Goal: Communication & Community: Answer question/provide support

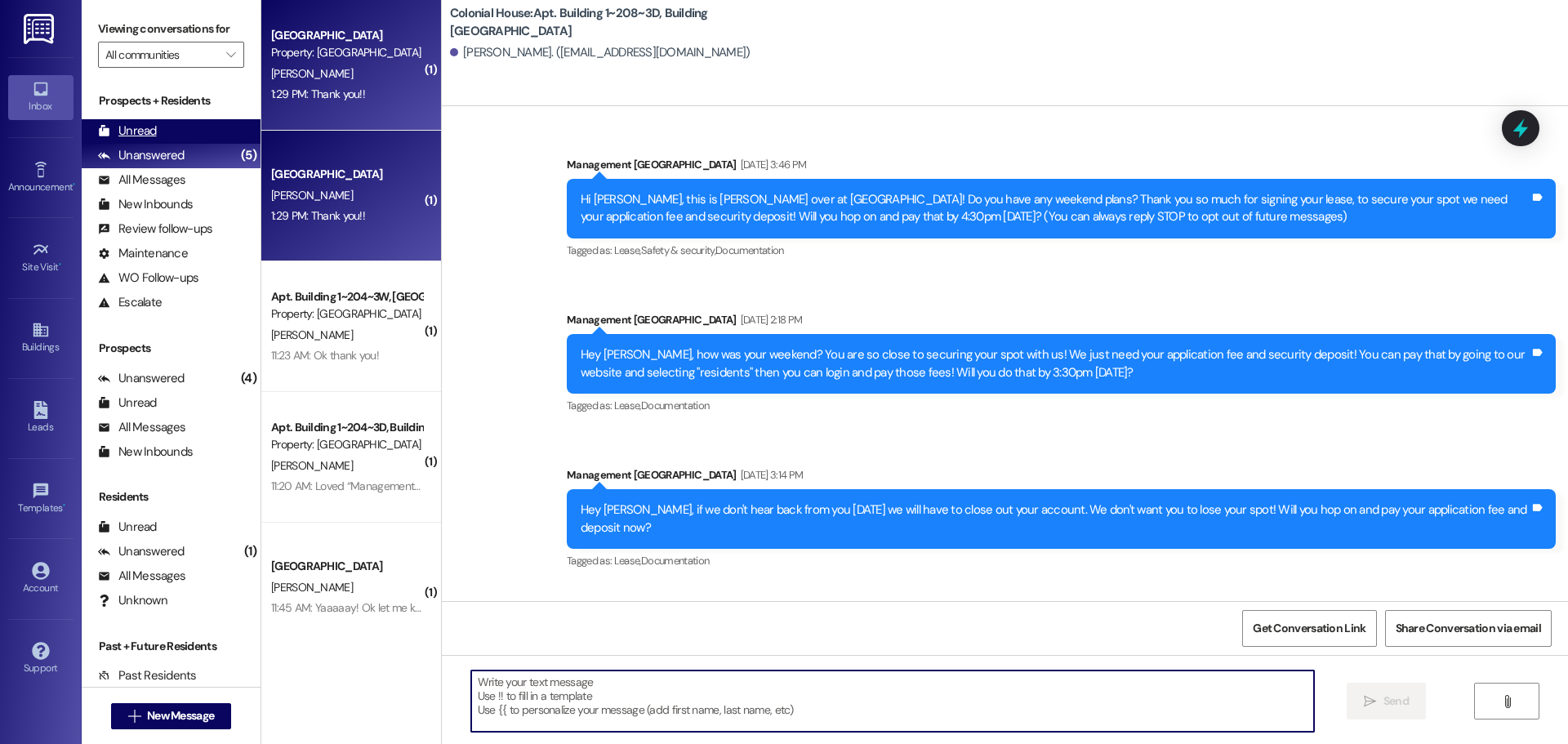
scroll to position [27975, 0]
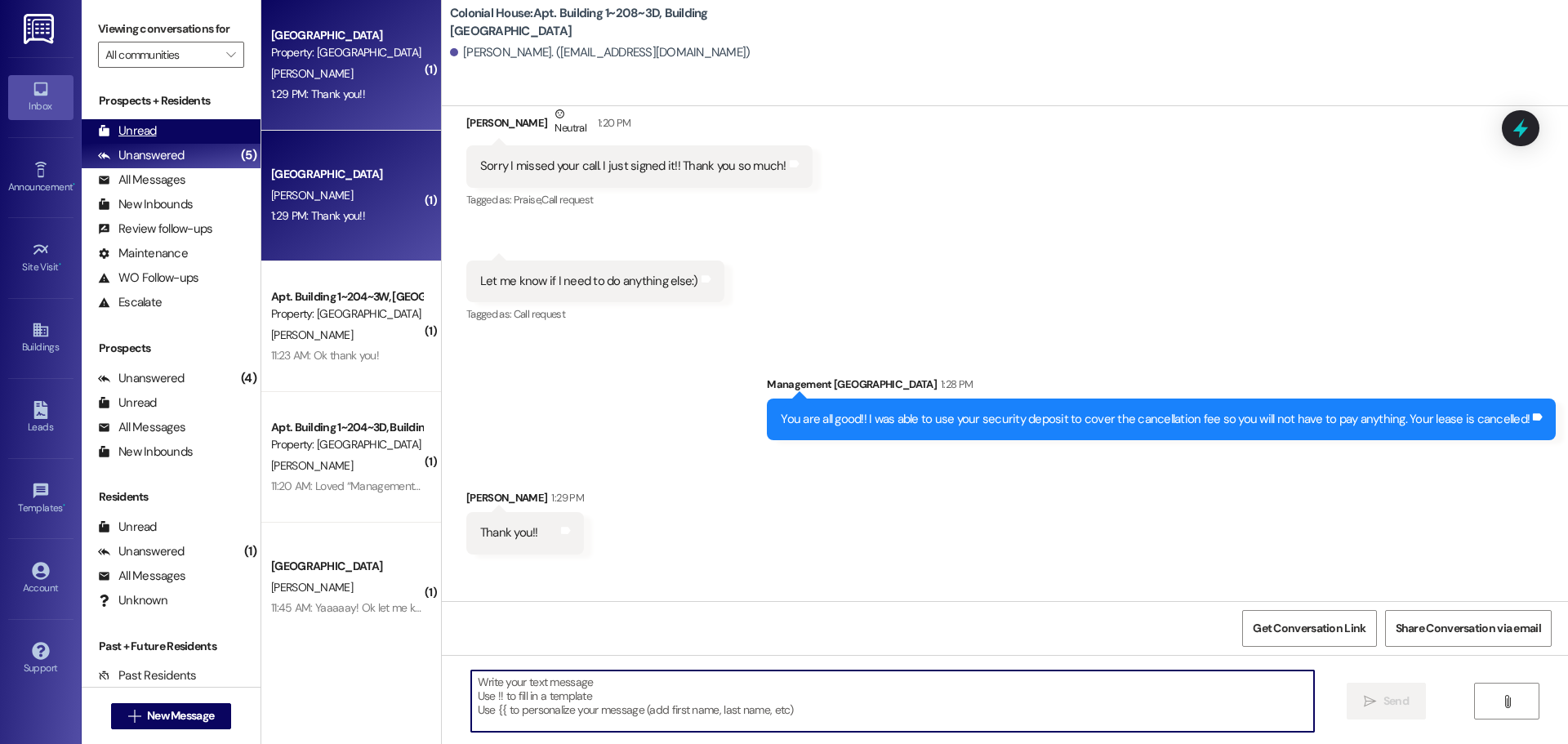
click at [135, 130] on div "Unread" at bounding box center [127, 131] width 59 height 17
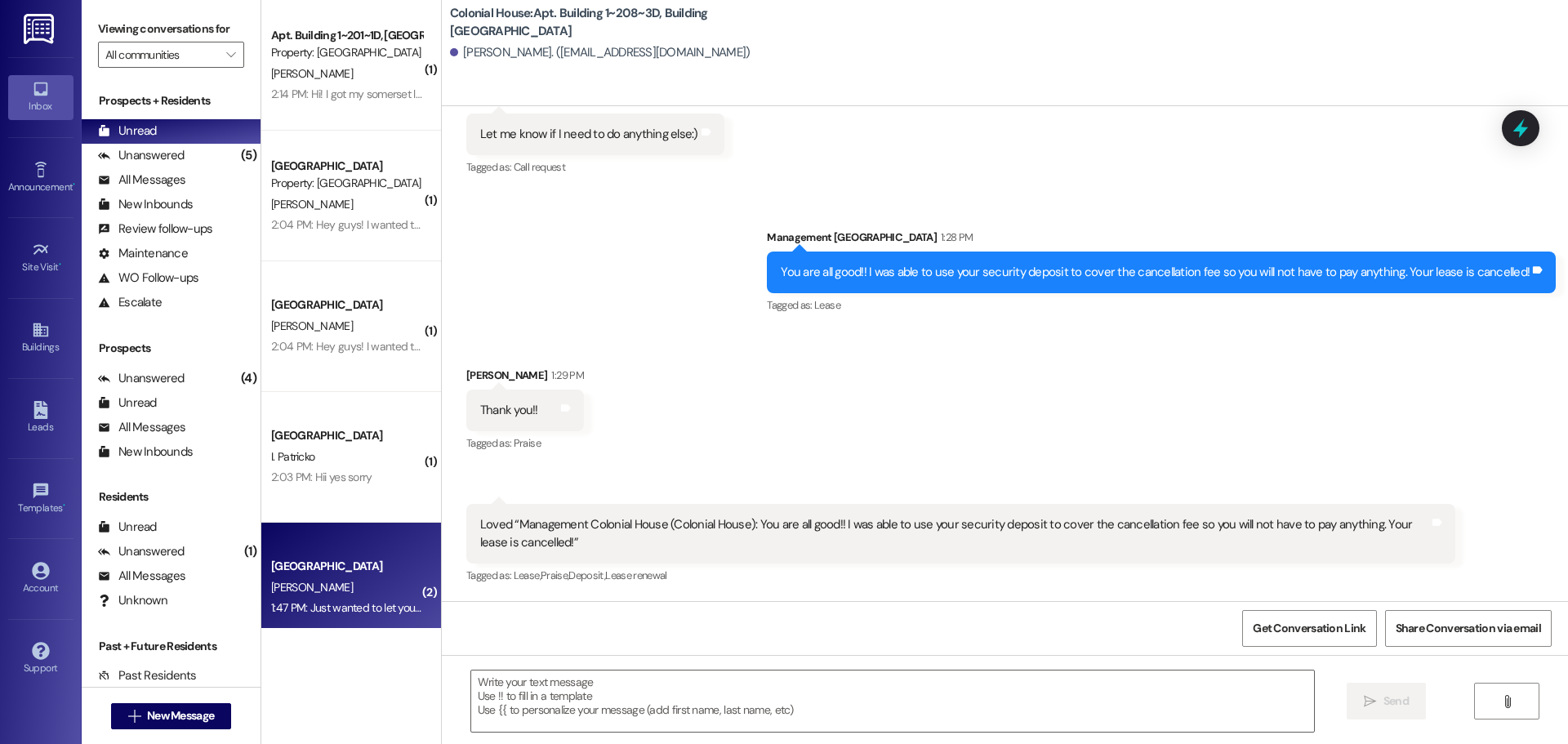
scroll to position [82, 0]
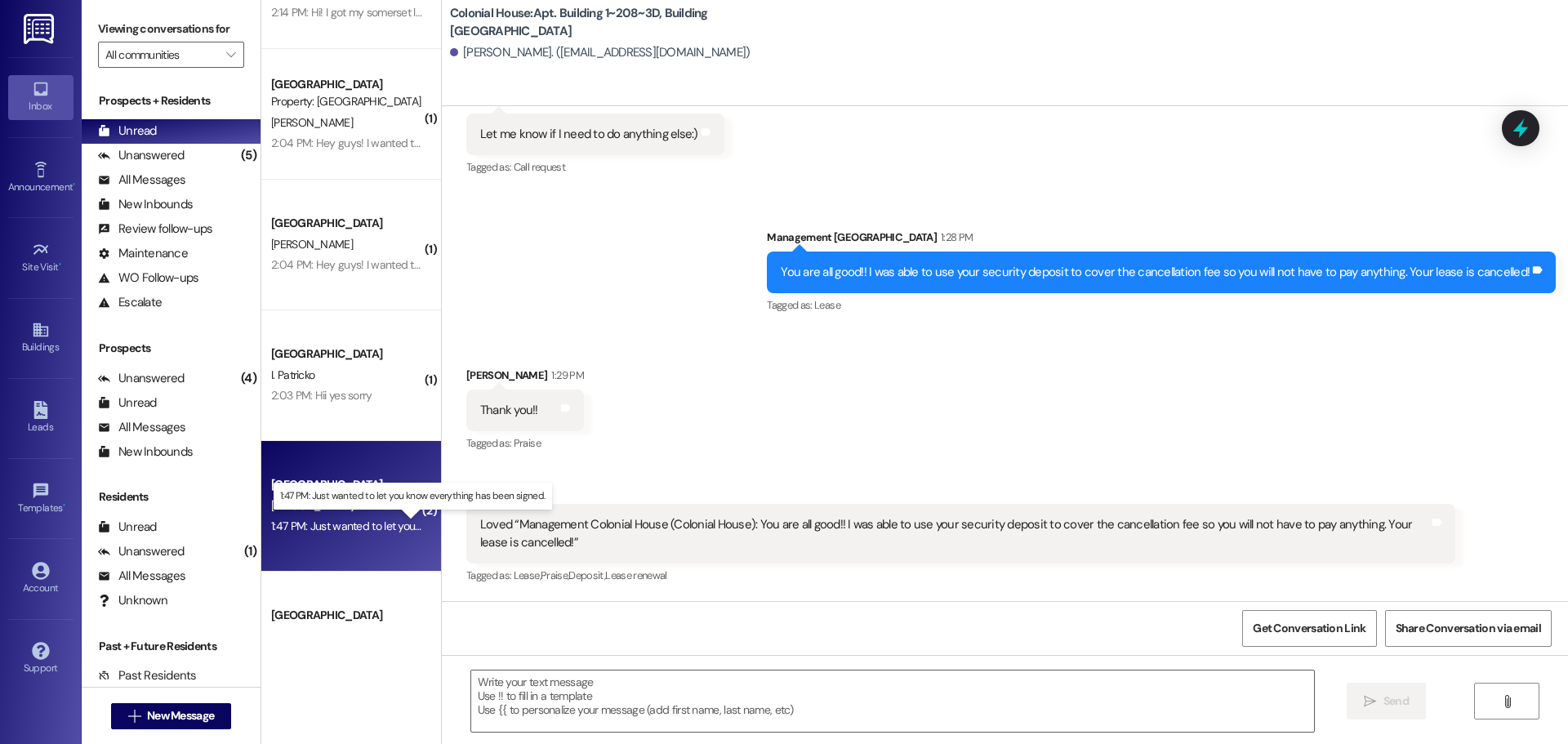
click at [319, 520] on div "1:47 PM: Just wanted to let you know everything has been signed. 1:47 PM: Just …" at bounding box center [426, 526] width 308 height 15
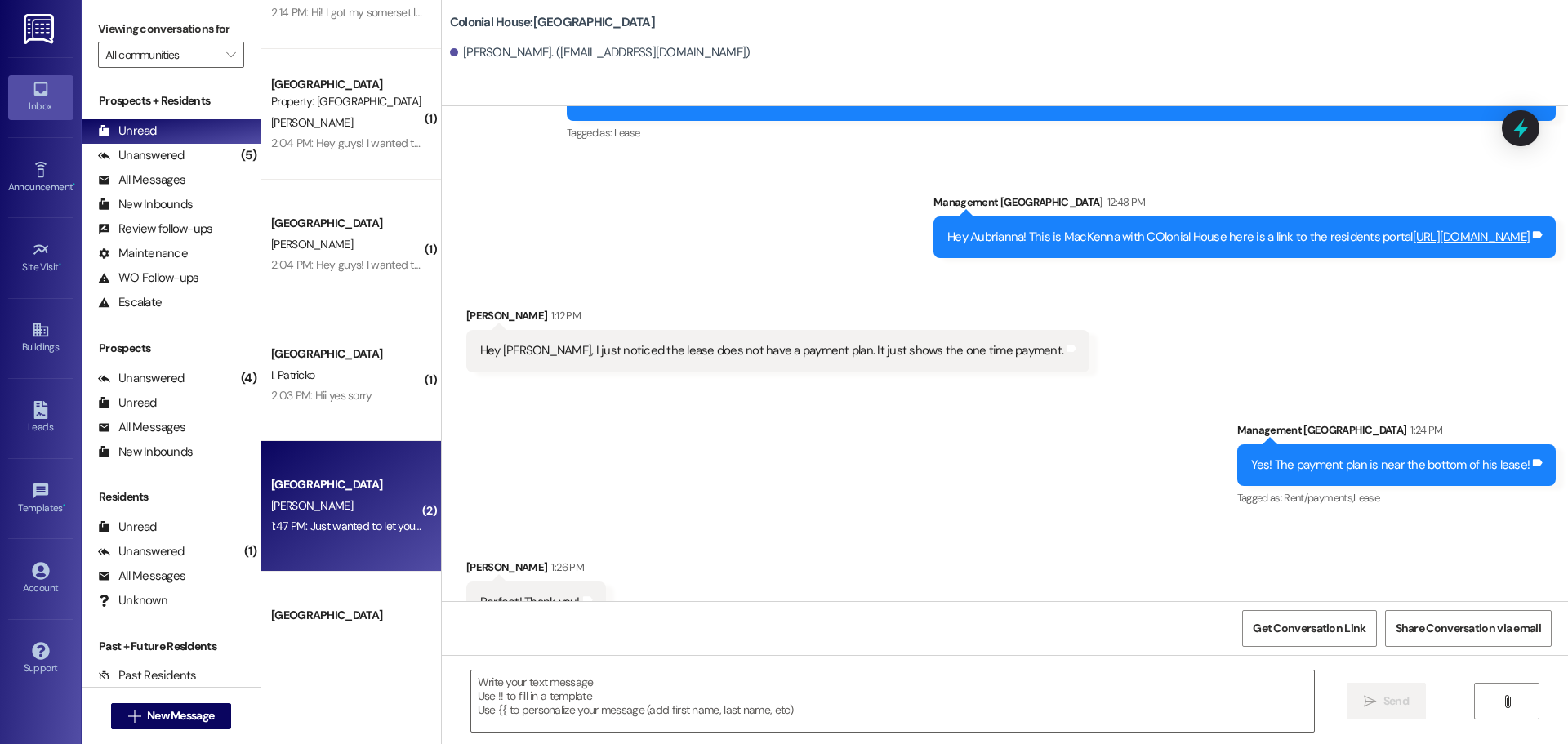
scroll to position [611, 0]
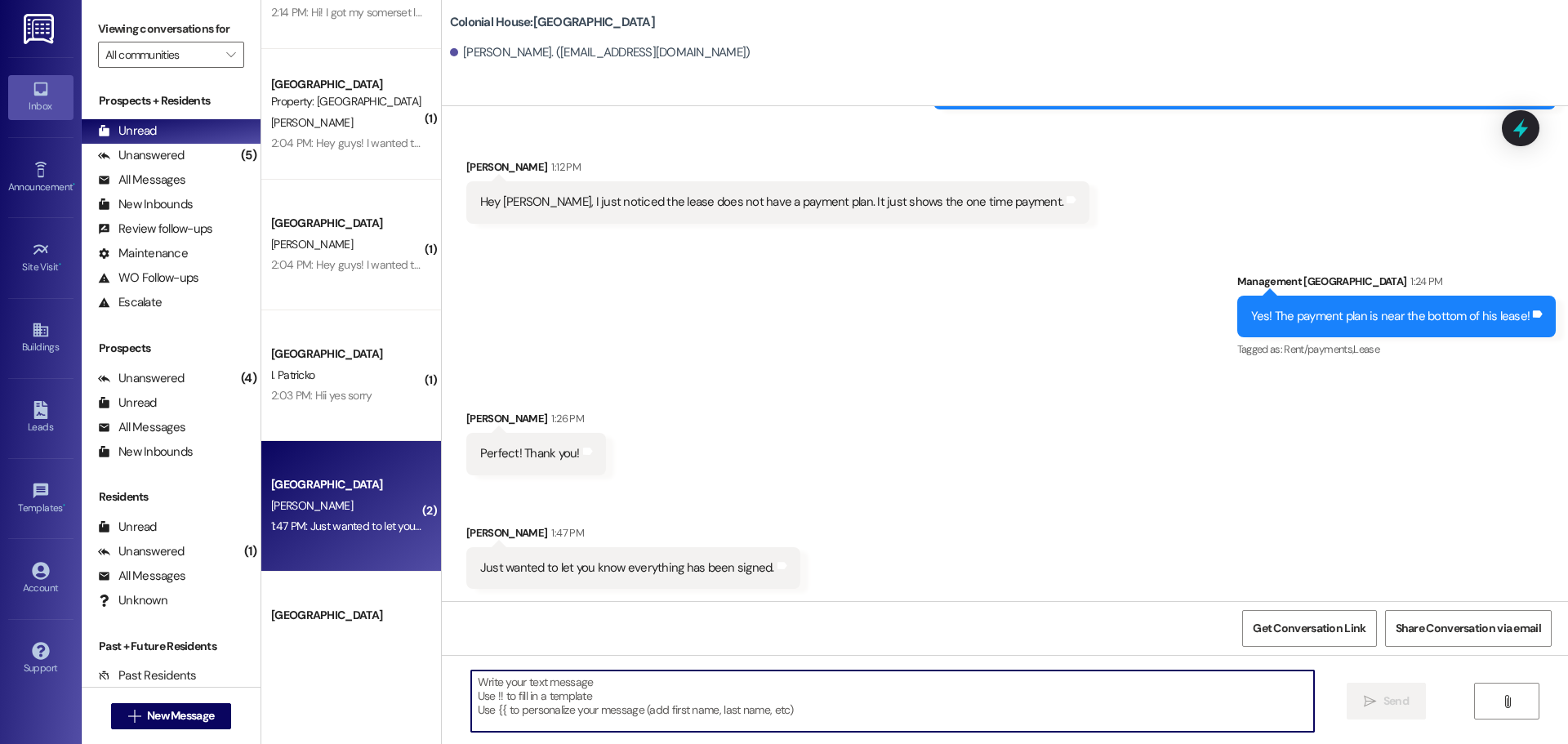
click at [612, 692] on textarea at bounding box center [893, 701] width 843 height 62
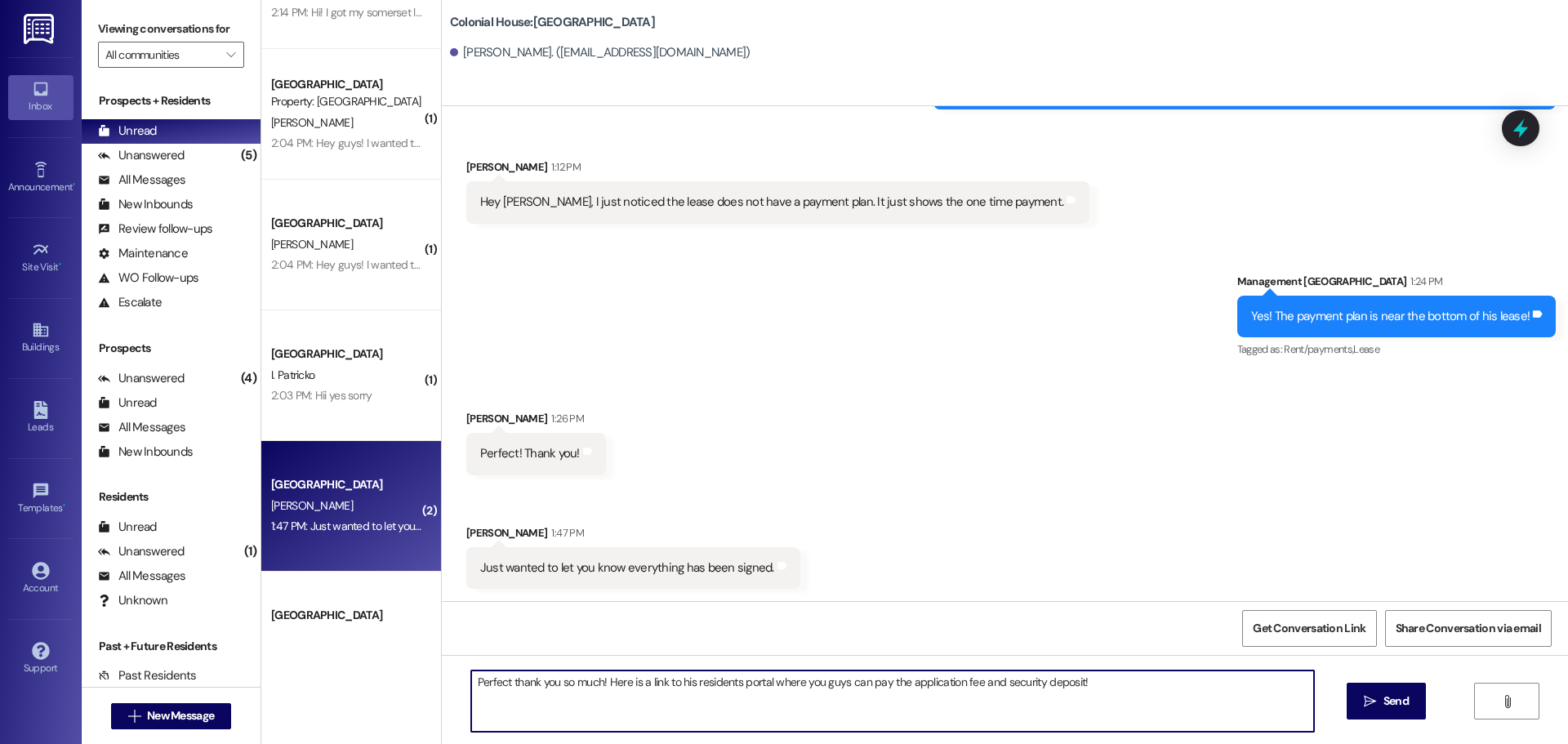
click at [1227, 718] on textarea "Perfect thank you so much! Here is a link to his residents portal where you guy…" at bounding box center [893, 701] width 843 height 62
paste textarea "https://colonialhouserexburg.residentportal.com/auth"
drag, startPoint x: 849, startPoint y: 702, endPoint x: 779, endPoint y: 712, distance: 70.7
click at [442, 663] on div "Perfect thank you so much! Here is a link to his residents portal where you guy…" at bounding box center [1005, 716] width 1127 height 122
click at [789, 712] on textarea "Perfect thank you so much! Here is a link to his residents portal where you guy…" at bounding box center [893, 701] width 843 height 62
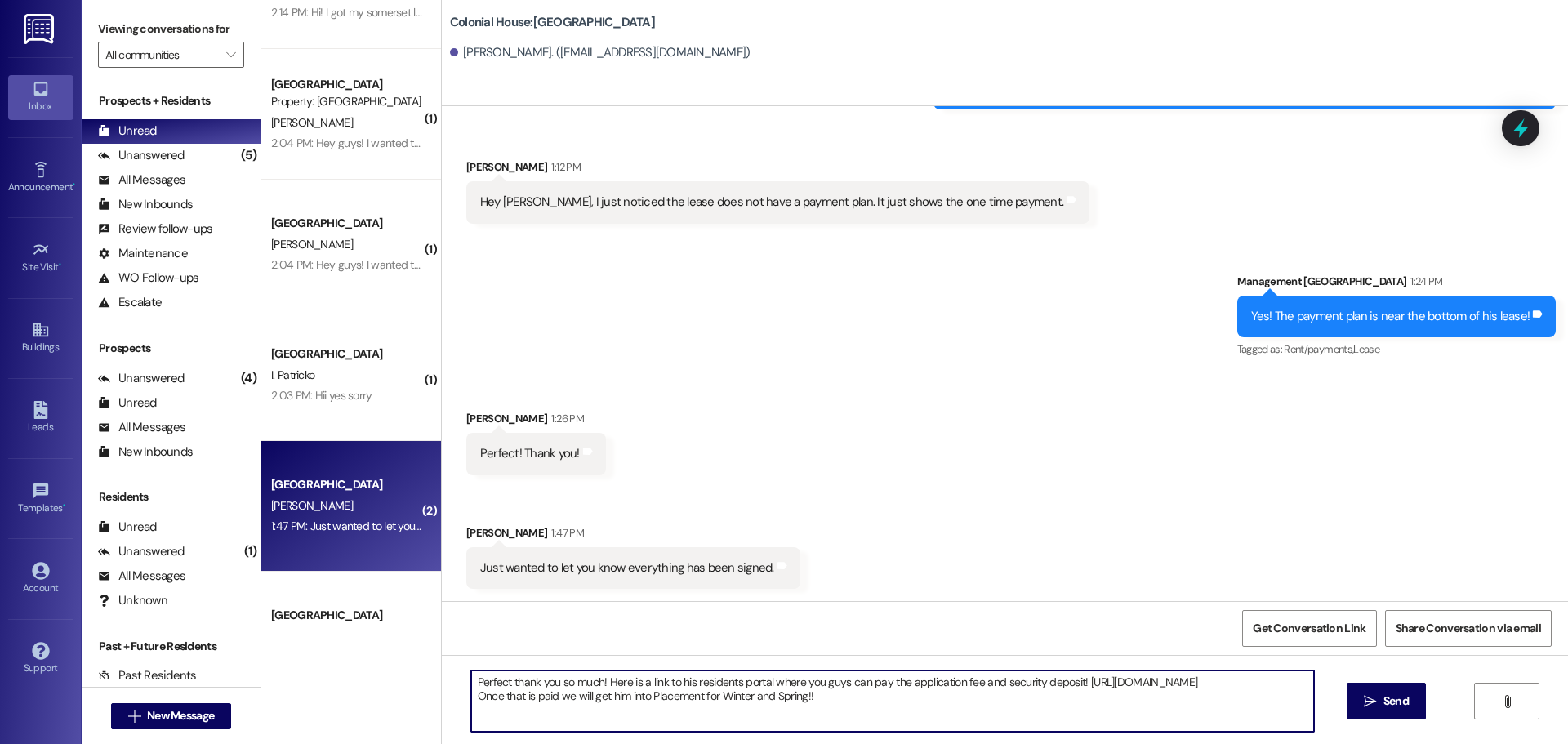
drag, startPoint x: 845, startPoint y: 711, endPoint x: 436, endPoint y: 665, distance: 411.6
click at [442, 665] on div "Perfect thank you so much! Here is a link to his residents portal where you guy…" at bounding box center [1005, 716] width 1127 height 122
type textarea "Perfect thank you so much! Here is a link to his residents portal where you guy…"
click at [1361, 697] on span " Send" at bounding box center [1386, 701] width 52 height 17
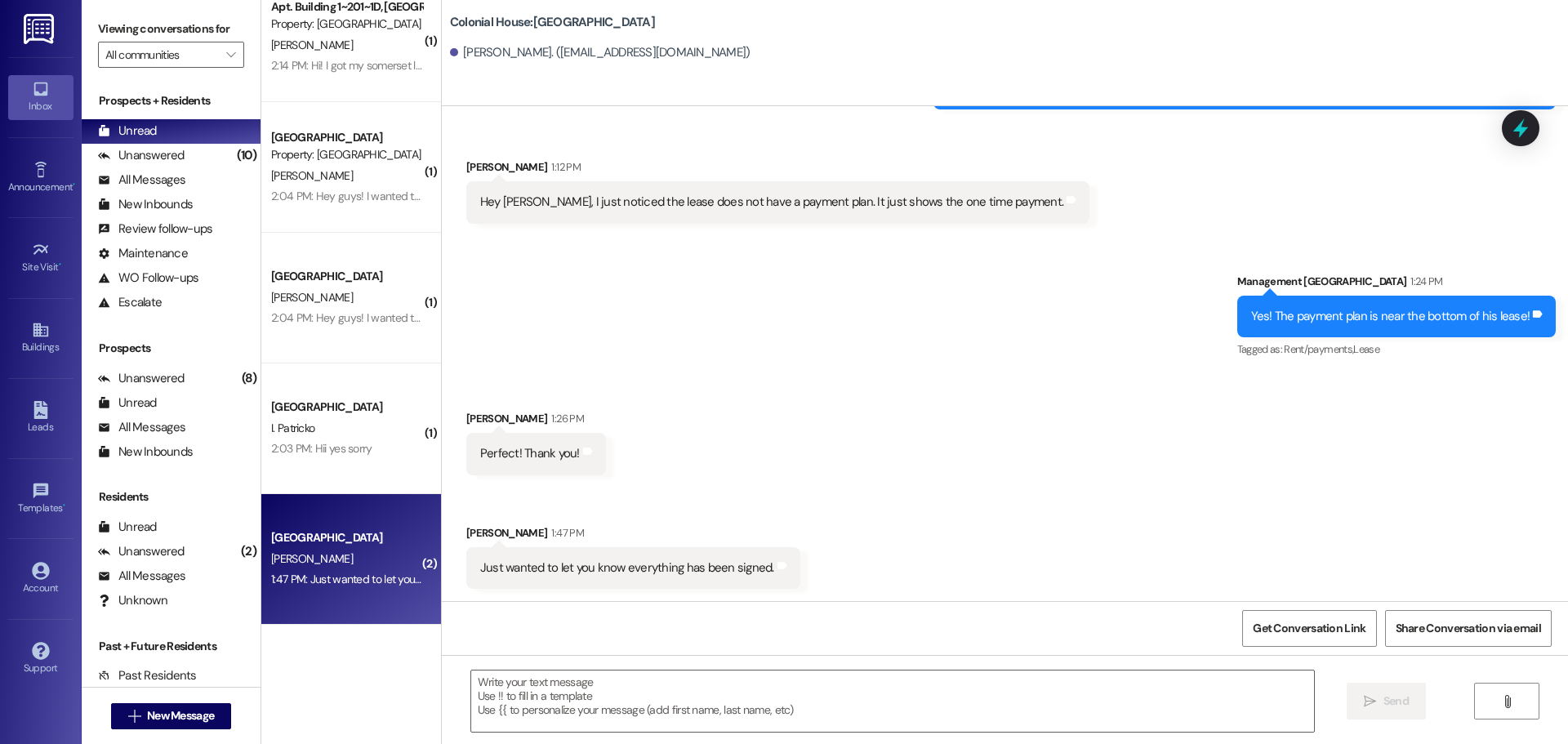
scroll to position [0, 0]
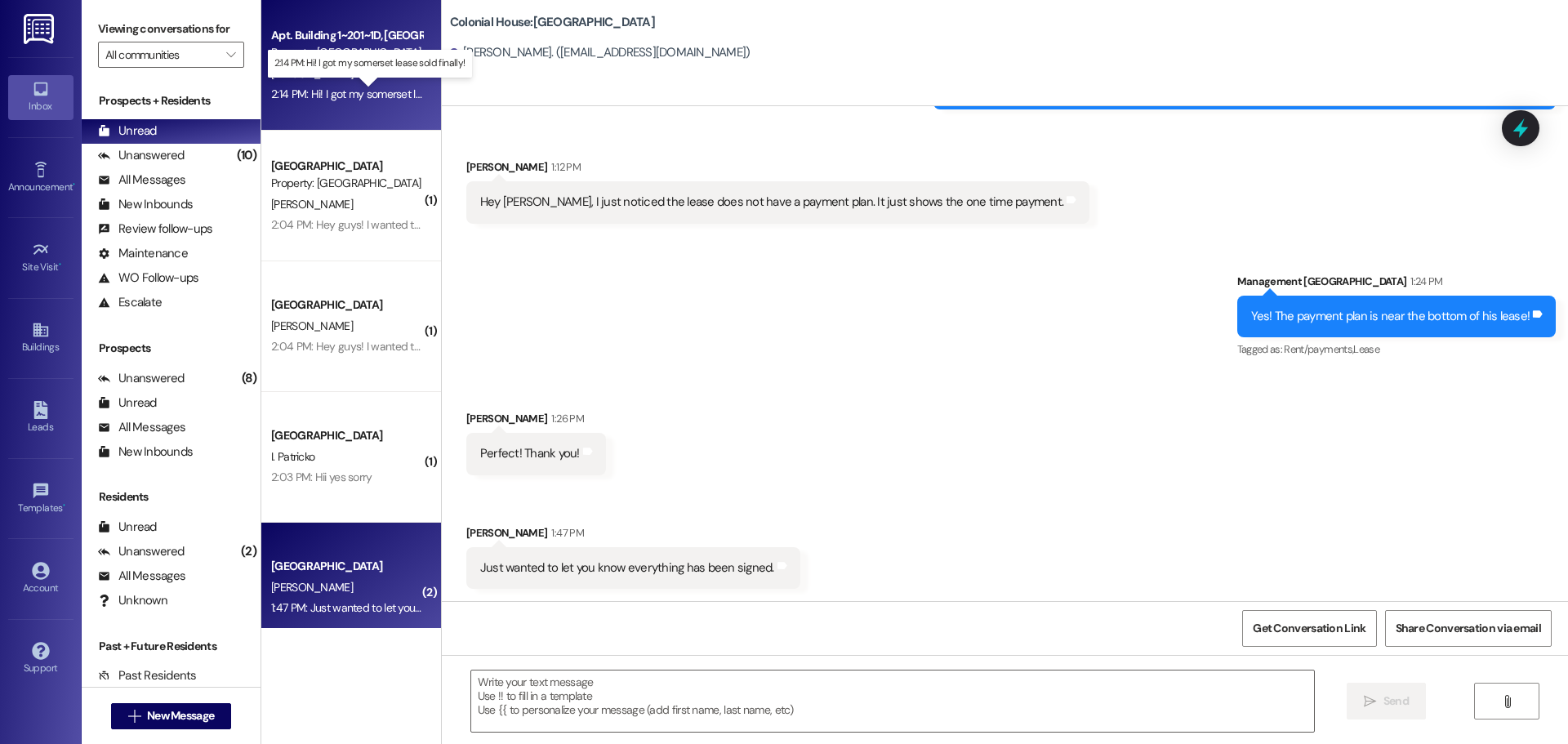
click at [310, 98] on div "2:14 PM: Hi! I got my somerset lease sold finally! 2:14 PM: Hi! I got my somers…" at bounding box center [382, 94] width 222 height 15
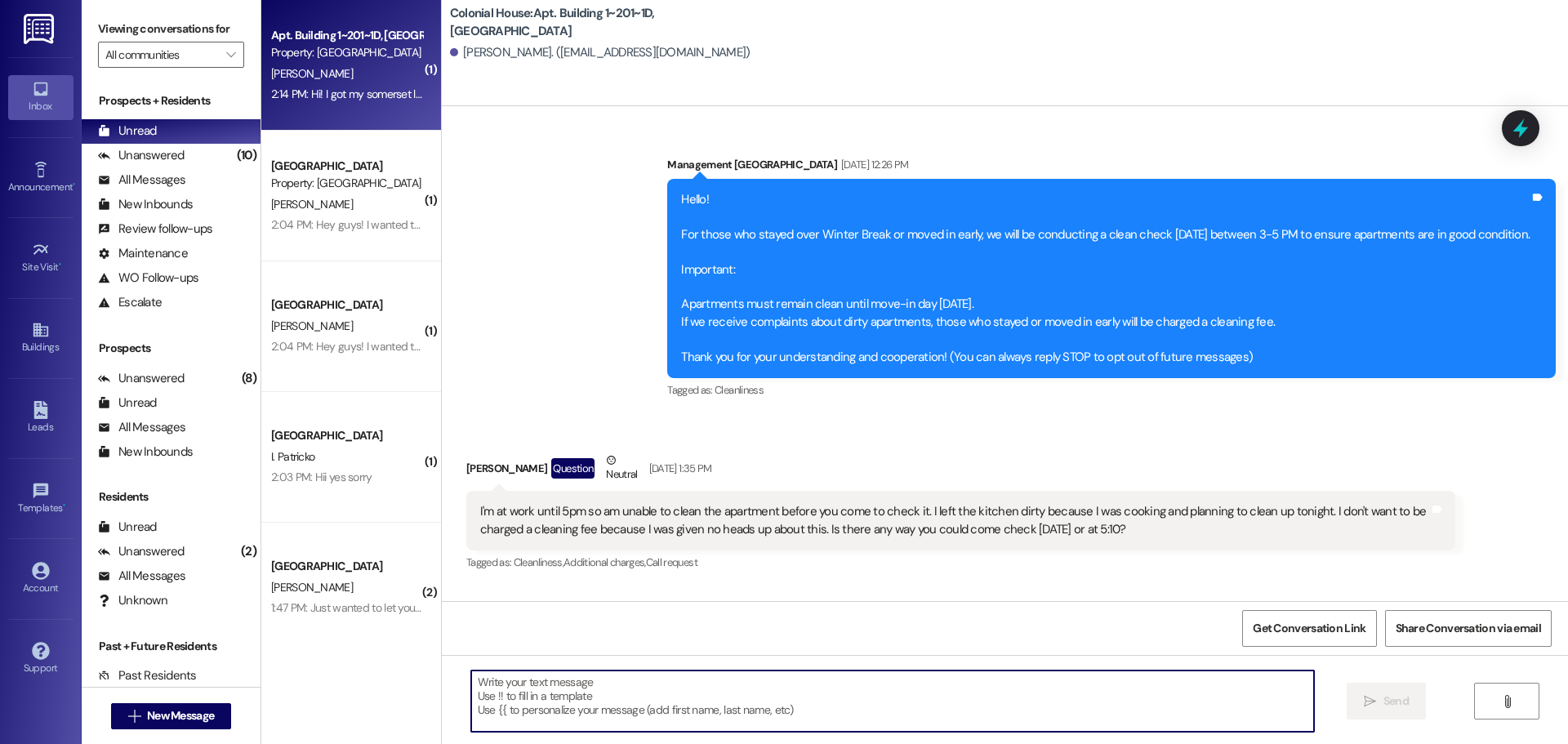
scroll to position [22018, 0]
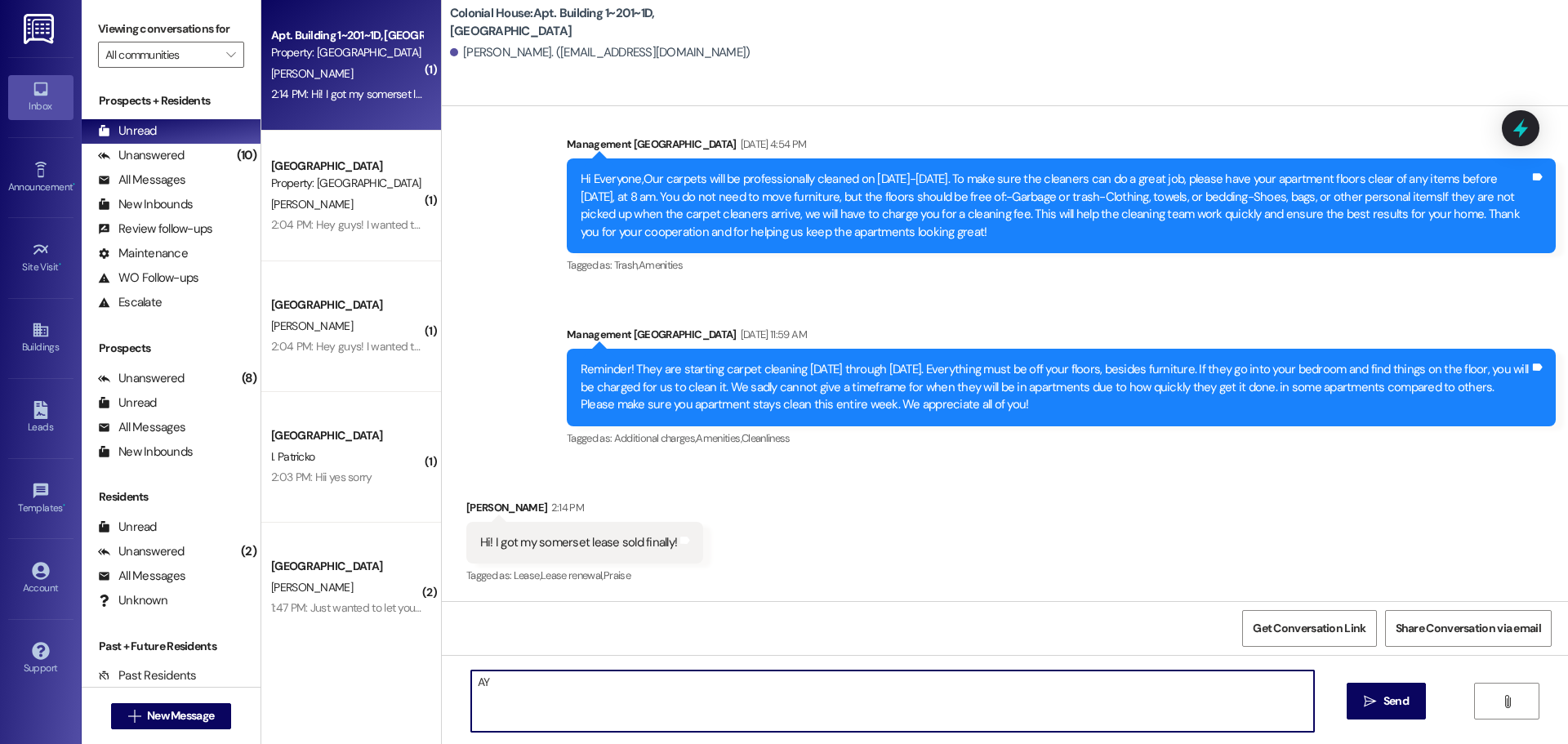
type textarea "A"
type textarea "YAY!!! You are still showing up as a duplicate contract, will you ask them to r…"
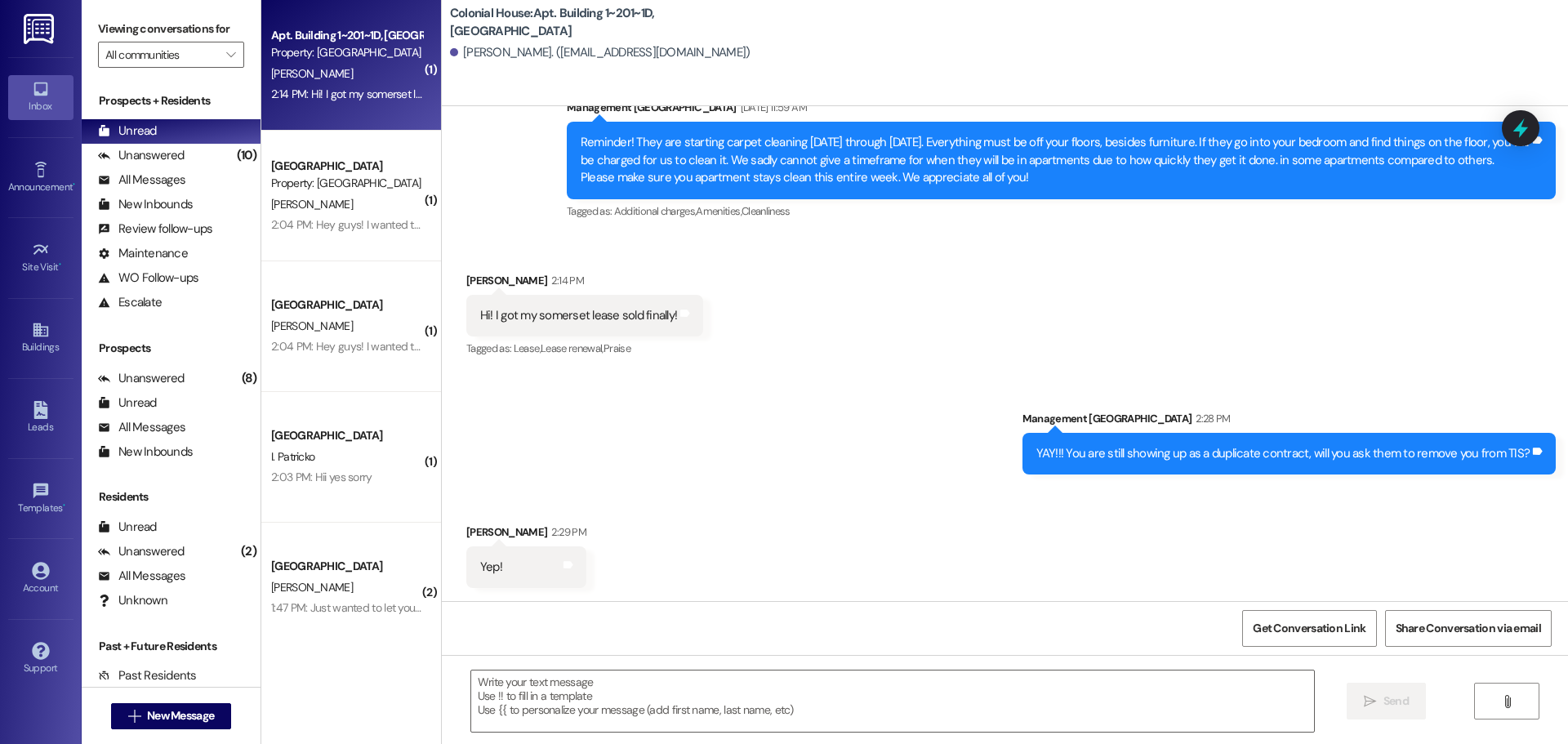
scroll to position [22244, 0]
click at [767, 335] on div "Received via SMS Emily Oakden 2:14 PM Hi! I got my somerset lease sold finally!…" at bounding box center [1005, 304] width 1127 height 138
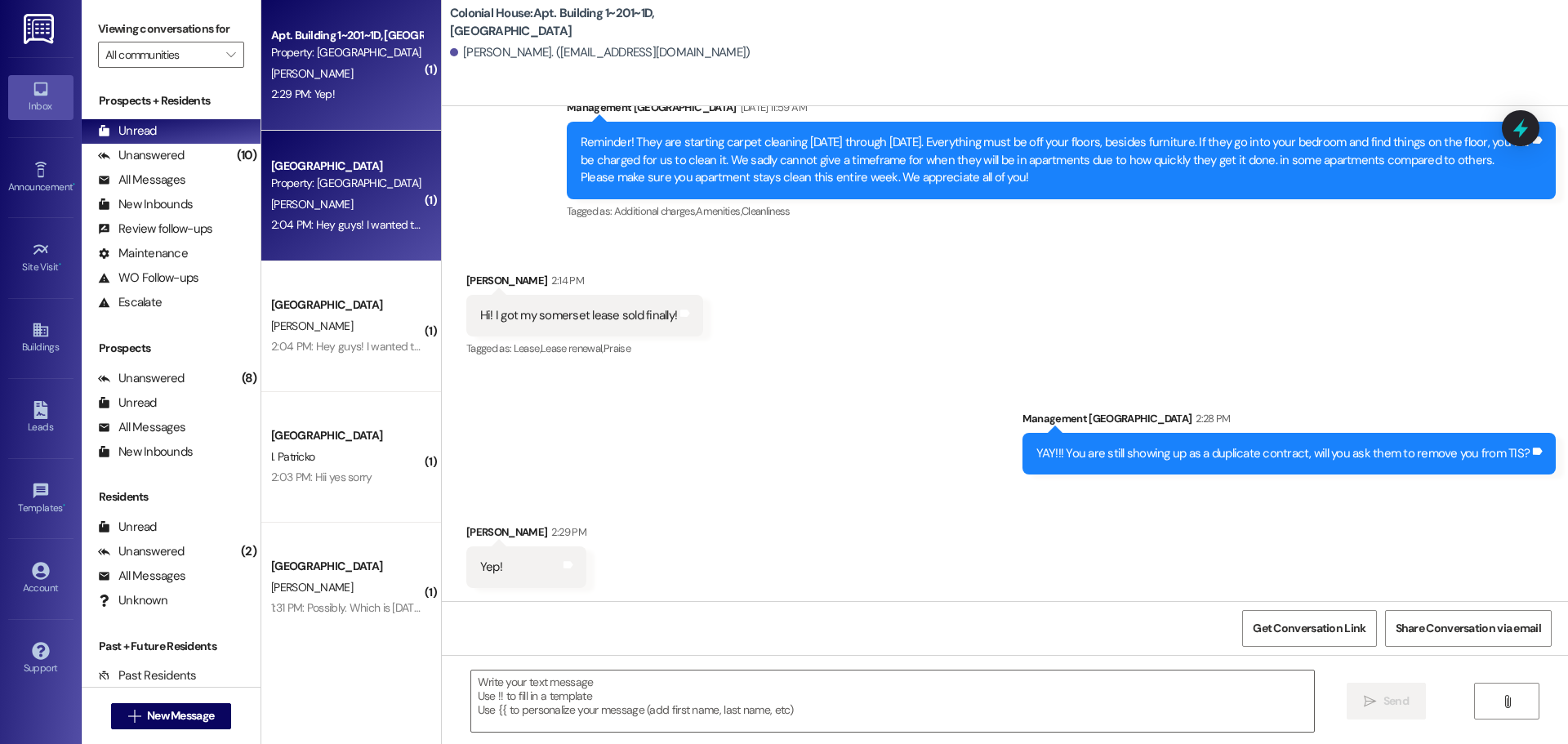
click at [352, 234] on div "2:04 PM: Hey guys! I wanted to ask about moving in early. I won't be getting in…" at bounding box center [346, 225] width 154 height 21
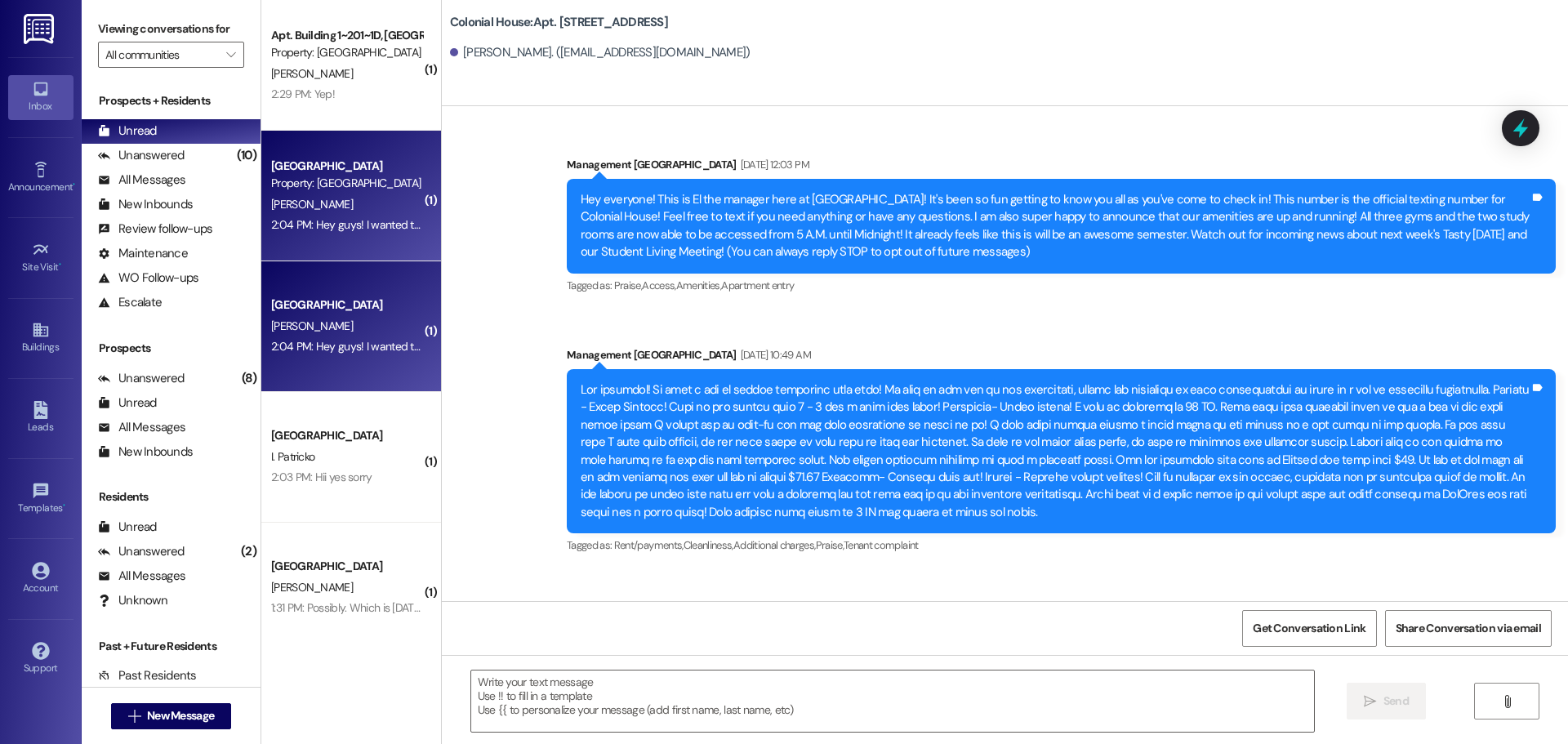
scroll to position [73574, 0]
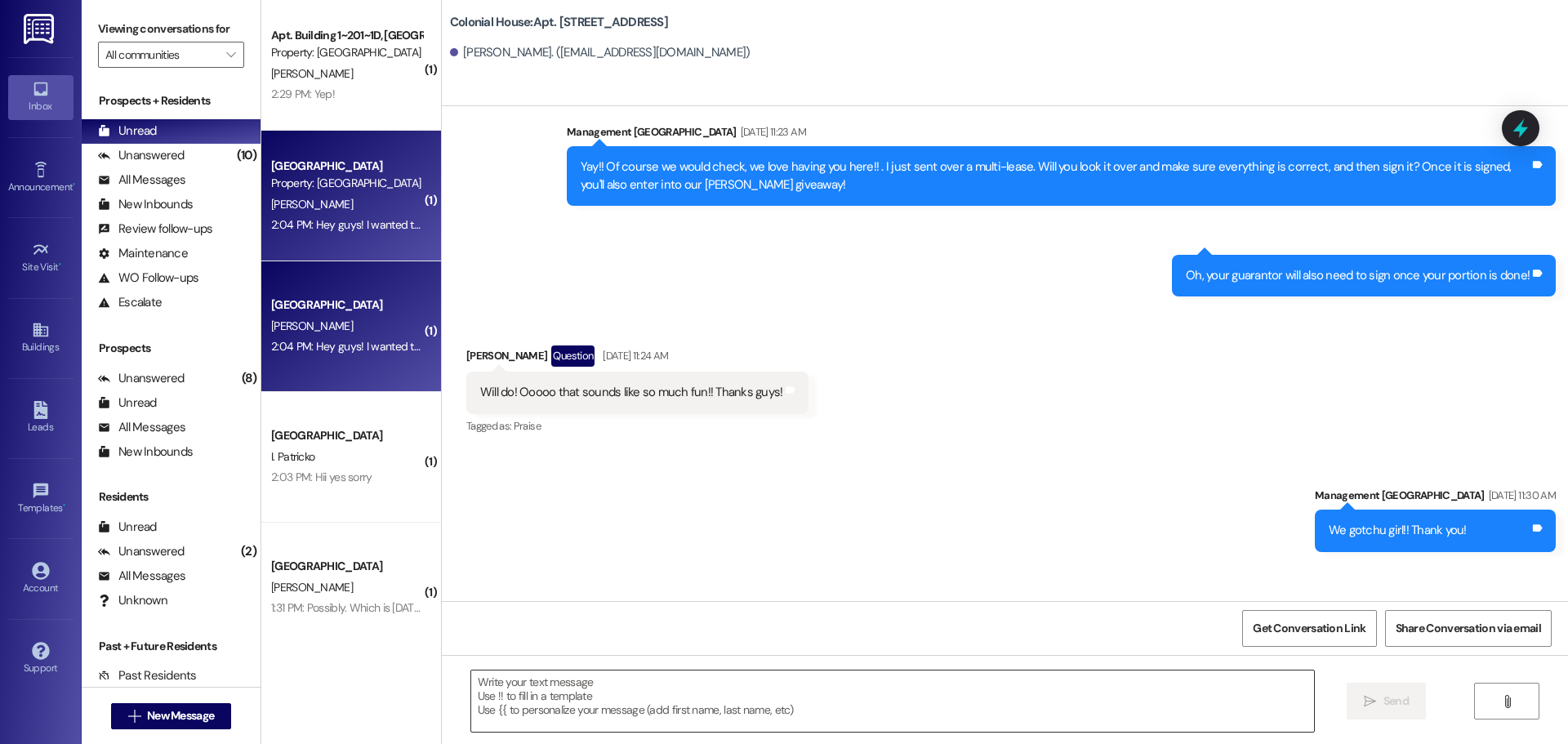
click at [561, 712] on textarea at bounding box center [893, 701] width 843 height 62
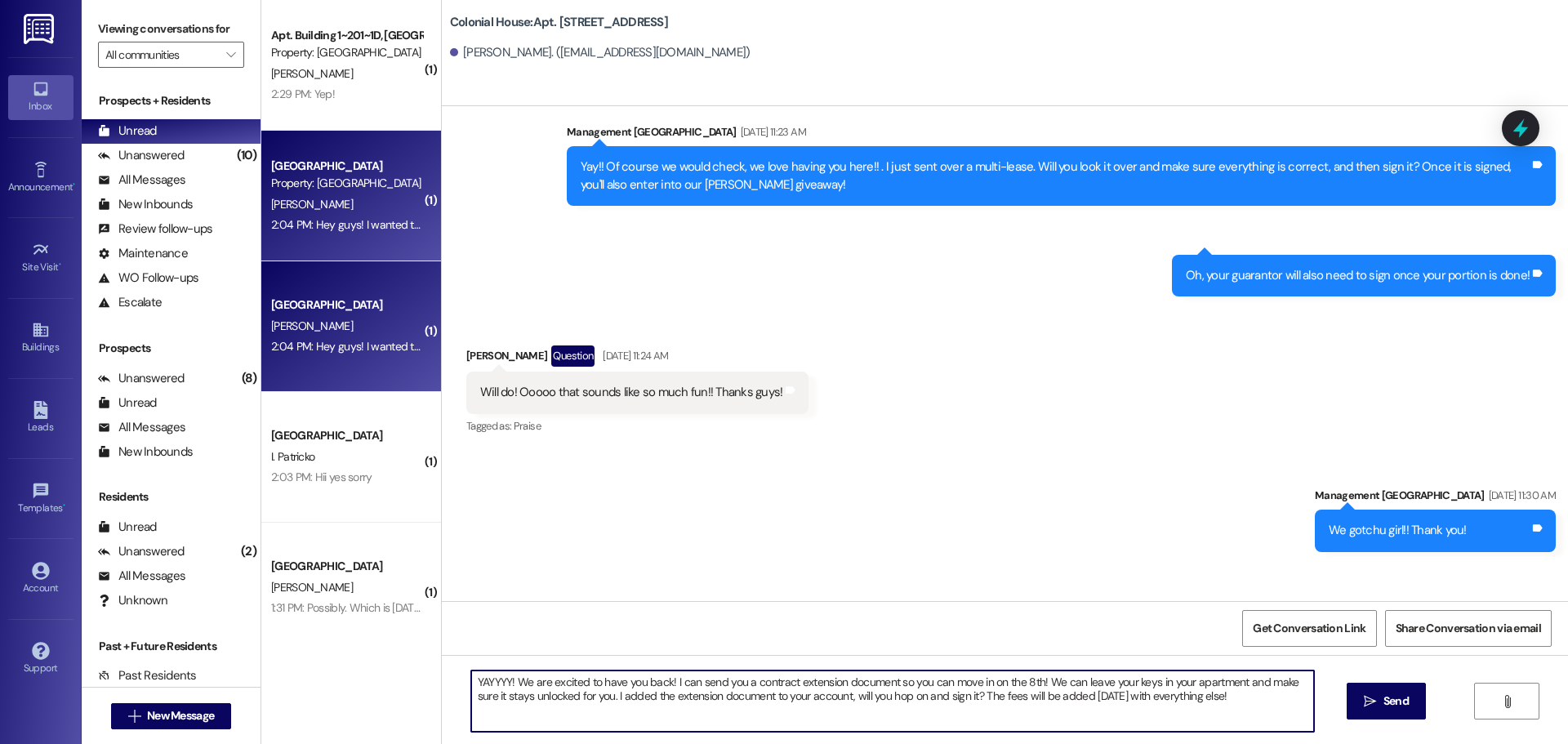
click at [558, 704] on textarea "YAYYYY! We are excited to have you back! I can send you a contract extension do…" at bounding box center [893, 701] width 843 height 62
type textarea "YAYYYY! We are excited to have you back! I can send you a contract extension do…"
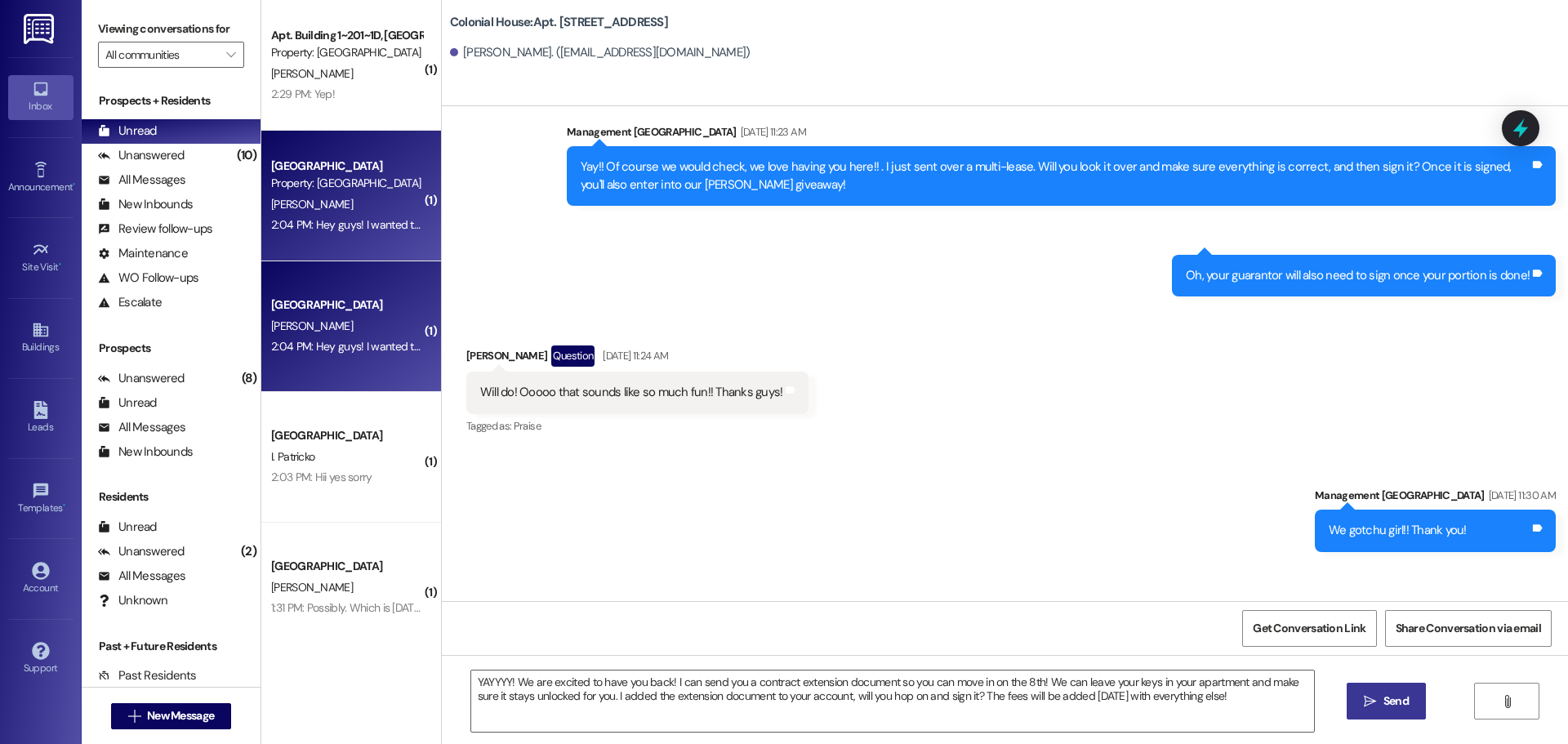
click at [1386, 689] on button " Send" at bounding box center [1386, 701] width 79 height 37
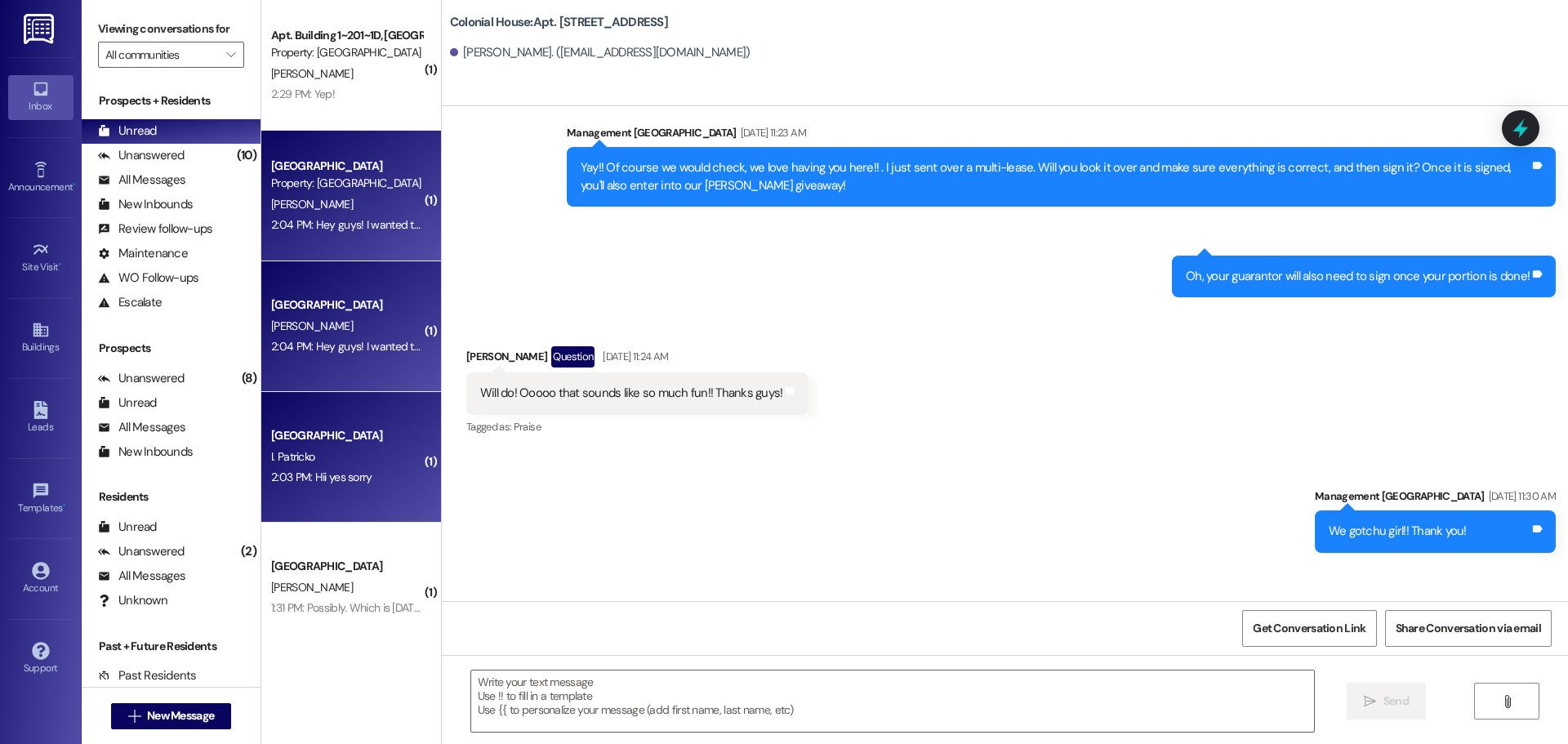
scroll to position [417, 0]
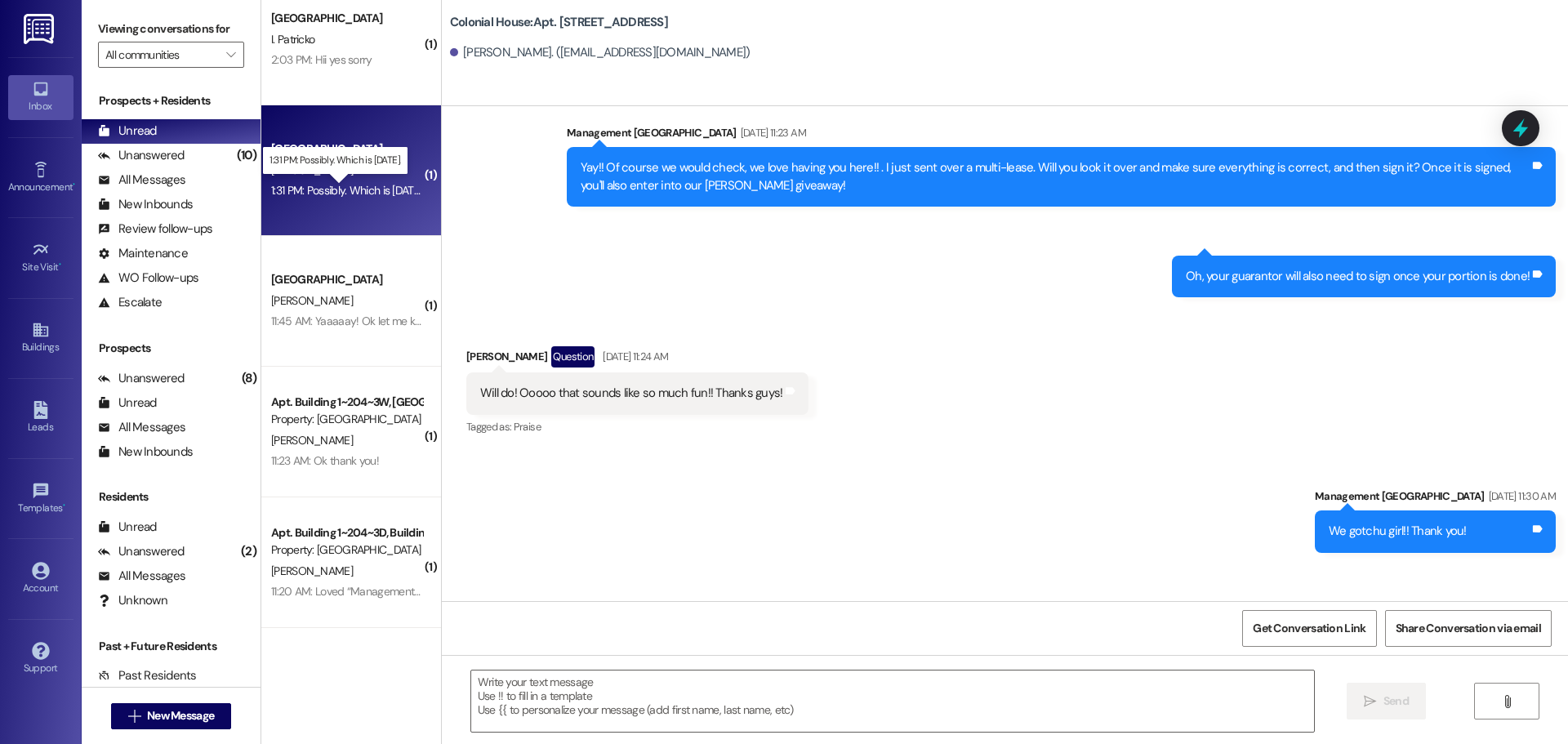
click at [332, 193] on div "1:31 PM: Possibly. Which is Monday. 1:31 PM: Possibly. Which is Monday." at bounding box center [348, 191] width 153 height 15
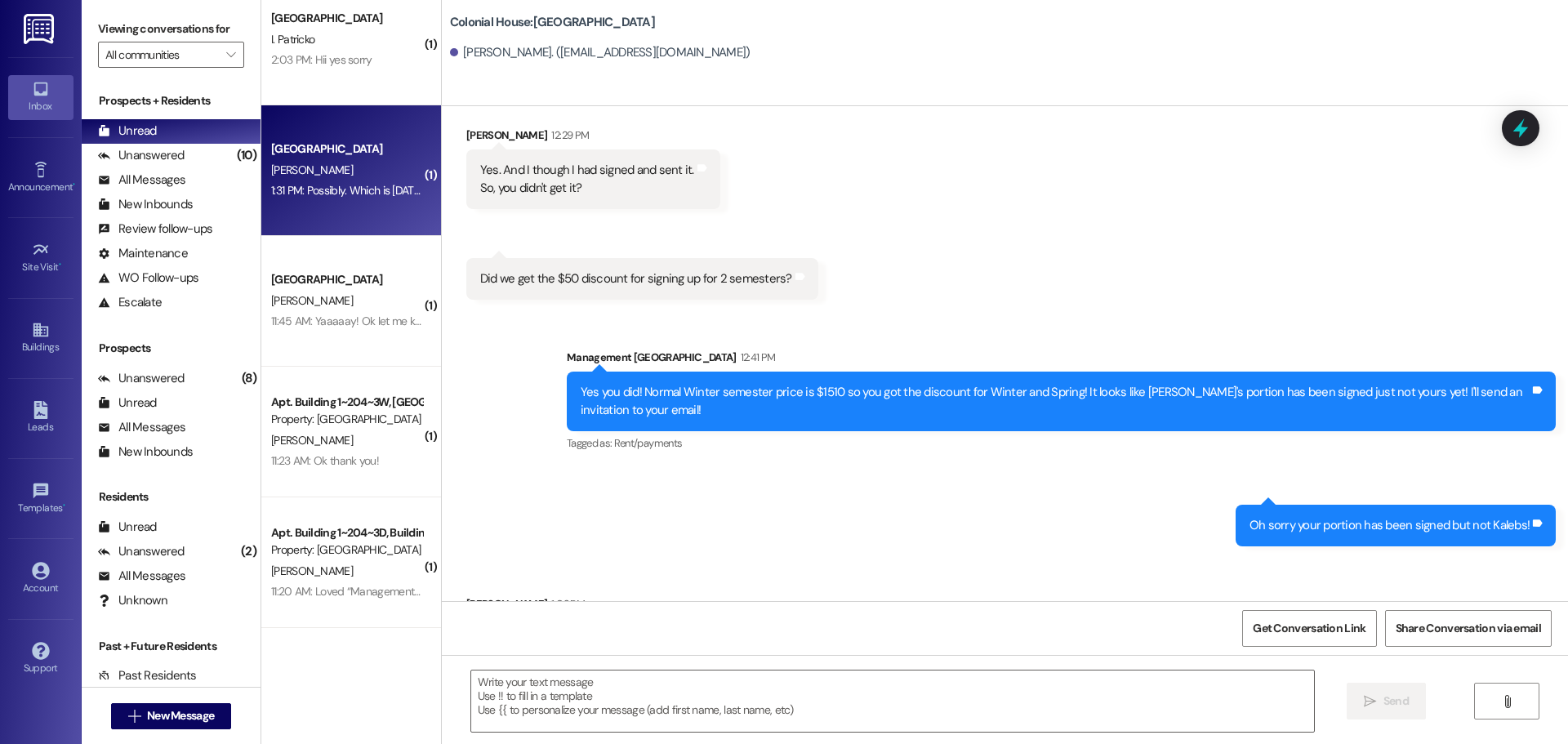
scroll to position [2252, 0]
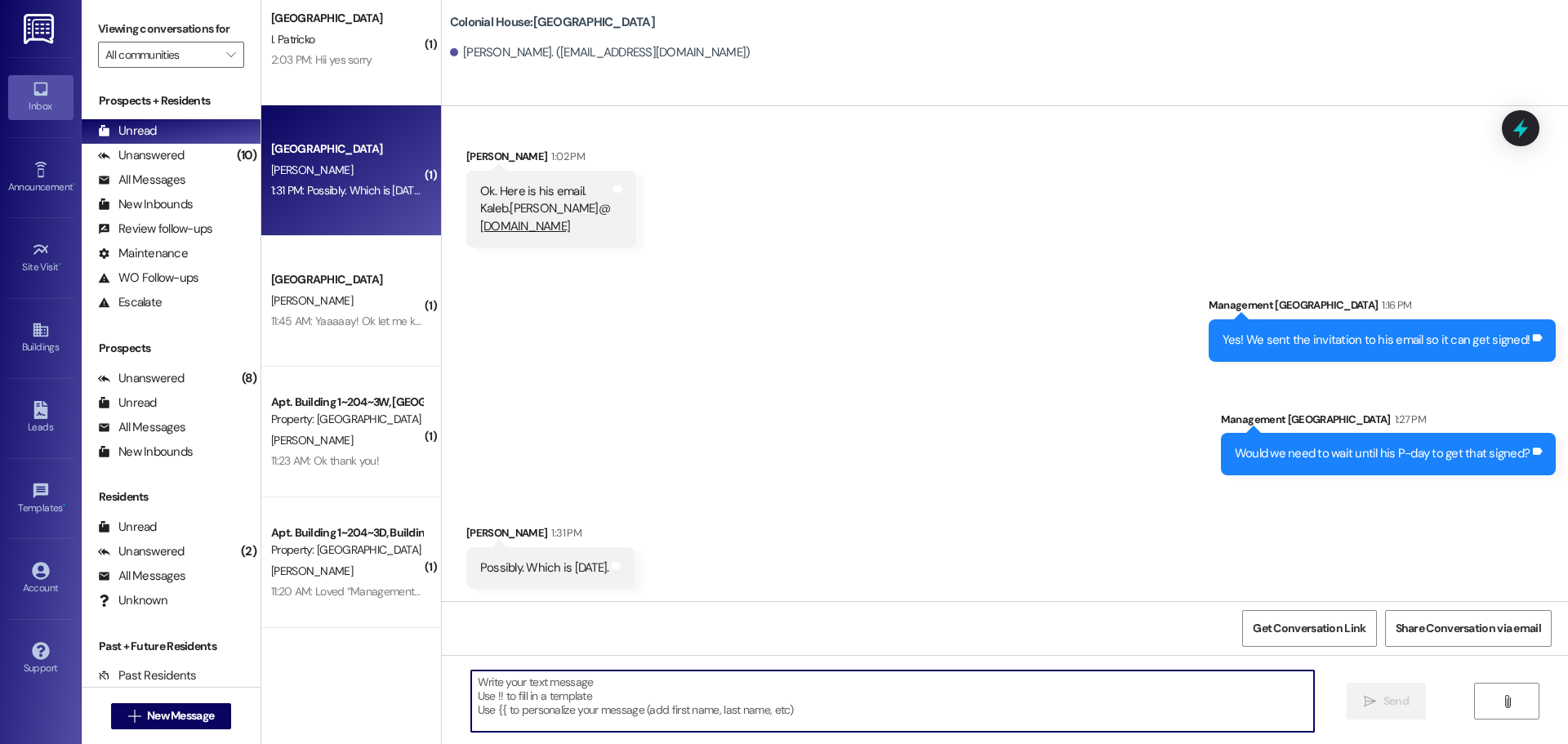
click at [513, 706] on textarea at bounding box center [893, 701] width 843 height 62
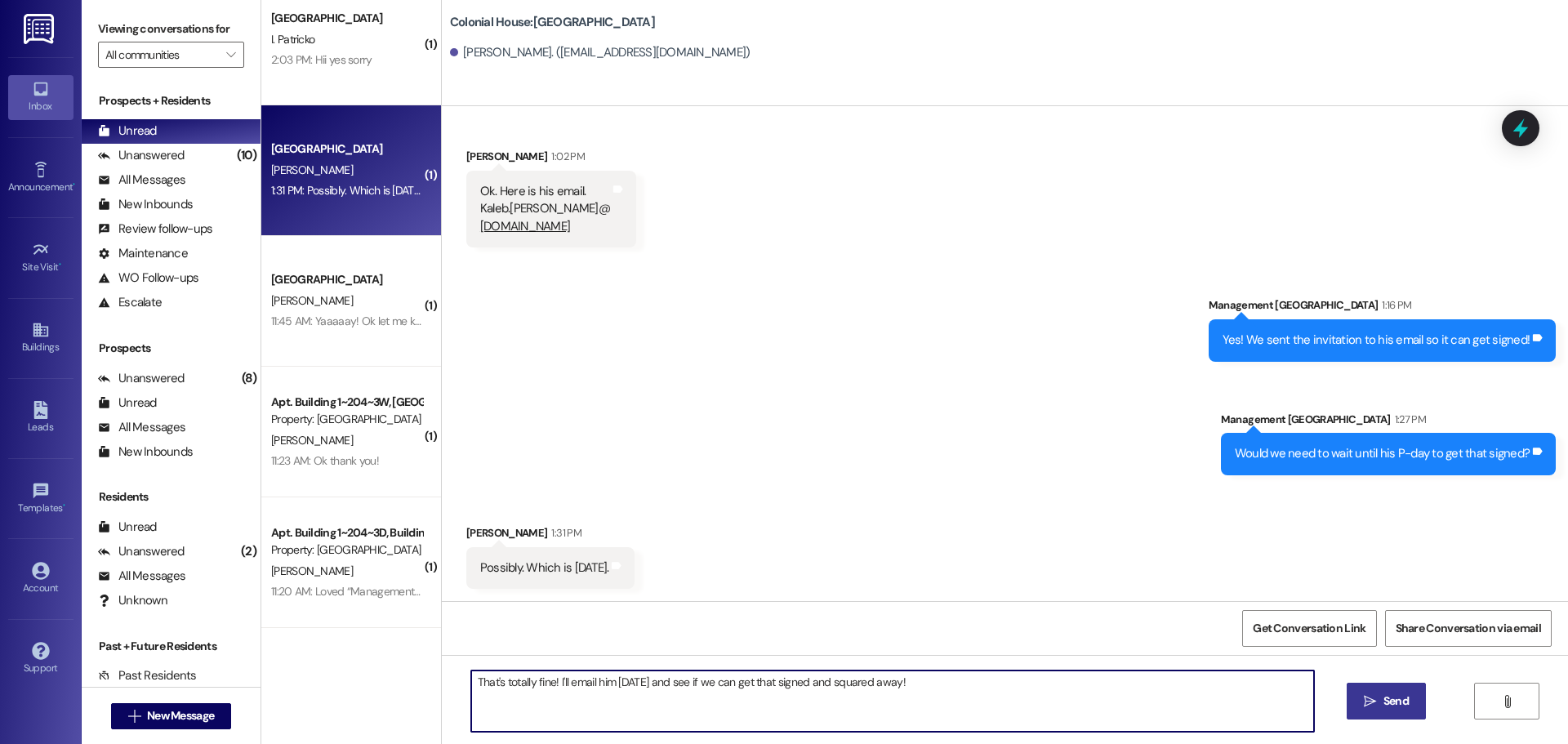
type textarea "That's totally fine! I'll email him Monday and see if we can get that signed an…"
click at [1367, 707] on icon "" at bounding box center [1370, 702] width 12 height 13
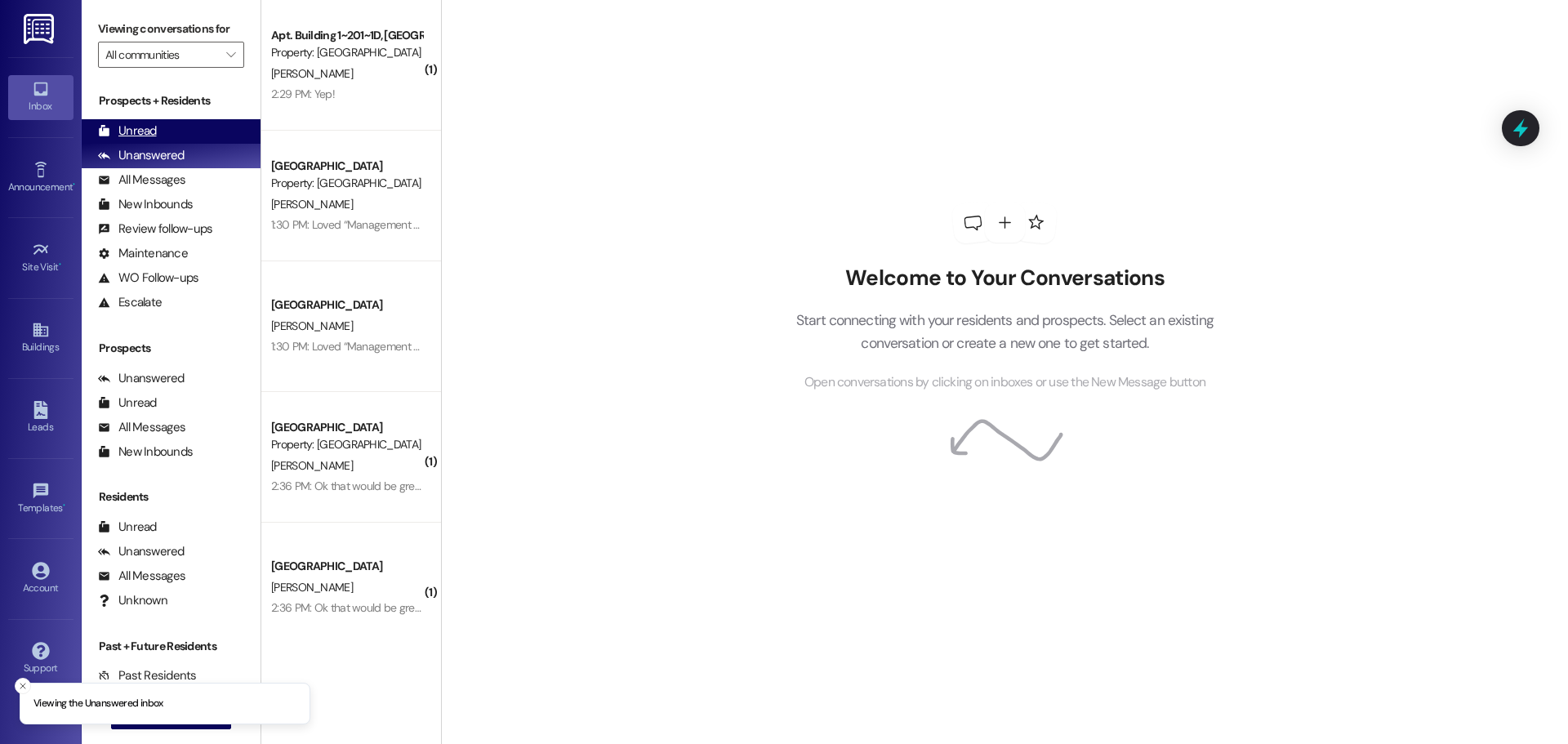
click at [124, 136] on div "Unread" at bounding box center [127, 131] width 59 height 17
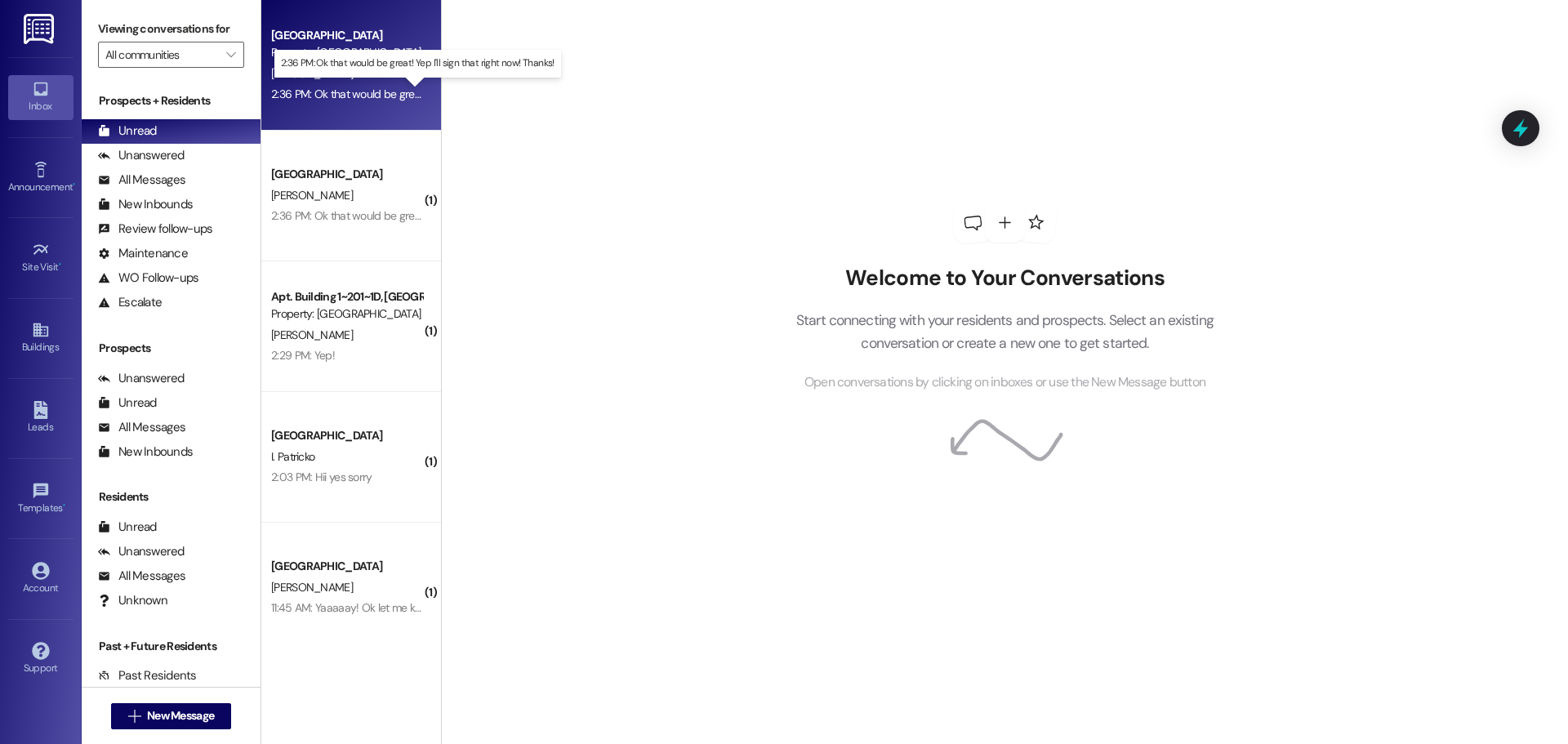
click at [358, 94] on div "2:36 PM: Ok that would be great! Yep I'll sign that right now! Thanks! 2:36 PM:…" at bounding box center [431, 94] width 318 height 15
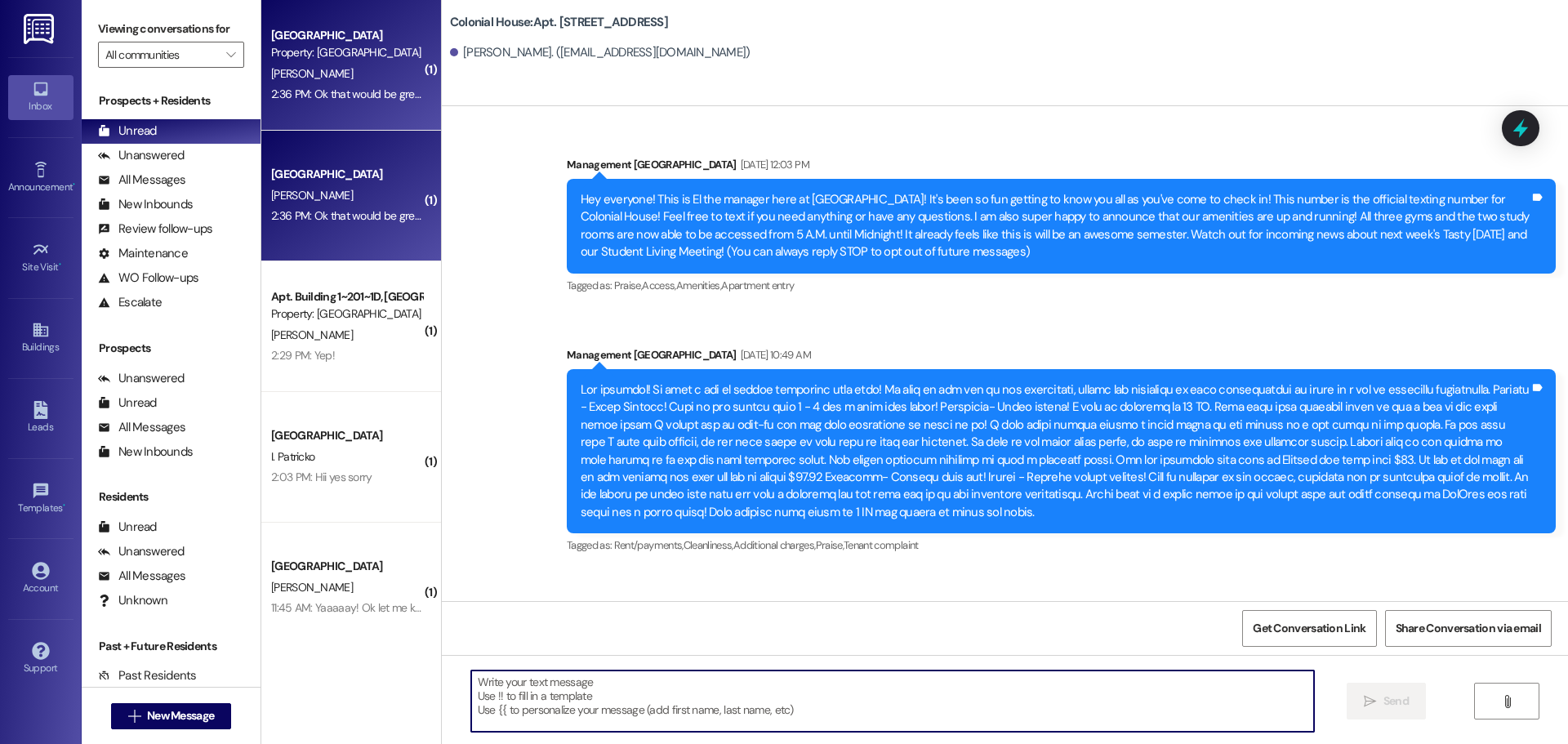
scroll to position [73842, 0]
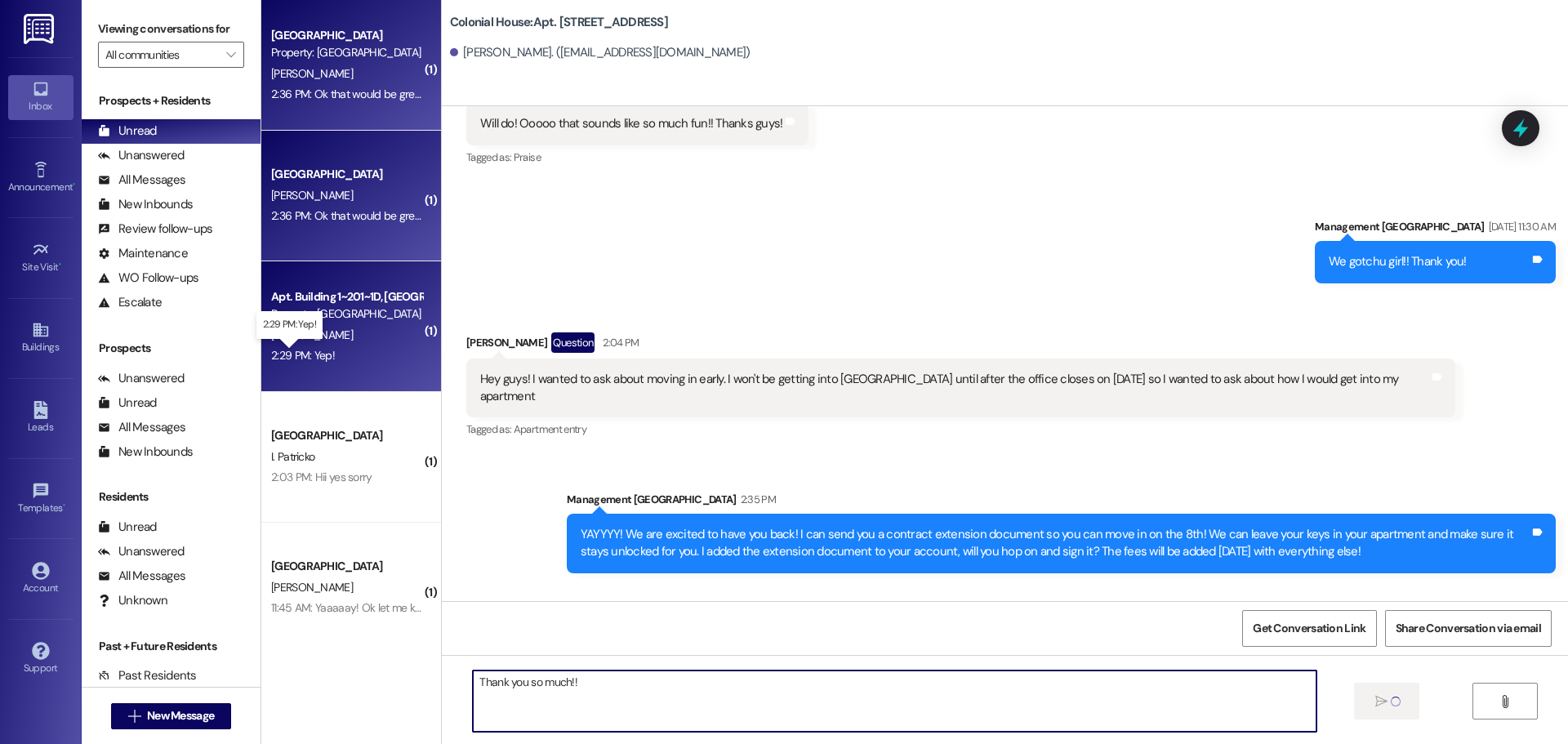
type textarea "Thank you so much!!"
click at [297, 360] on div "2:29 PM: Yep! 2:29 PM: Yep!" at bounding box center [303, 355] width 64 height 15
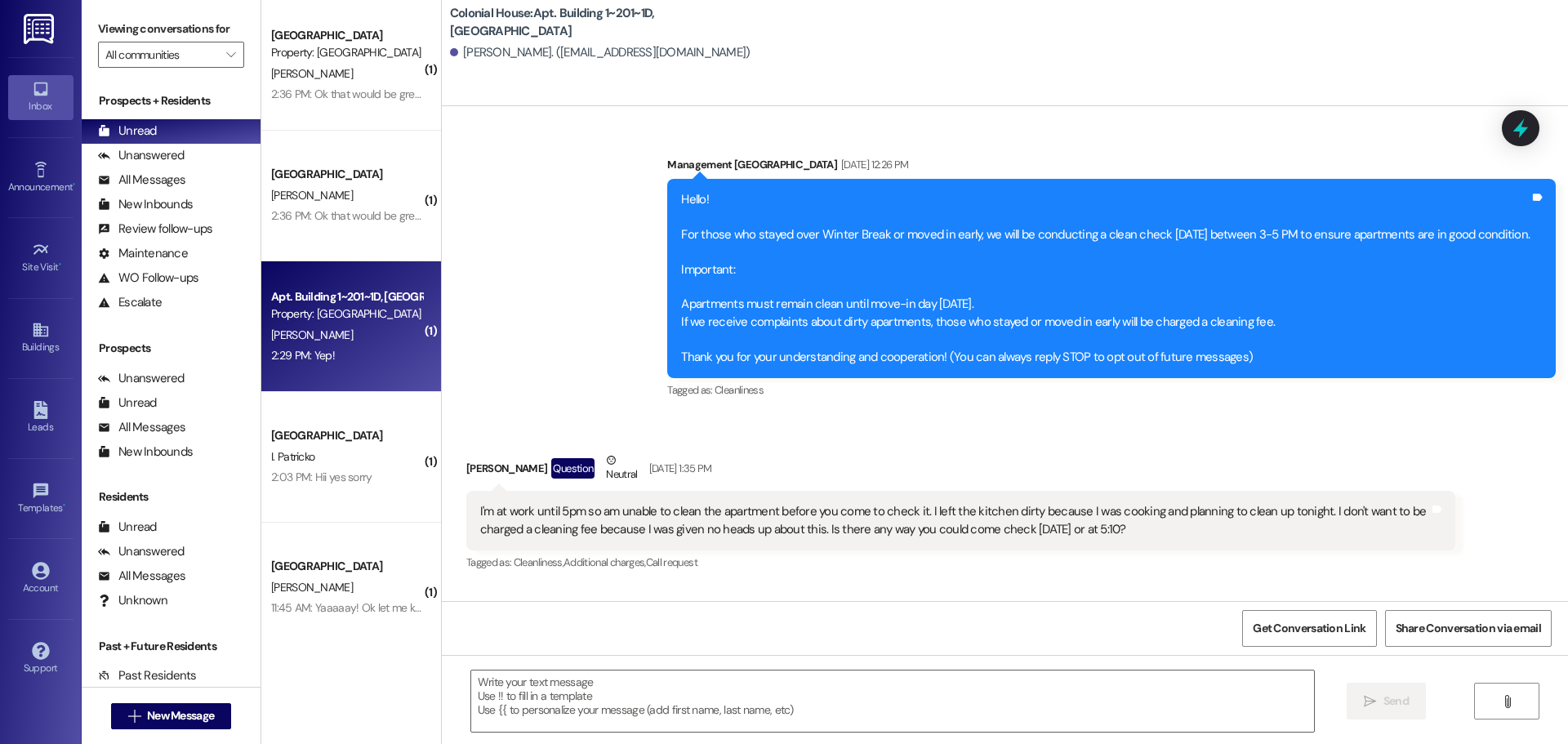
scroll to position [22269, 0]
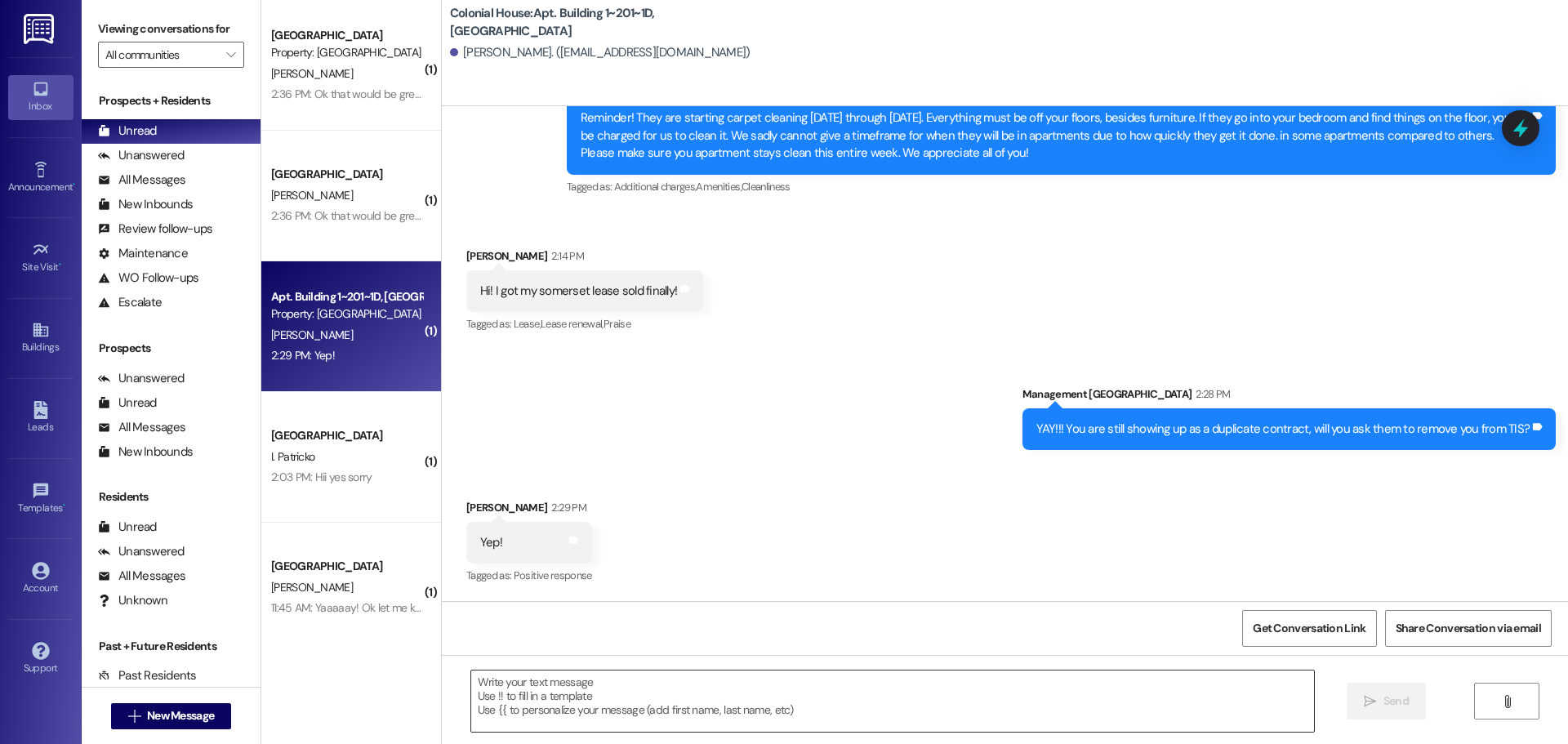
click at [520, 702] on textarea at bounding box center [893, 701] width 843 height 62
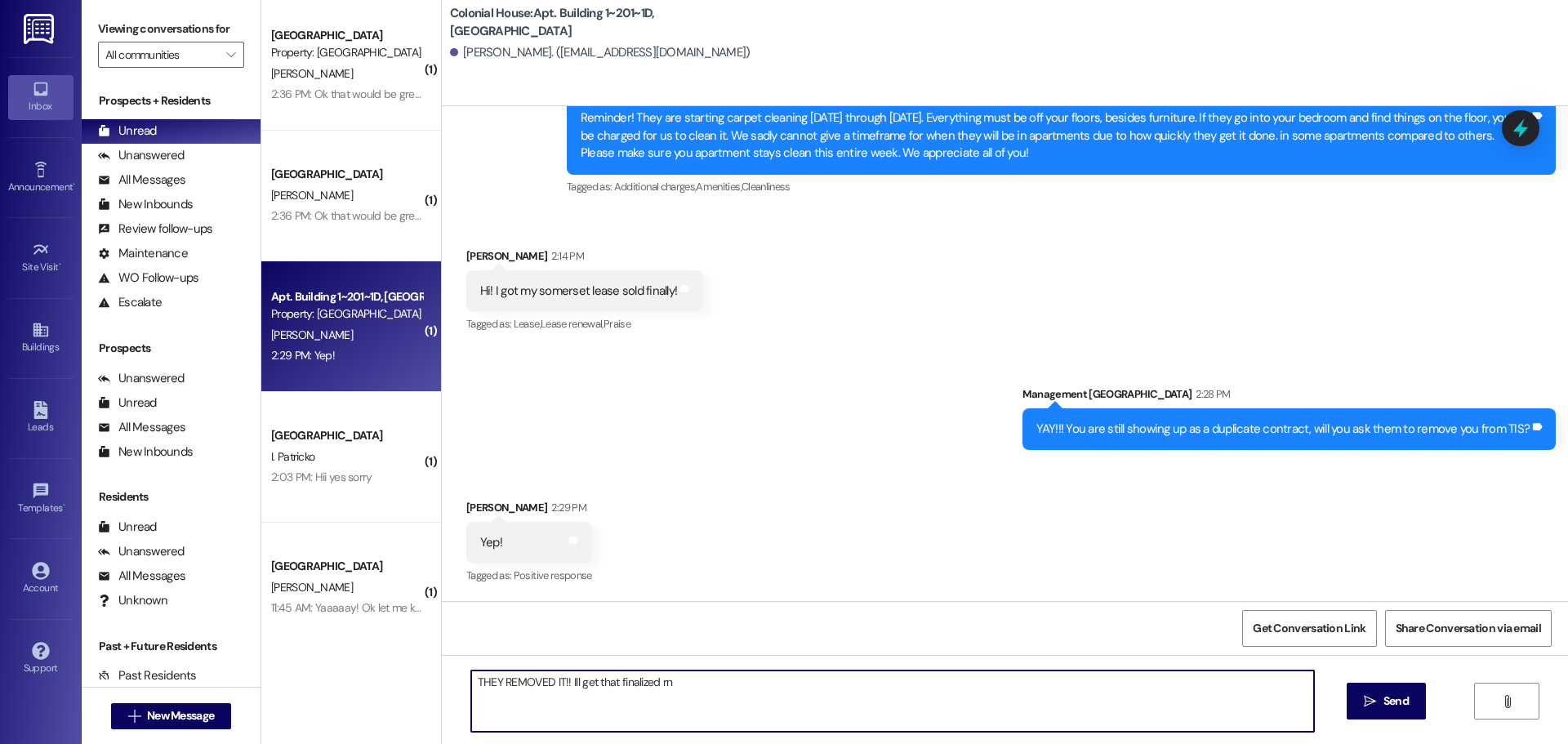
type textarea "THEY REMOVED IT!! Ill get that finalized rn!"
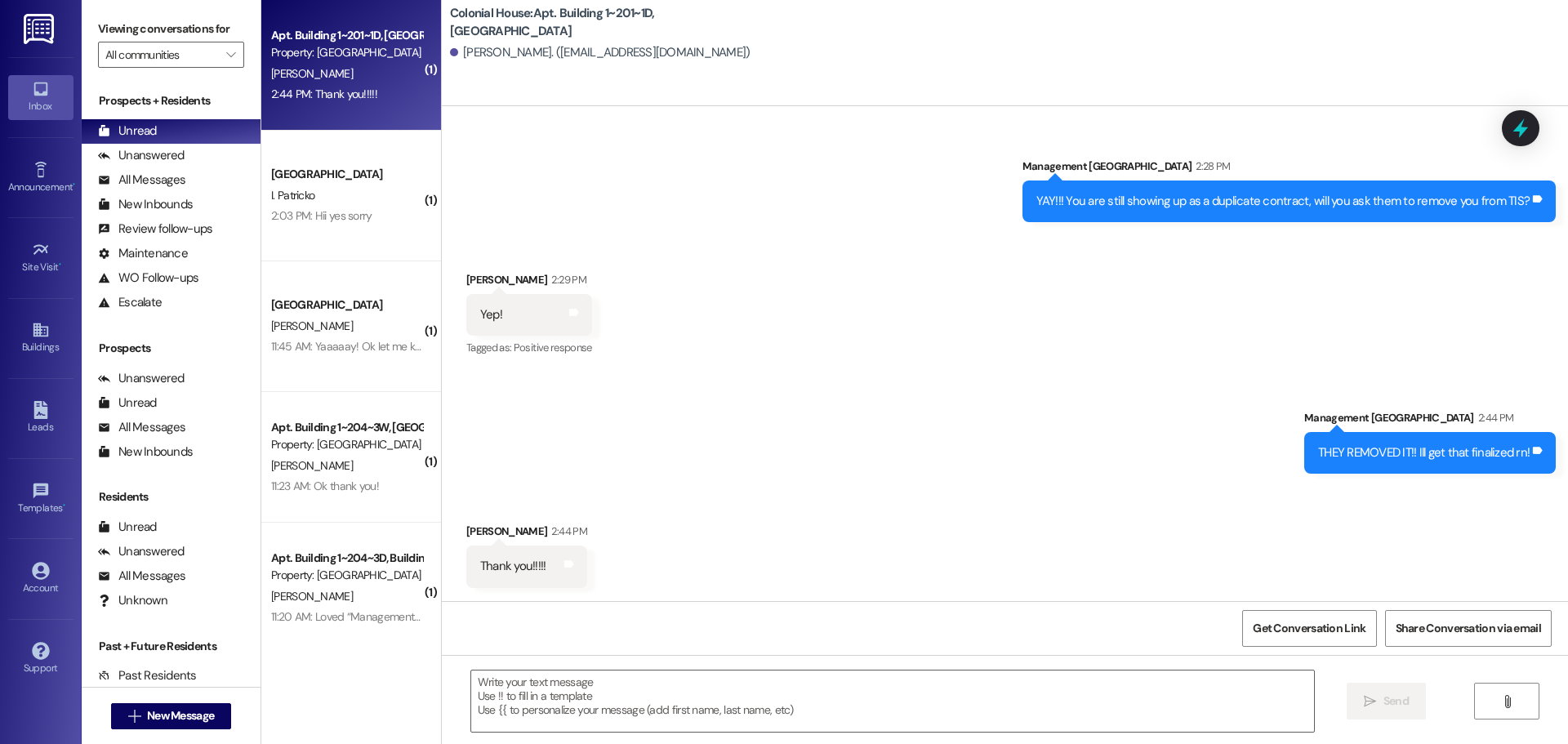
scroll to position [22496, 0]
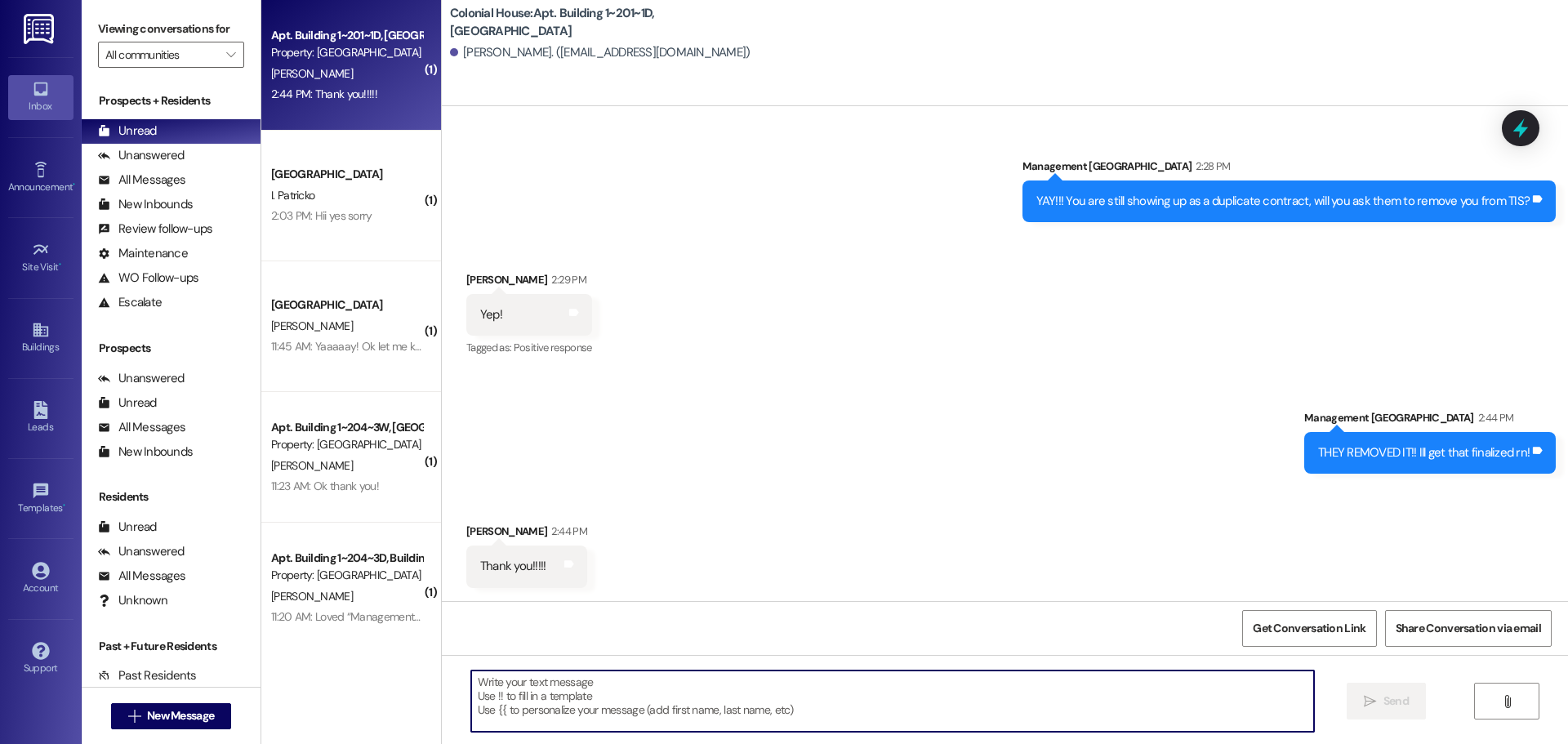
click at [568, 702] on textarea at bounding box center [893, 701] width 843 height 62
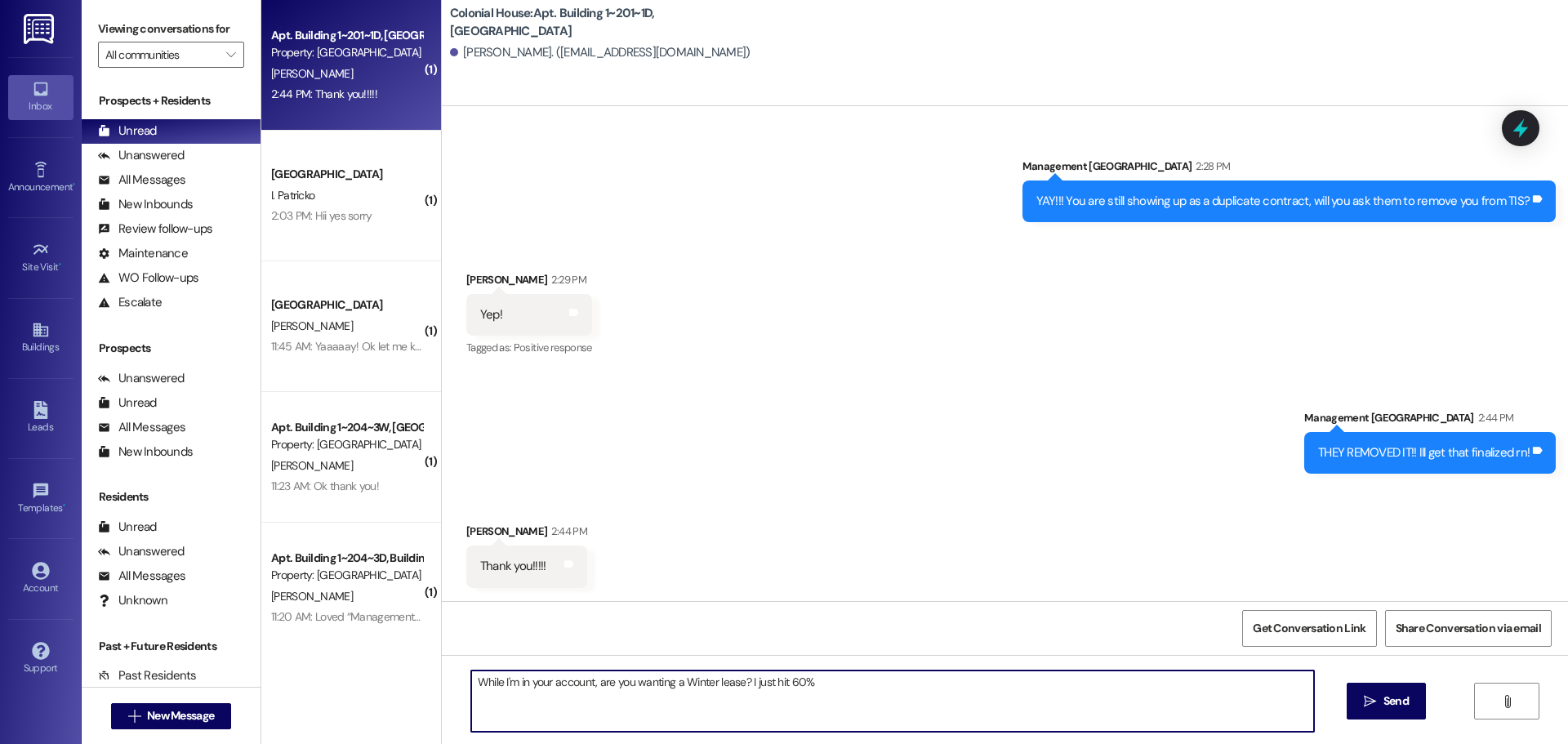
type textarea "While I'm in your account, are you wanting a Winter lease? I just hit 60%!"
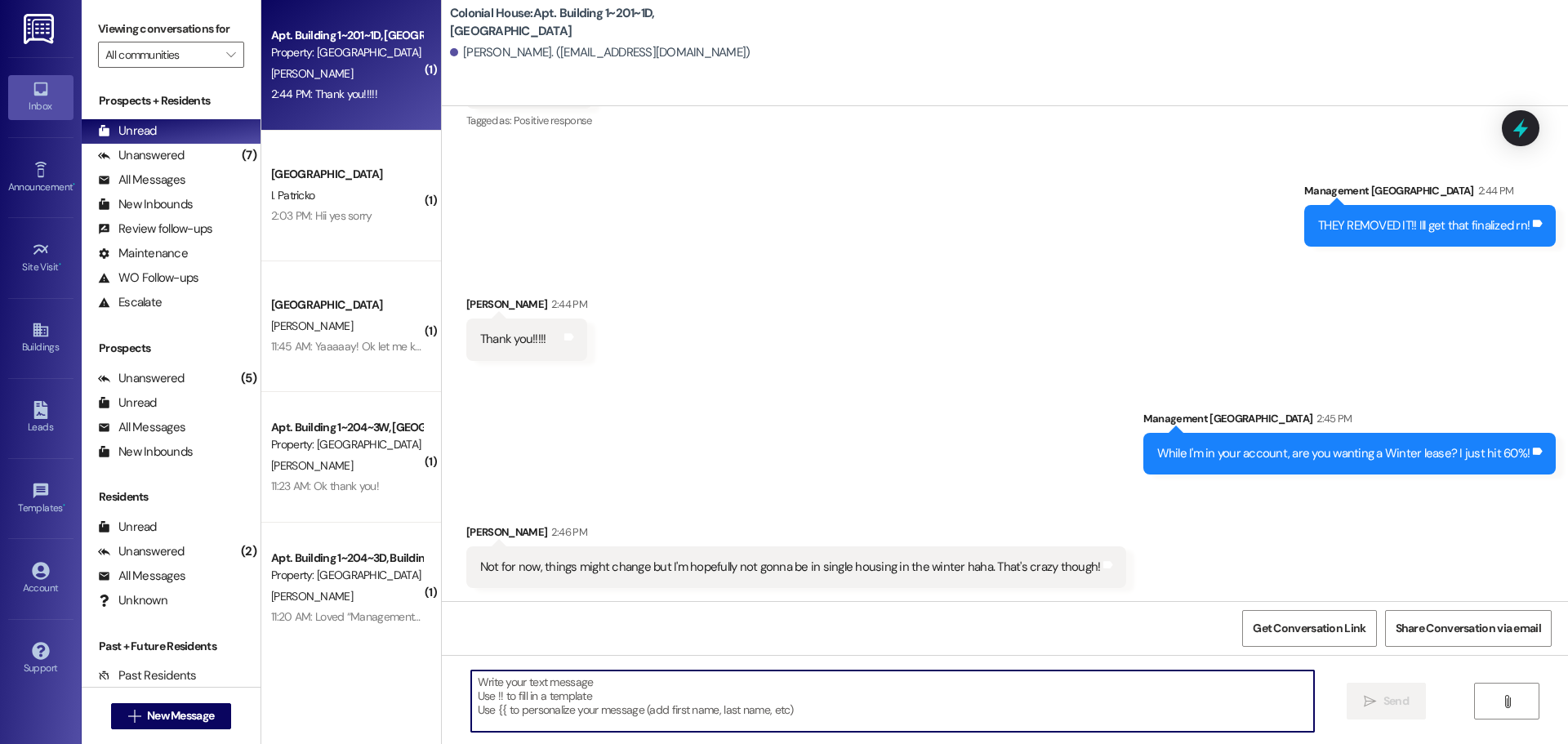
scroll to position [22724, 0]
click at [670, 701] on textarea at bounding box center [893, 701] width 843 height 62
type textarea "That would be AMAZING!!!! Al"
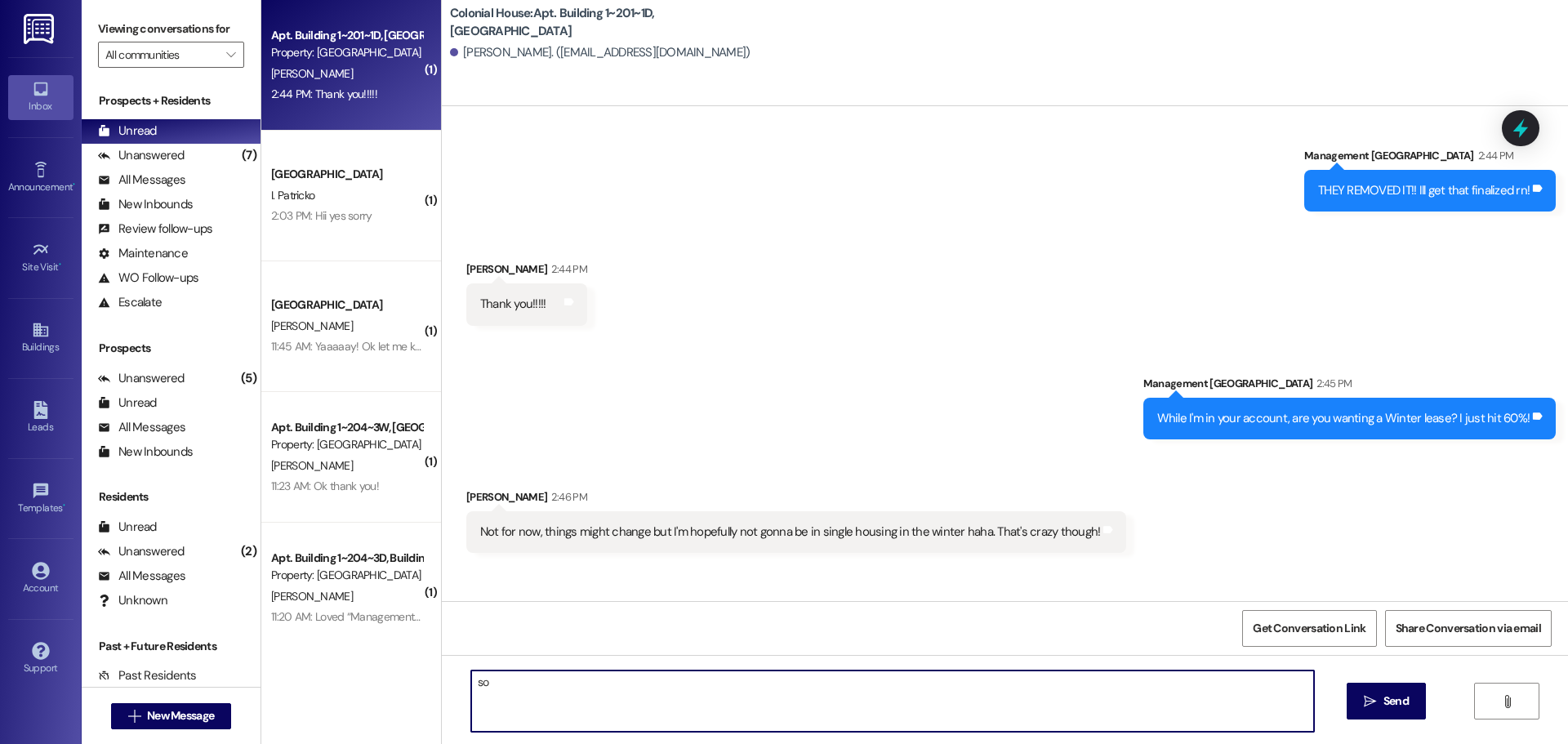
scroll to position [22724, 0]
type textarea "s"
type textarea "ALSO I just added that buyers agreement onto your portal can you hop on and sig…"
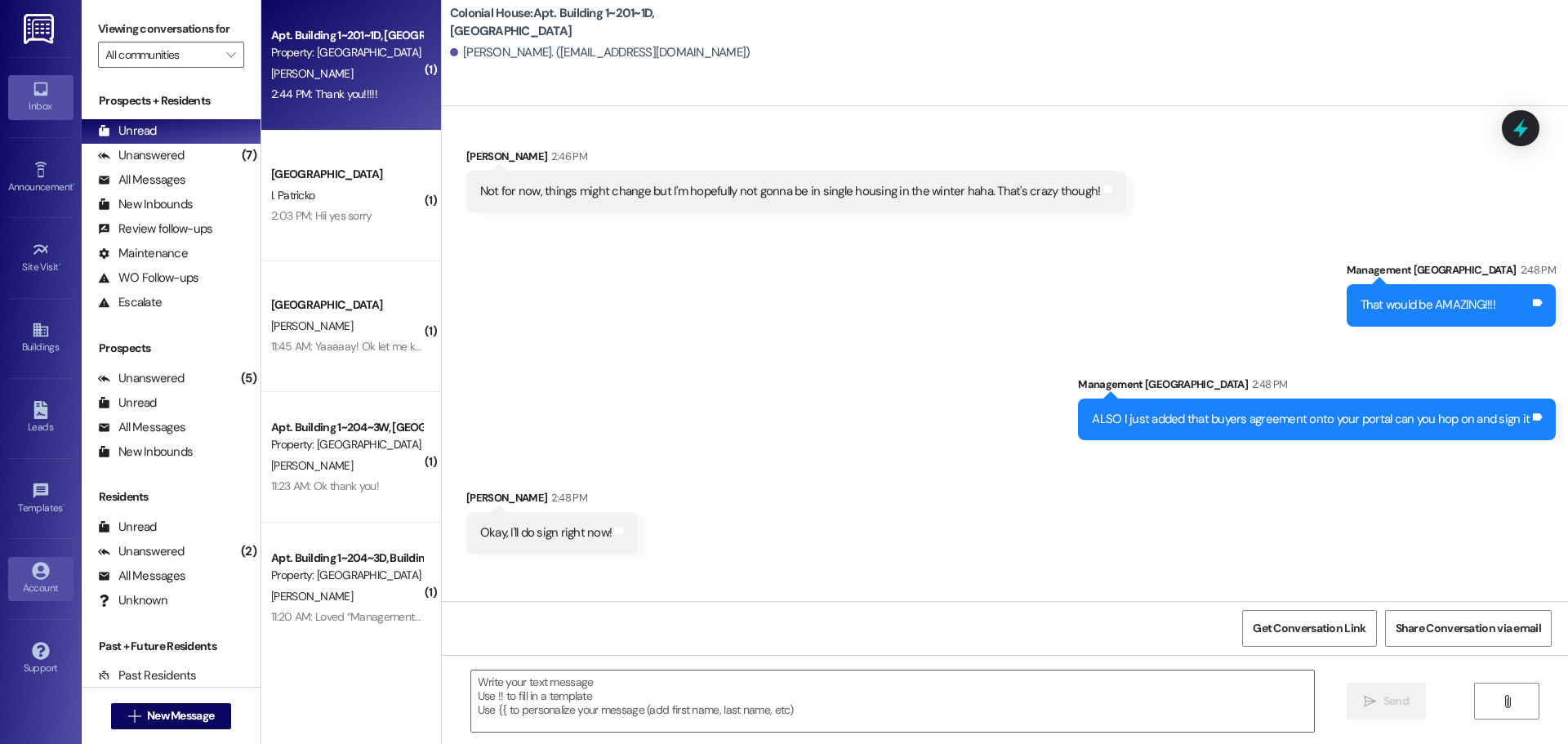
scroll to position [23178, 0]
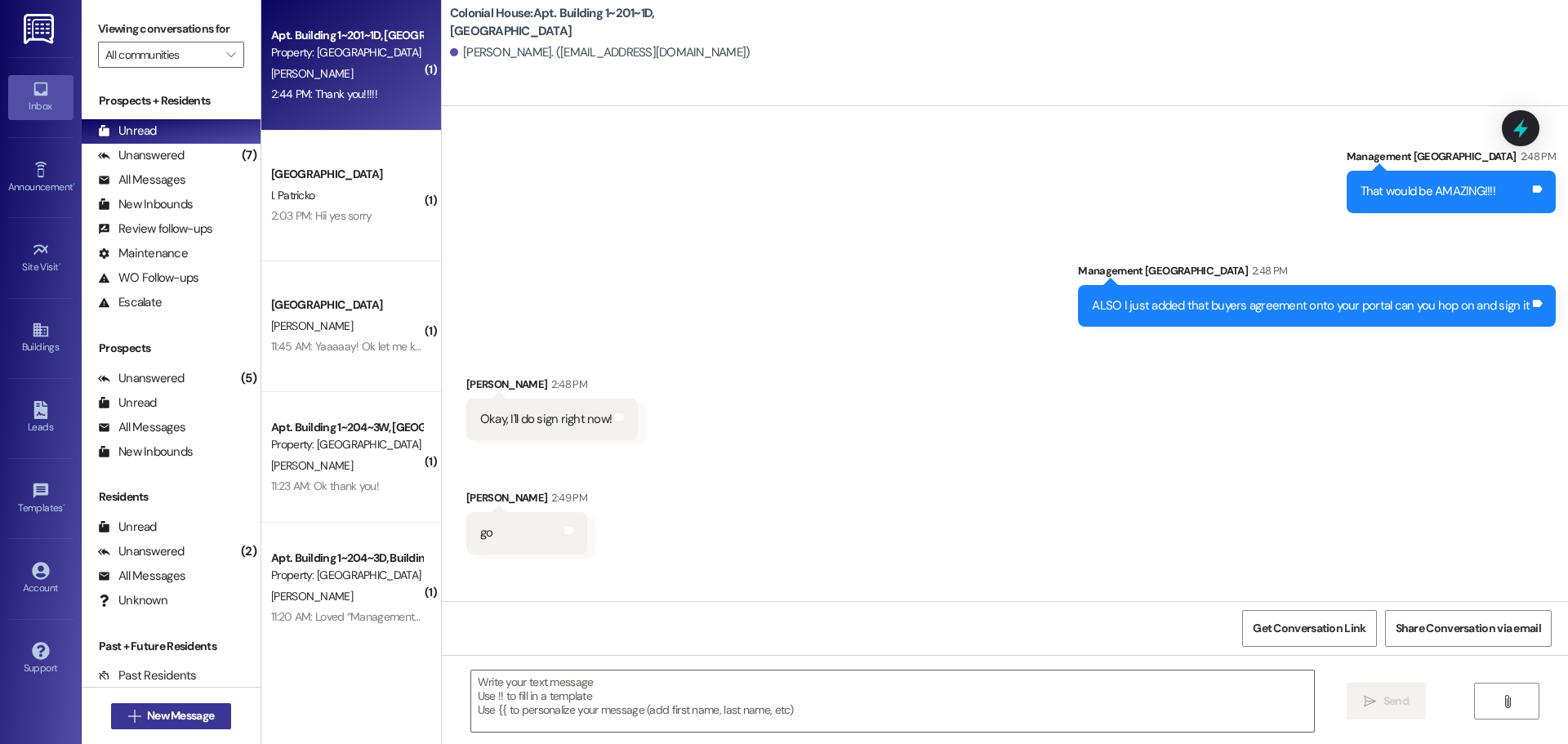
click at [212, 727] on button " New Message" at bounding box center [171, 716] width 121 height 26
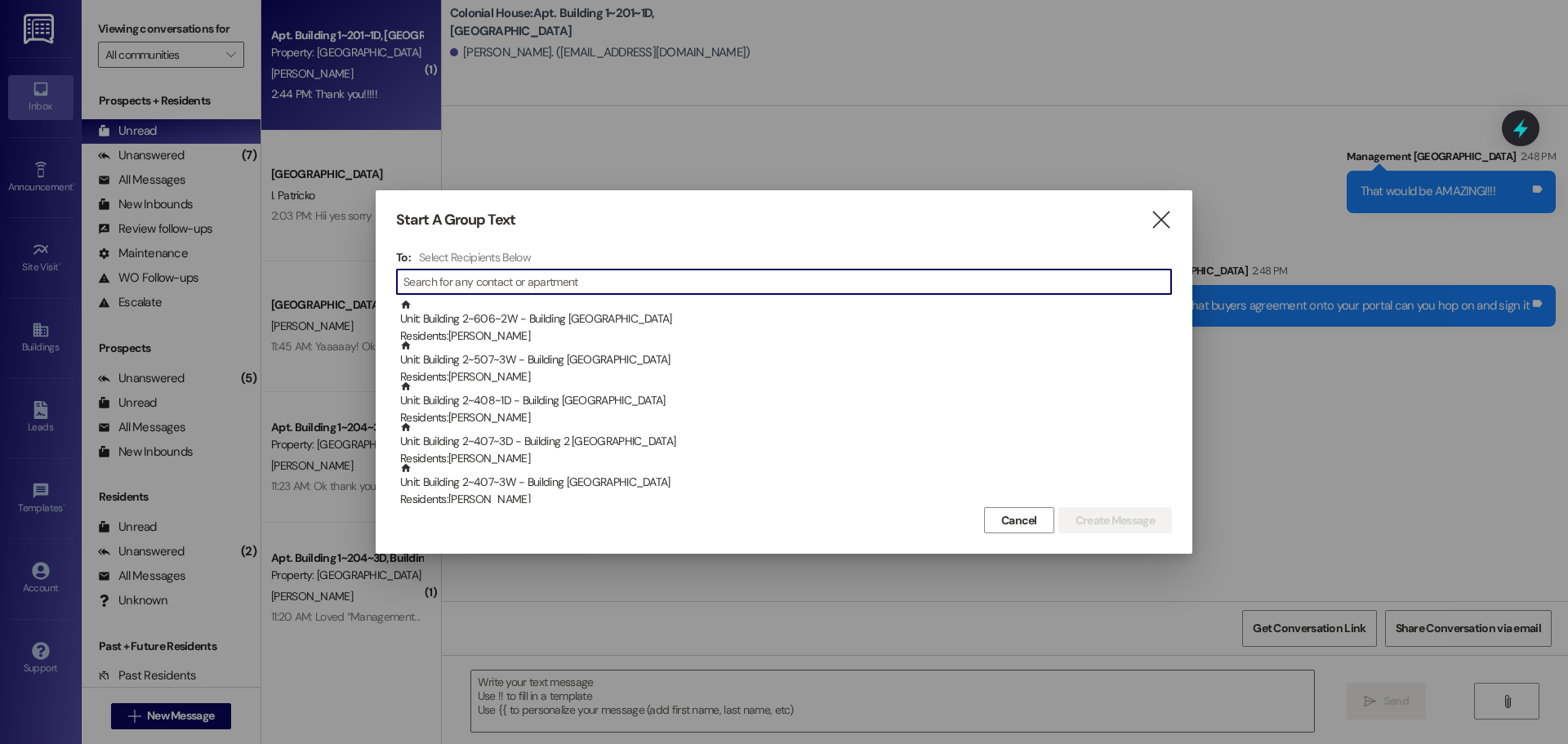
click at [515, 281] on input at bounding box center [788, 281] width 768 height 22
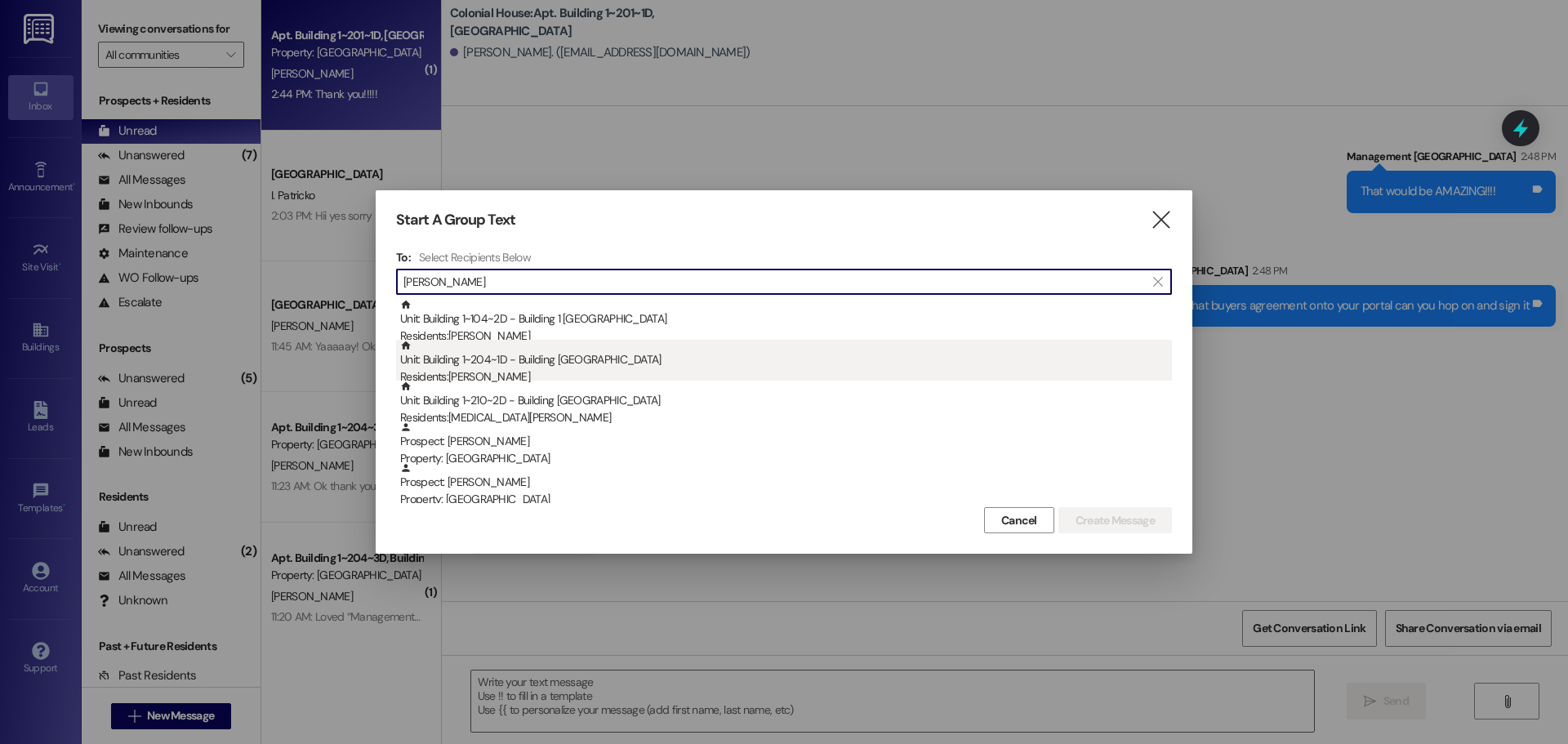
type input "elena"
click at [505, 365] on div "Unit: Building 1~204~1D - Building 1 Colonial House Residents: Elena Barajas" at bounding box center [786, 363] width 772 height 47
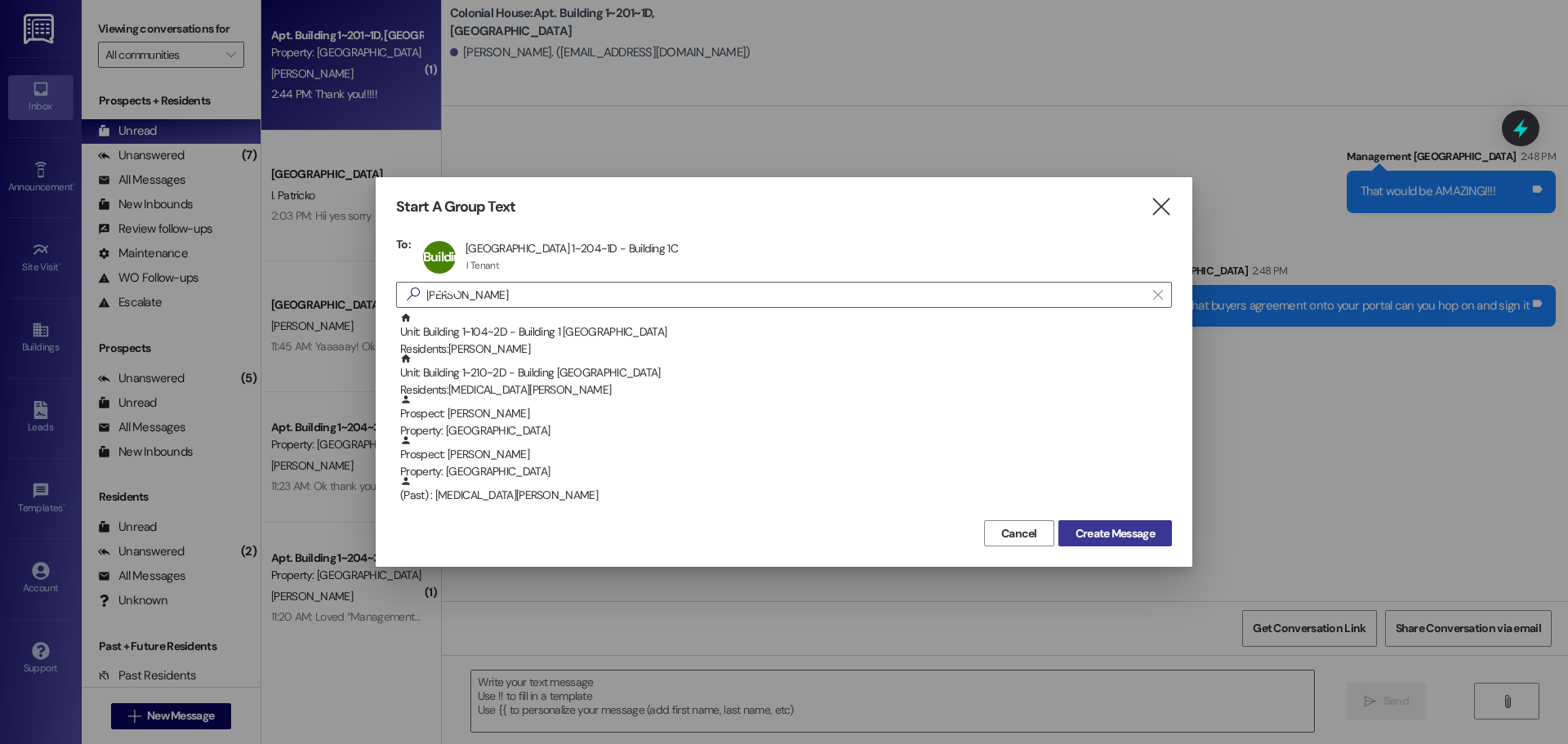
click at [1132, 537] on span "Create Message" at bounding box center [1115, 533] width 79 height 17
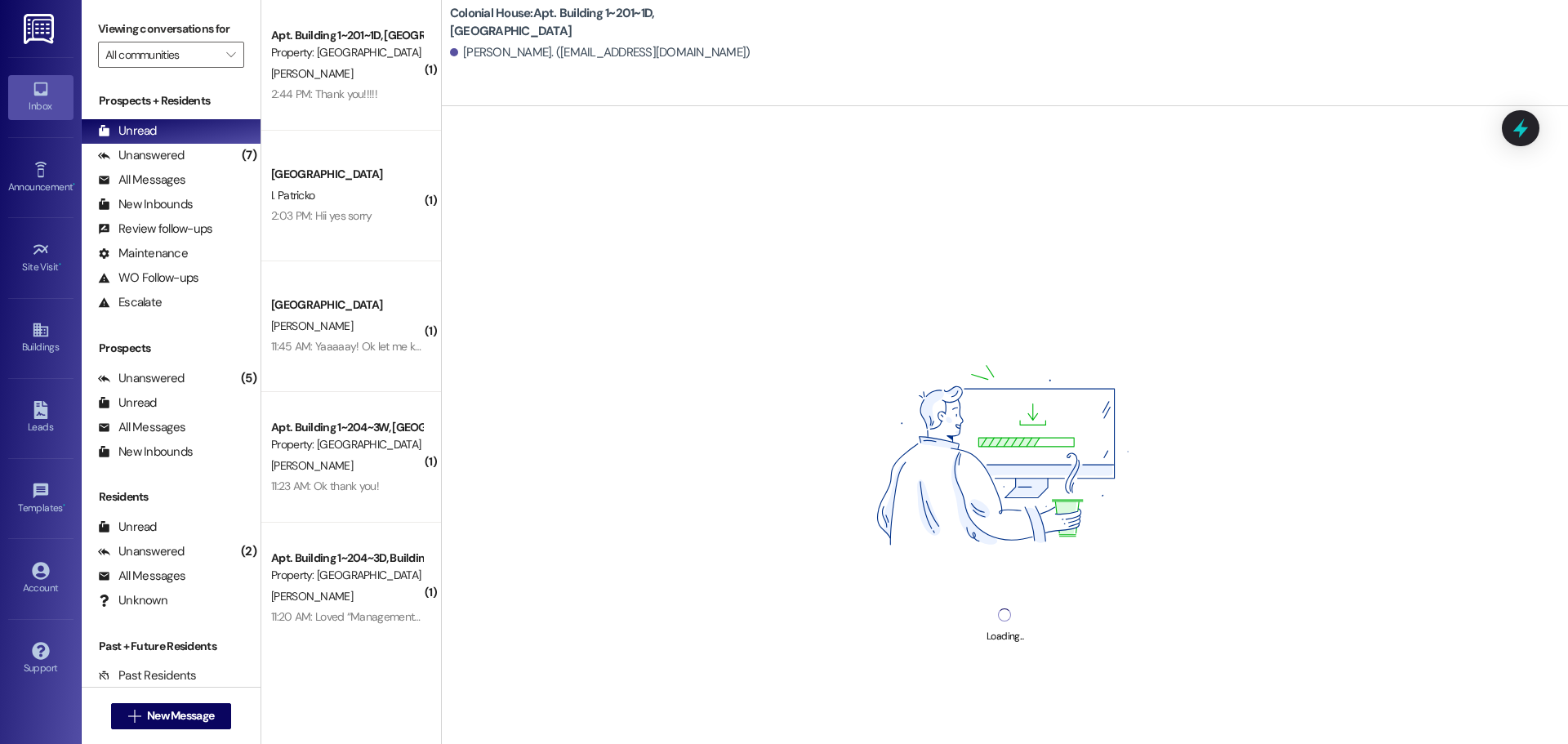
click at [570, 692] on div "Loading..." at bounding box center [1005, 479] width 1127 height 744
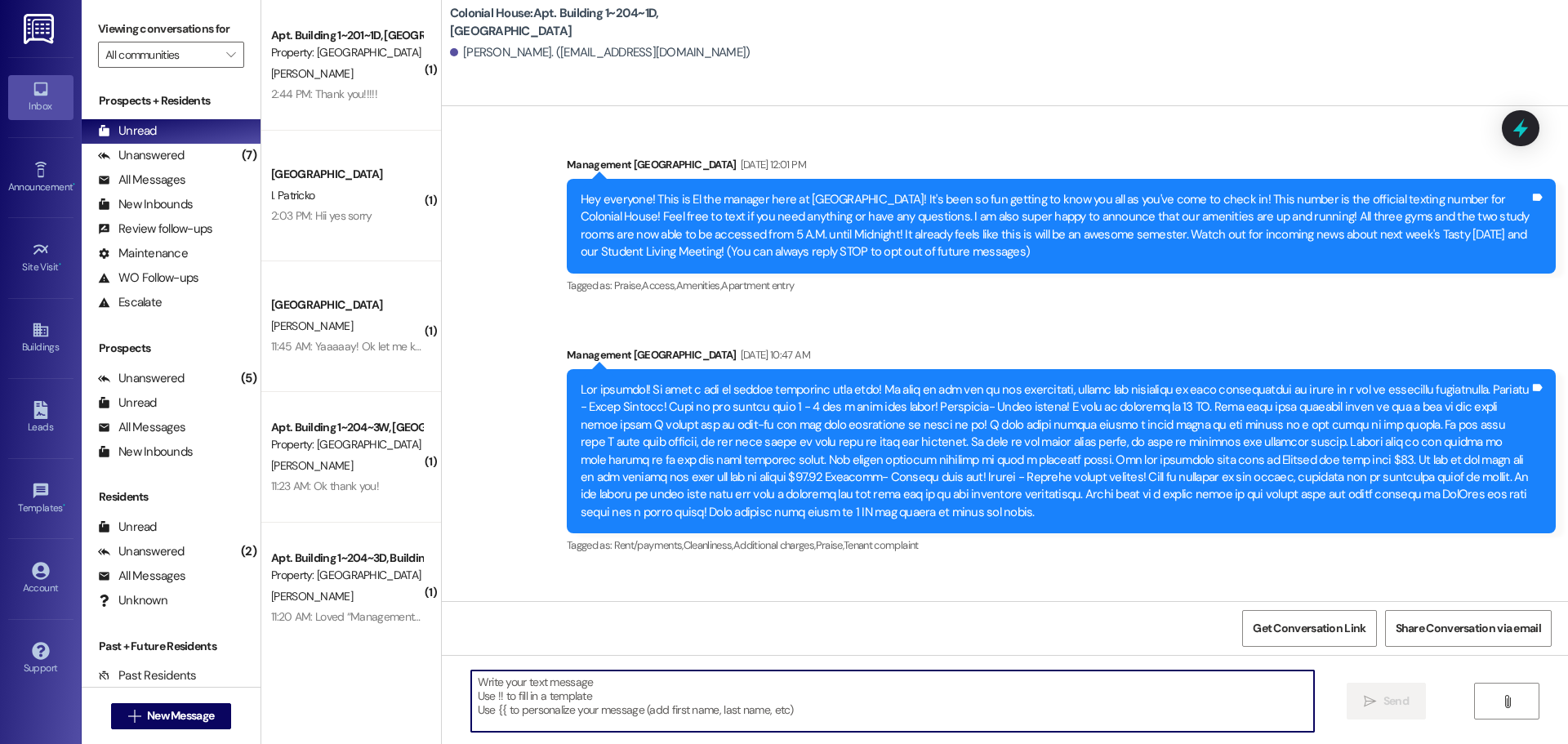
scroll to position [41435, 0]
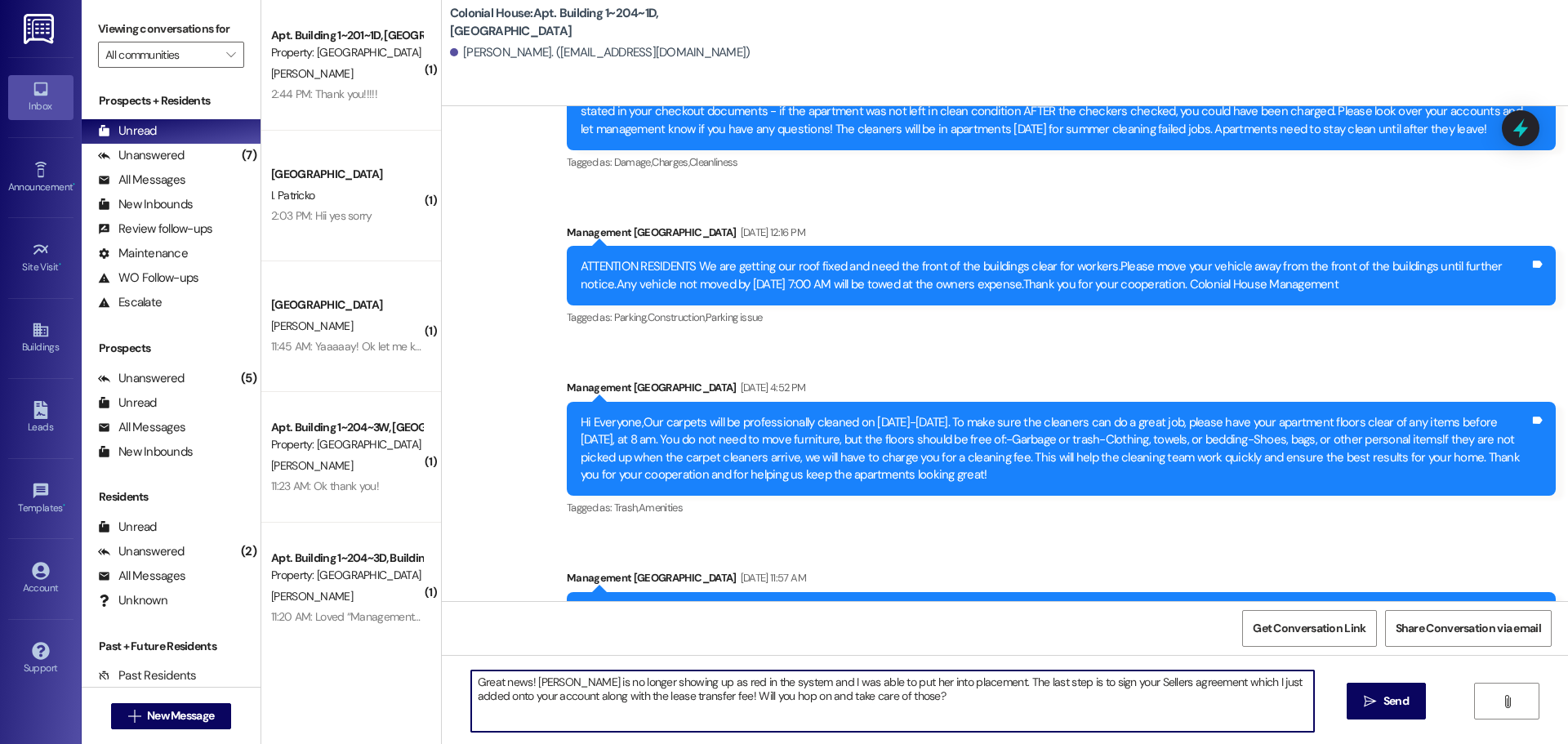
type textarea "Great news! Emily is no longer showing up as red in the system and I was able t…"
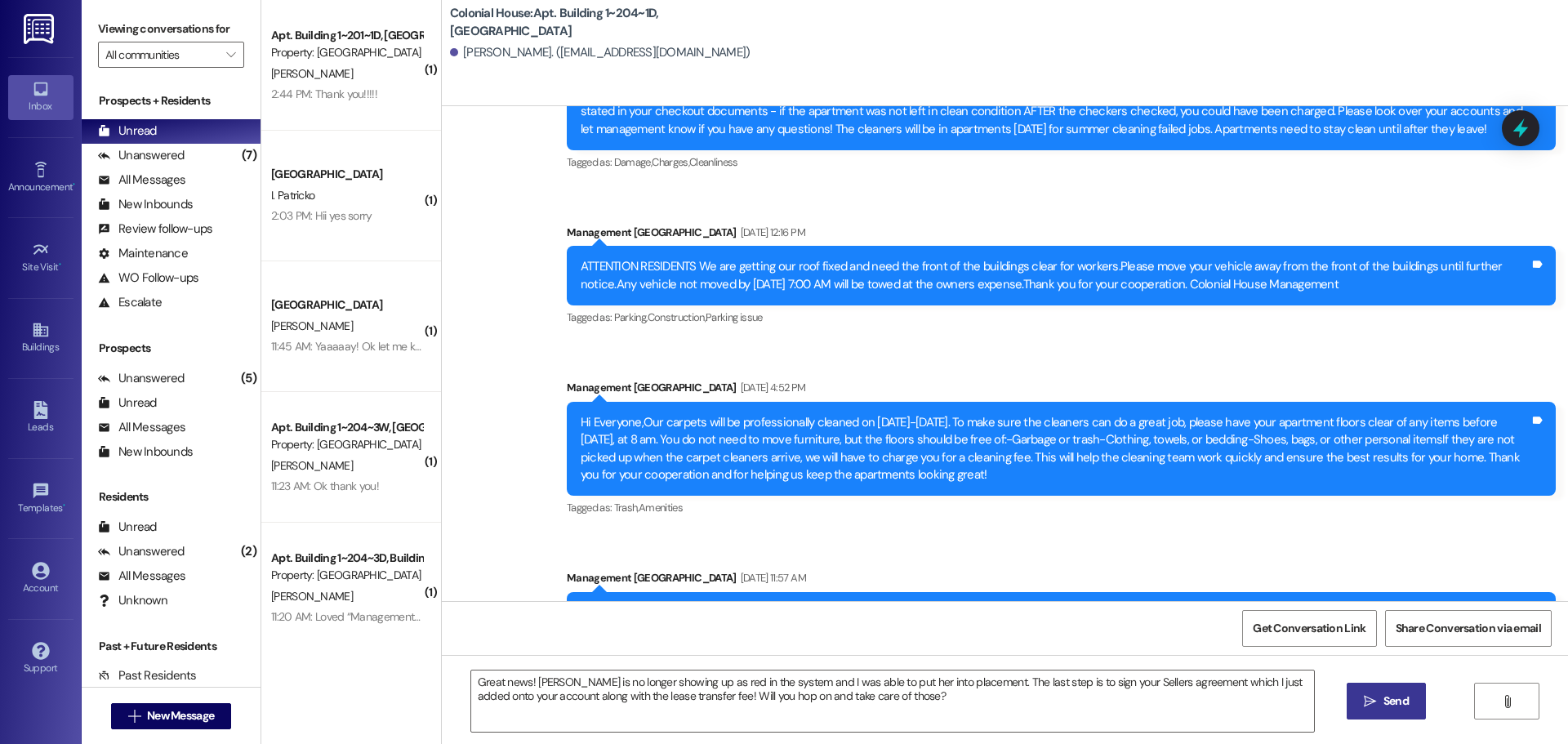
click at [1408, 707] on span "Send" at bounding box center [1396, 701] width 32 height 17
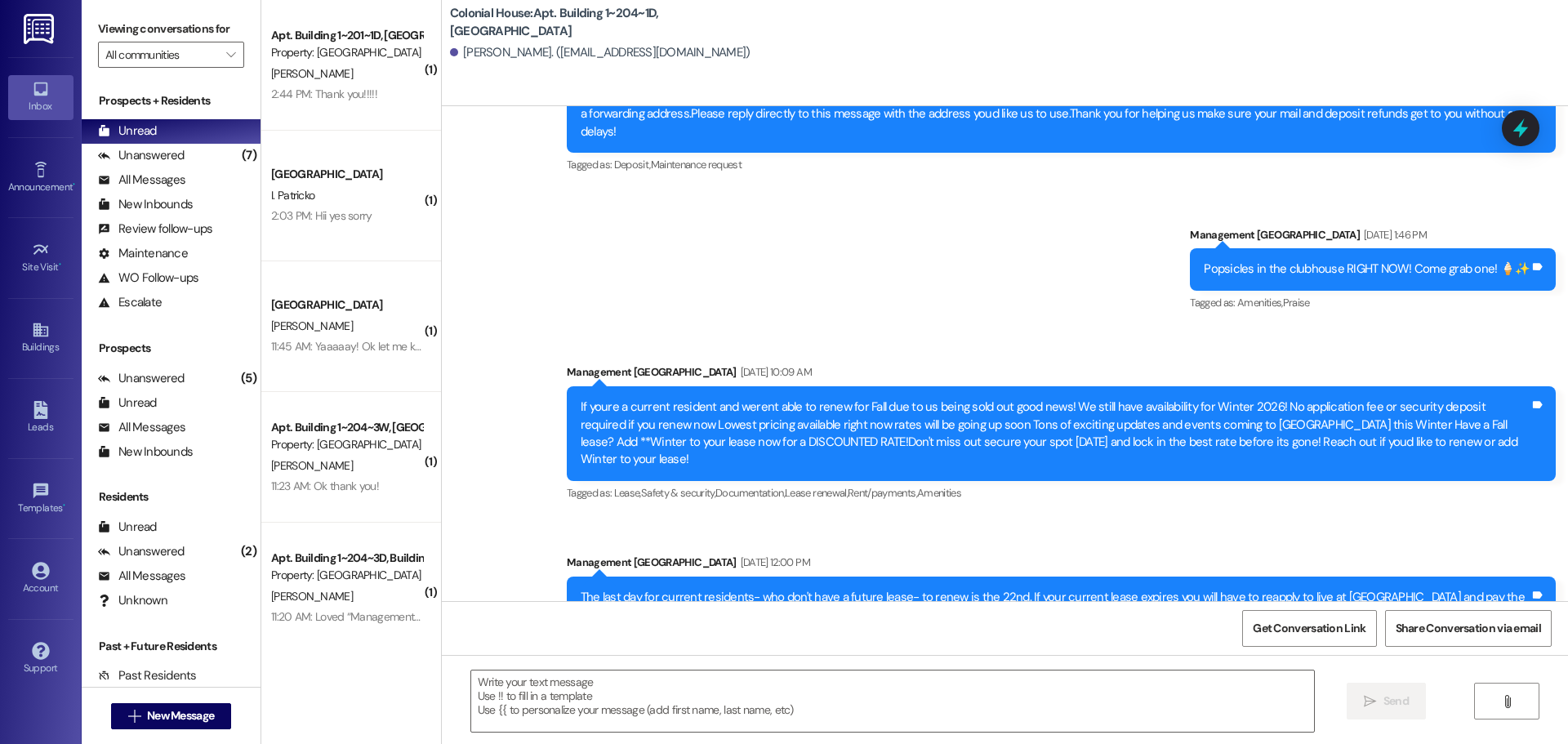
scroll to position [41567, 0]
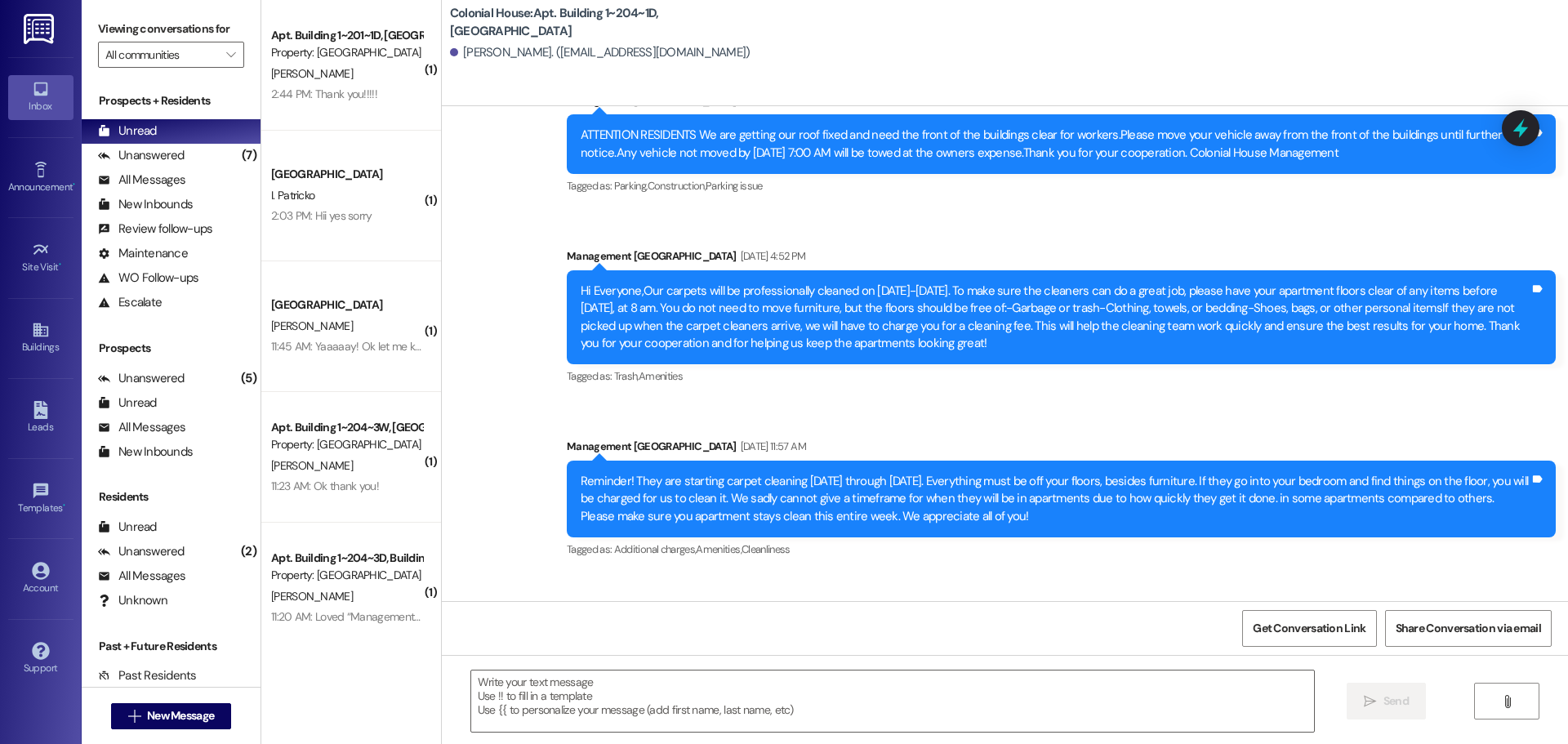
click at [914, 632] on div "Great news! Emily is no longer showing up as red in the system and I was able t…" at bounding box center [1062, 662] width 989 height 60
copy div "Great news! Emily is no longer showing up as red in the system and I was able t…"
drag, startPoint x: 570, startPoint y: 396, endPoint x: 32, endPoint y: 327, distance: 542.4
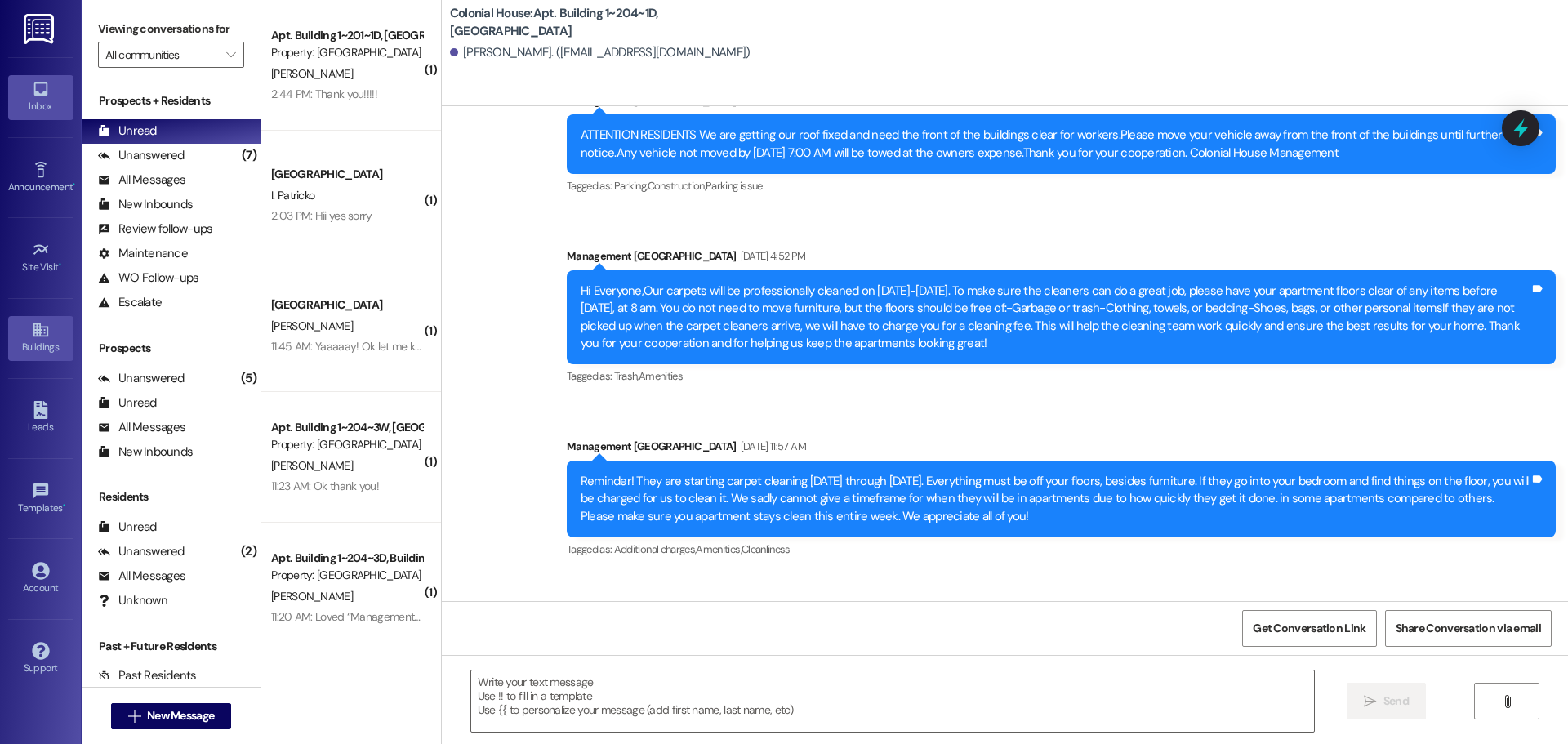
click at [580, 473] on div "Reminder! They are starting carpet cleaning today through Friday. Everything mu…" at bounding box center [1055, 498] width 949 height 52
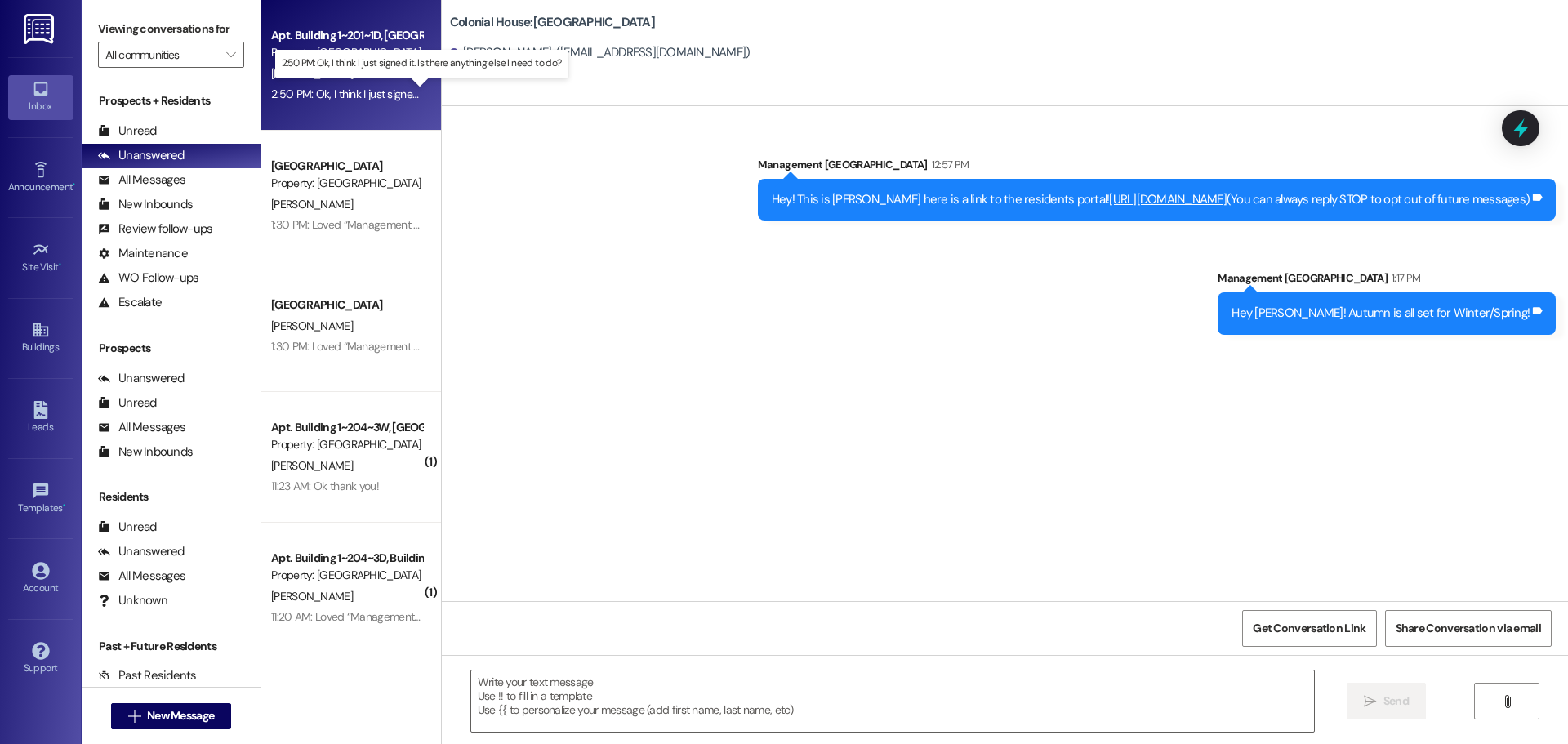
click at [370, 97] on div "2:50 PM: Ok, I think I just signed it. Is there anything else I need to do? 2:5…" at bounding box center [434, 94] width 326 height 15
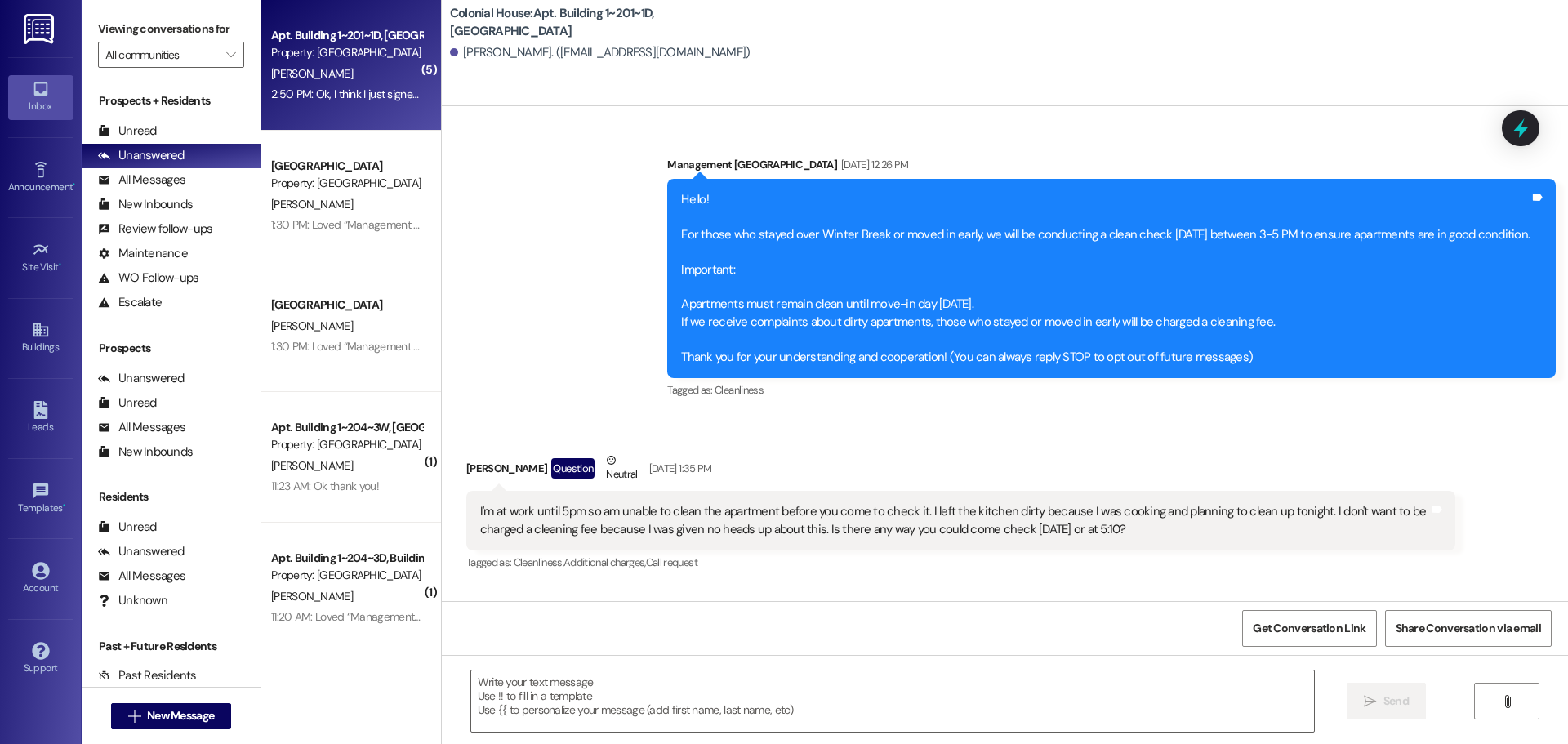
scroll to position [23338, 0]
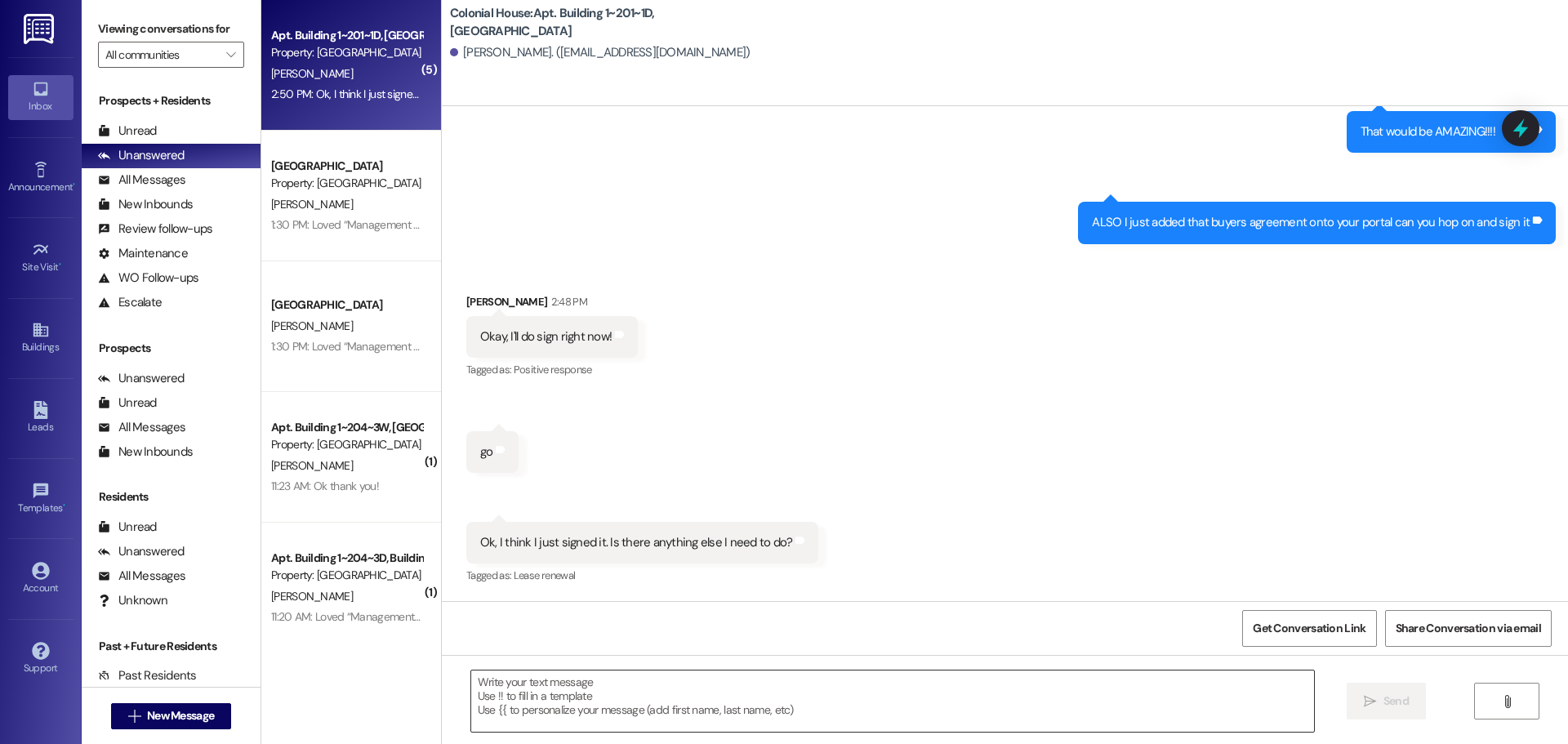
click at [525, 677] on textarea at bounding box center [893, 701] width 843 height 62
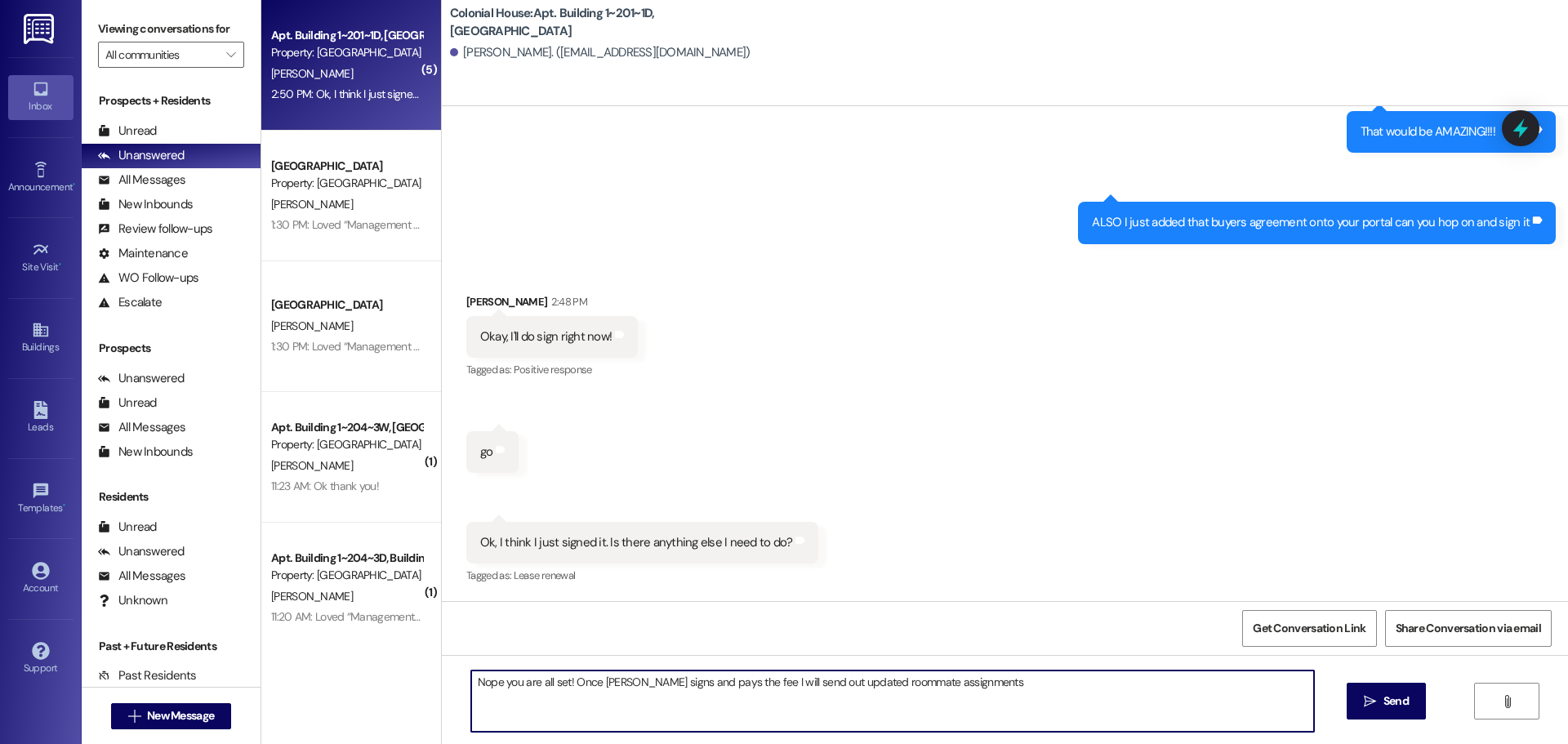
type textarea "Nope you are all set! Once elena signs and pays the fee I will send out updated…"
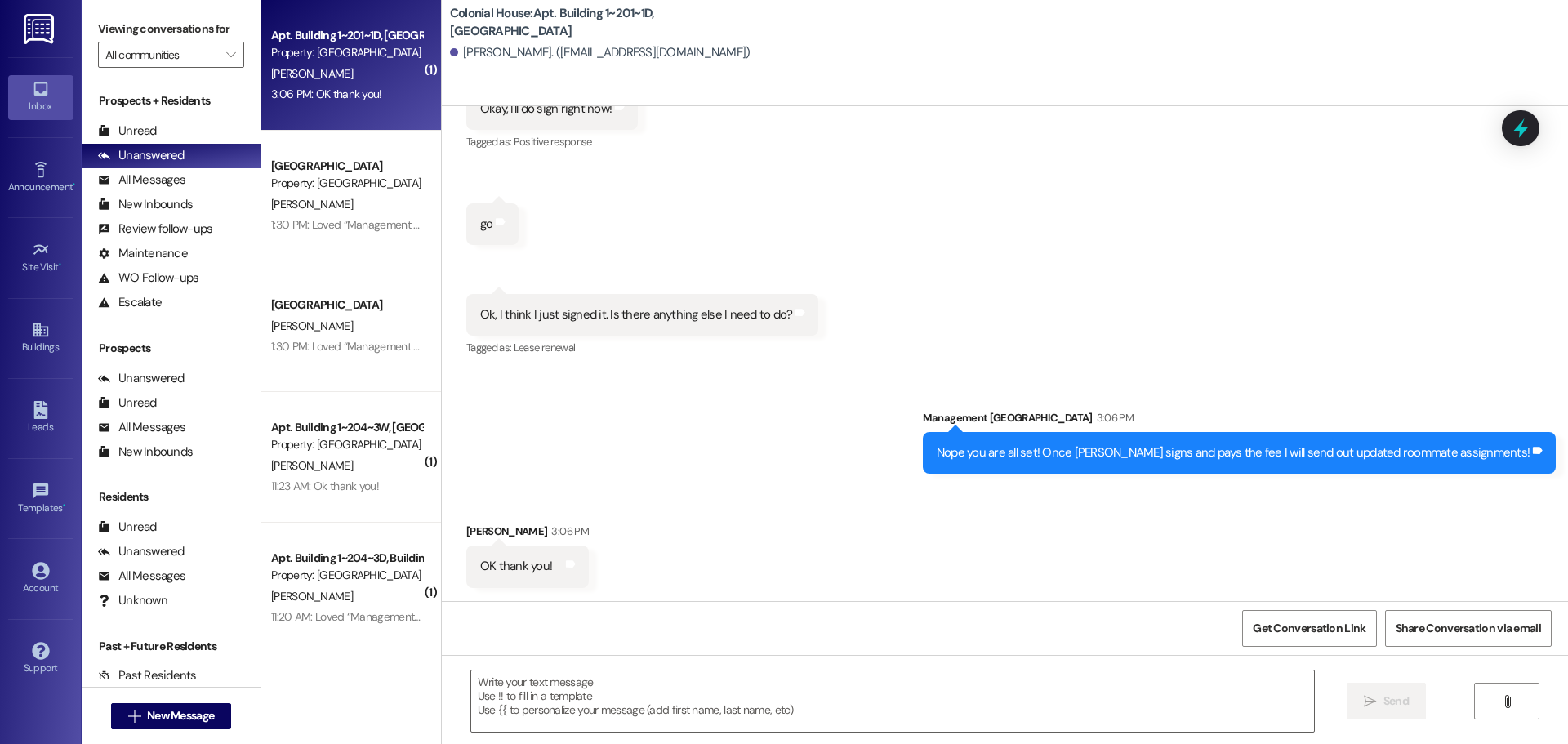
scroll to position [23564, 0]
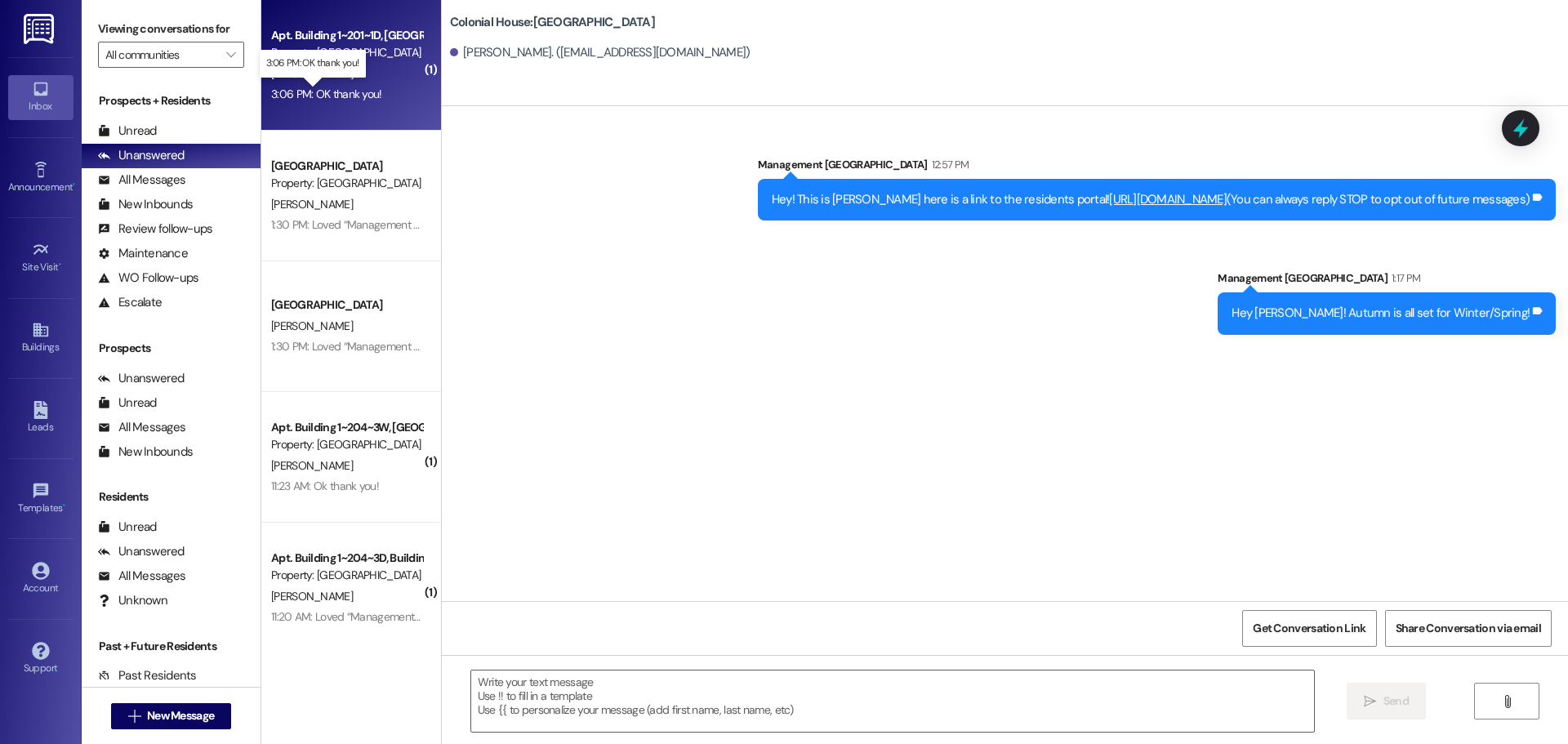
click at [298, 101] on div "3:06 PM: OK thank you! 3:06 PM: OK thank you!" at bounding box center [326, 94] width 111 height 15
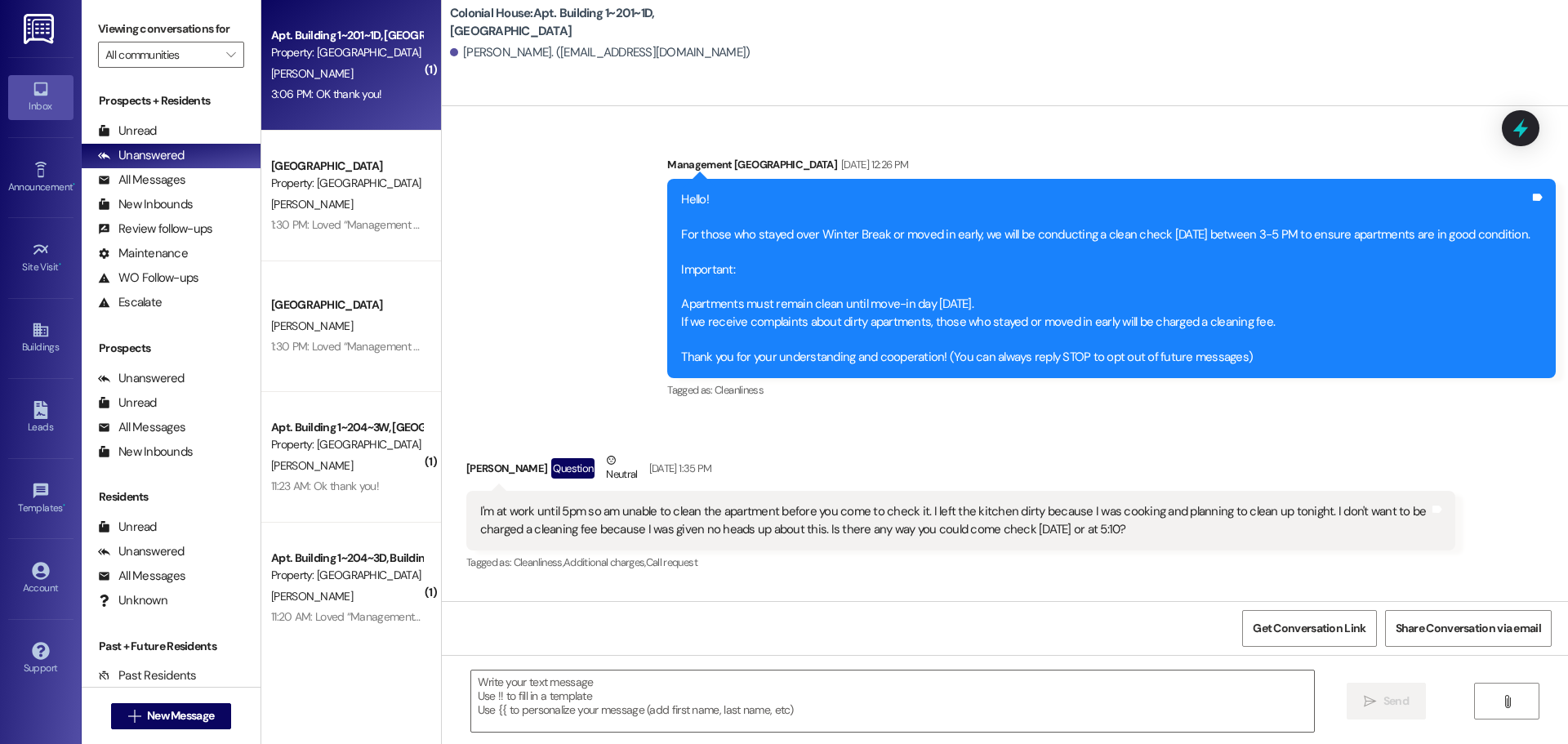
scroll to position [23590, 0]
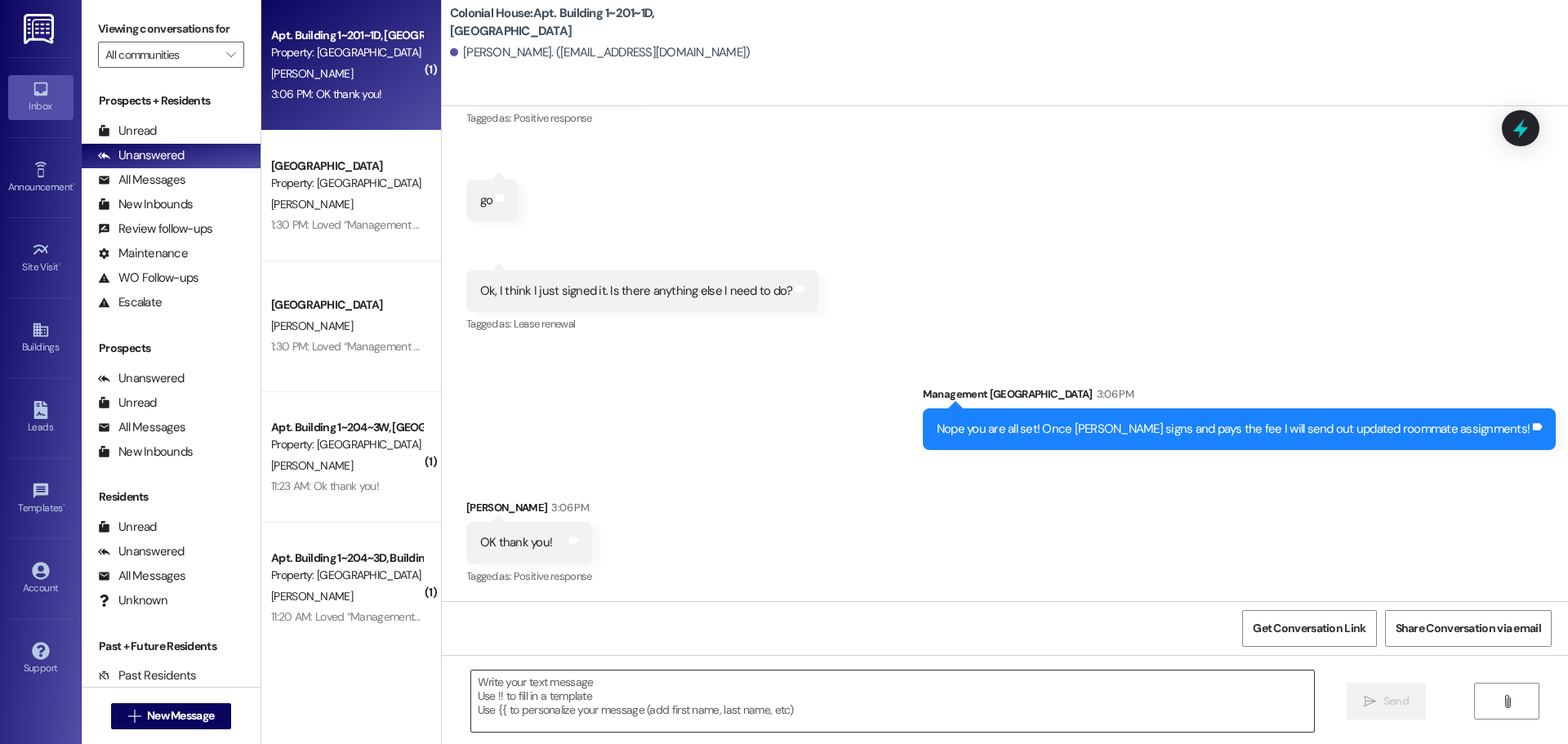
click at [501, 711] on textarea at bounding box center [893, 701] width 843 height 62
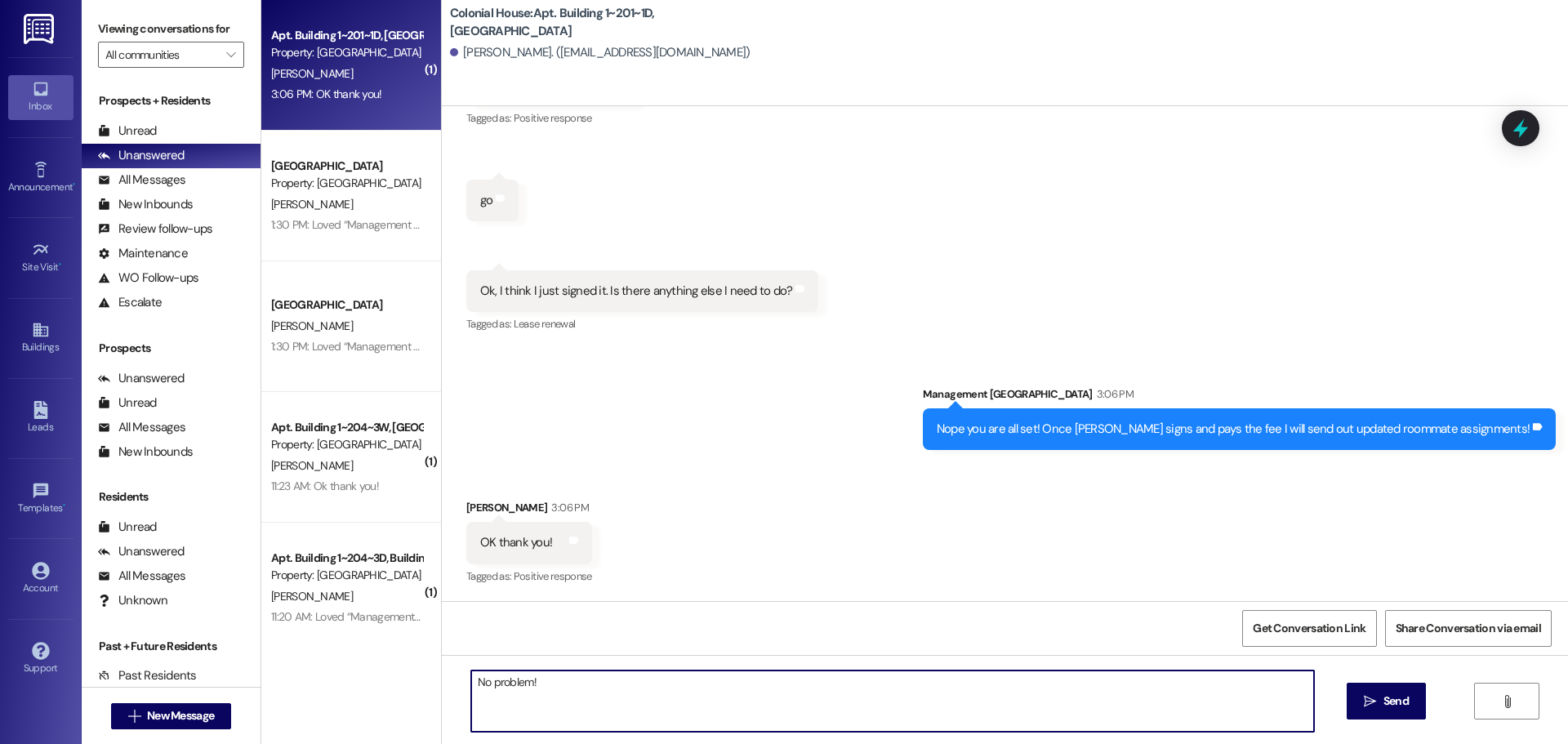
type textarea "No problem!!"
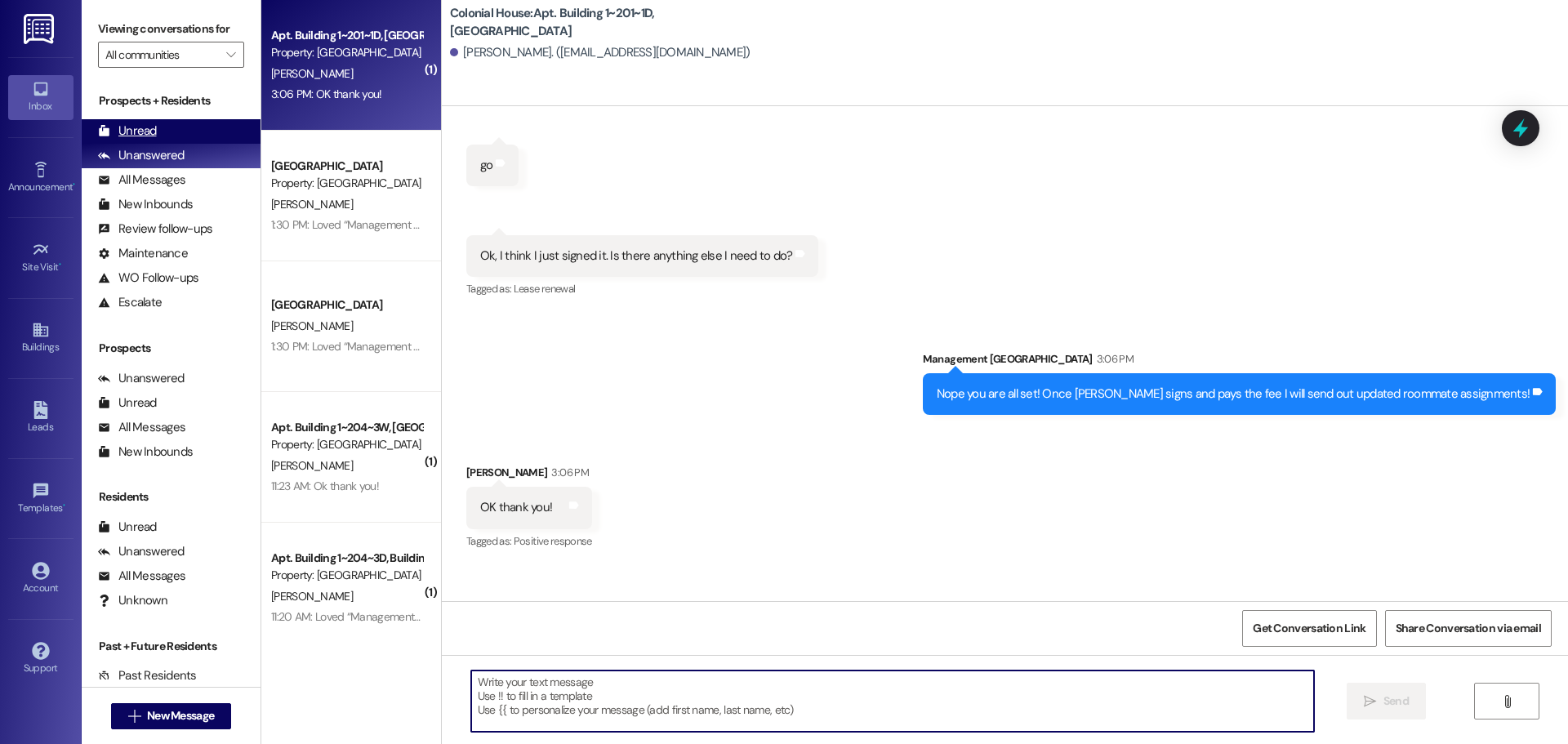
scroll to position [23589, 0]
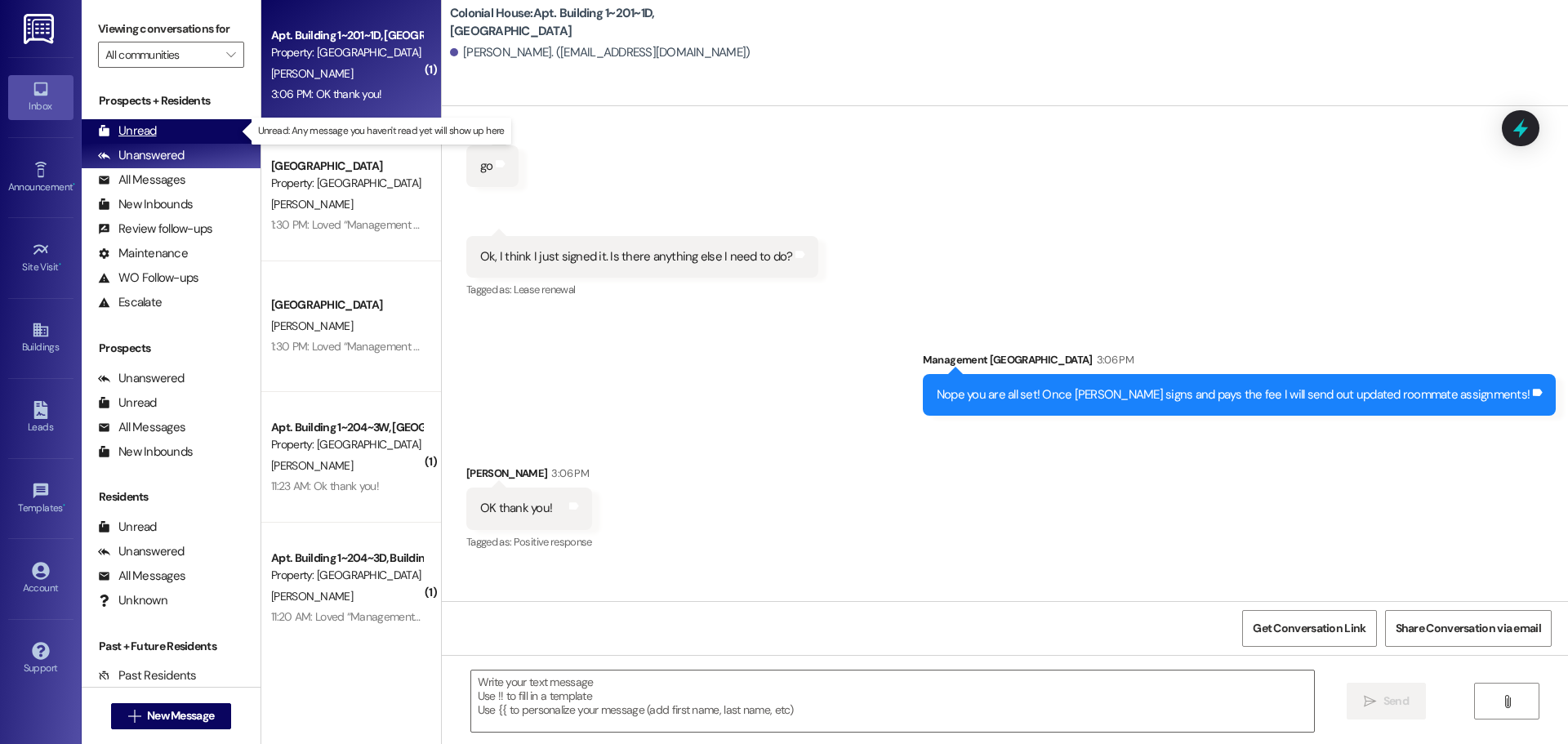
click at [139, 126] on div "Unread" at bounding box center [127, 131] width 59 height 17
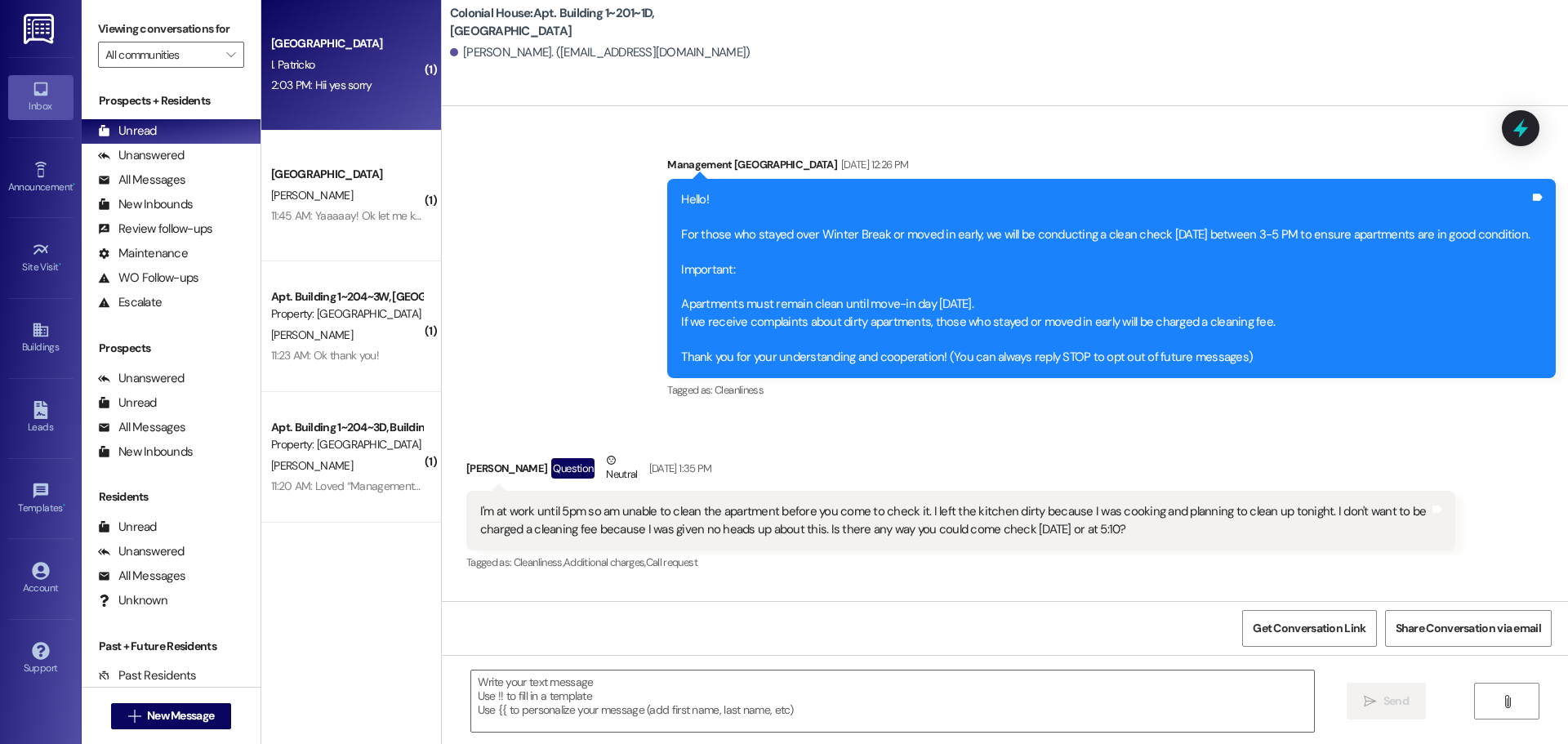
scroll to position [23703, 0]
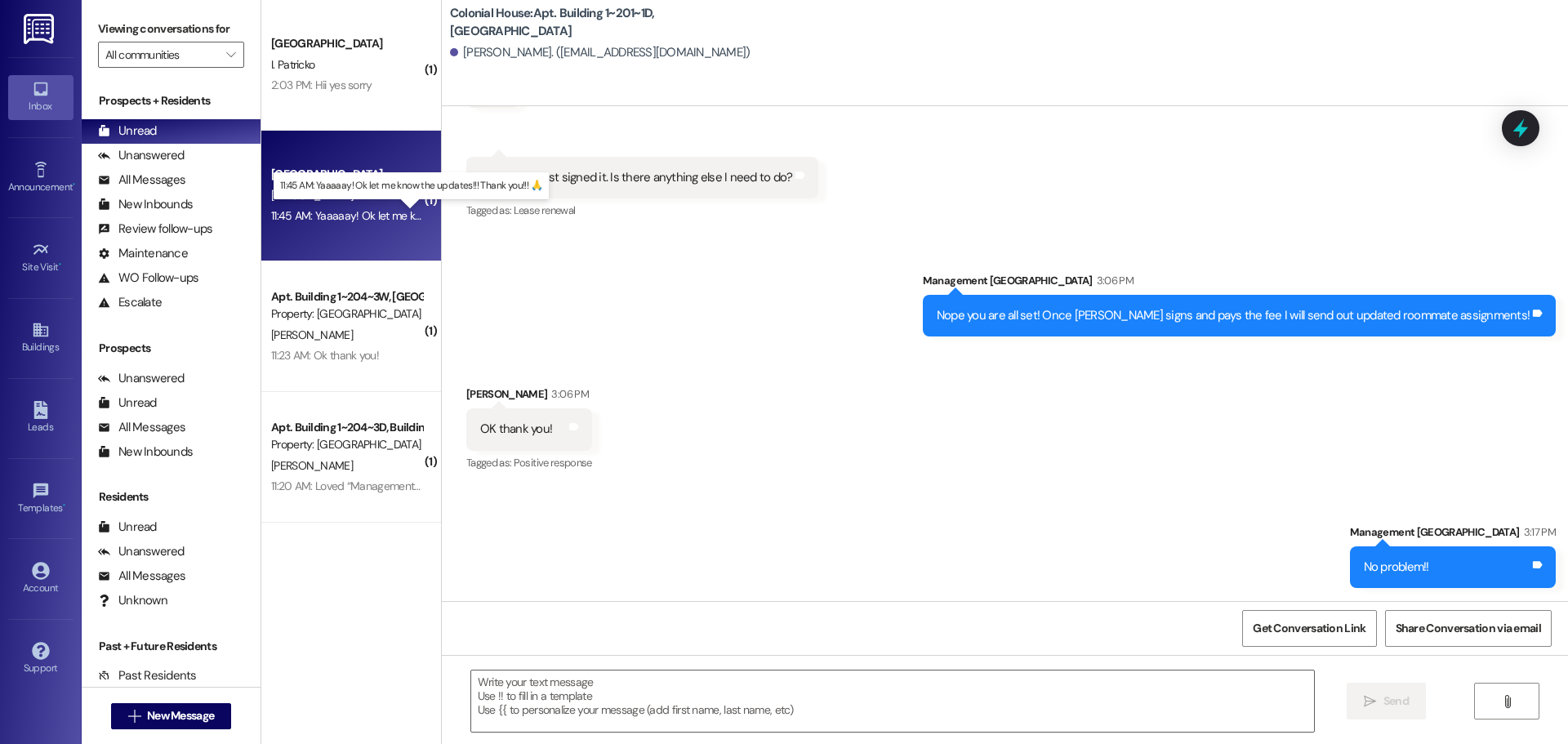
click at [328, 220] on div "11:45 AM: Yaaaaay! Ok let me know the updates!!! Thank you!!! 🙏 11:45 AM: Yaaaa…" at bounding box center [426, 216] width 309 height 15
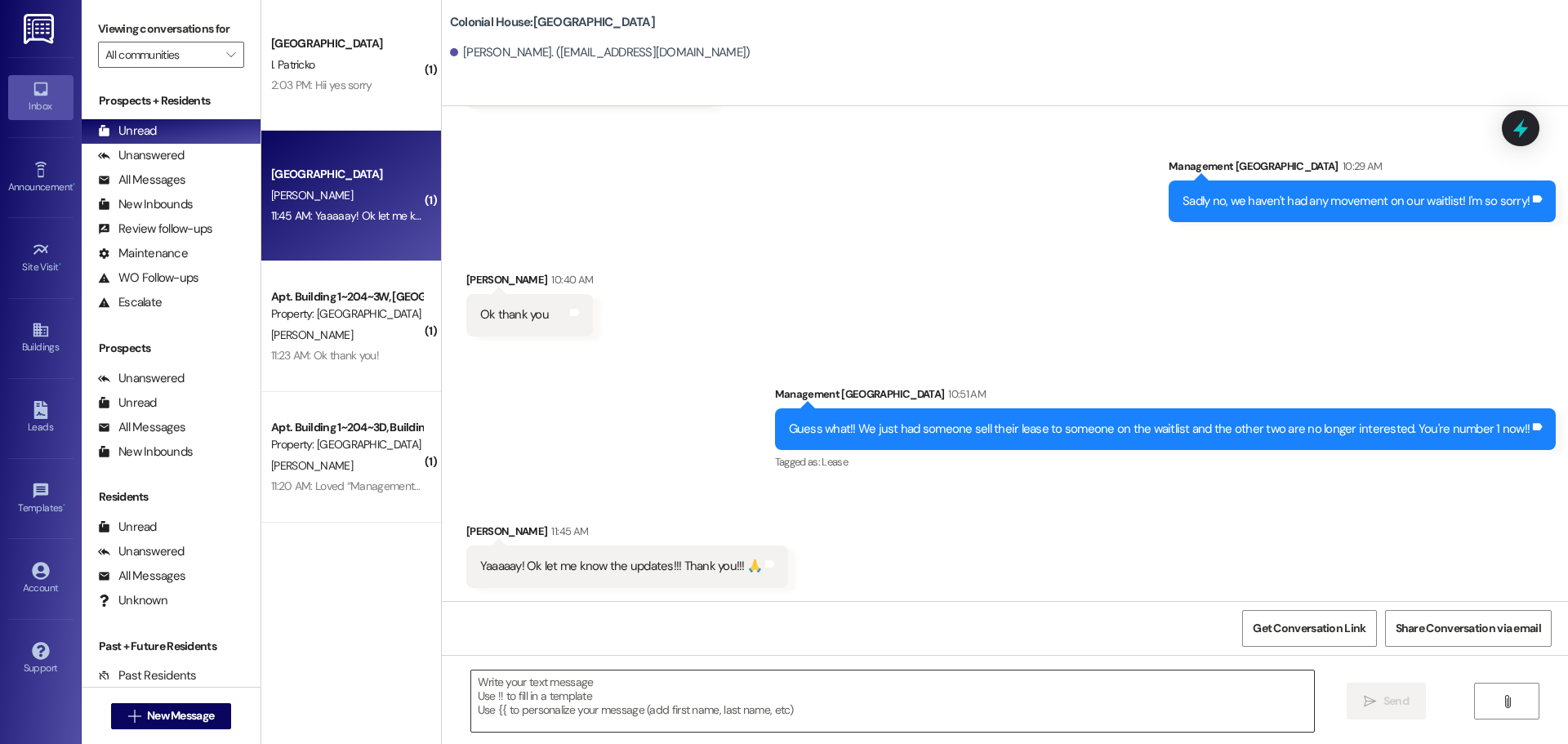
scroll to position [2080, 0]
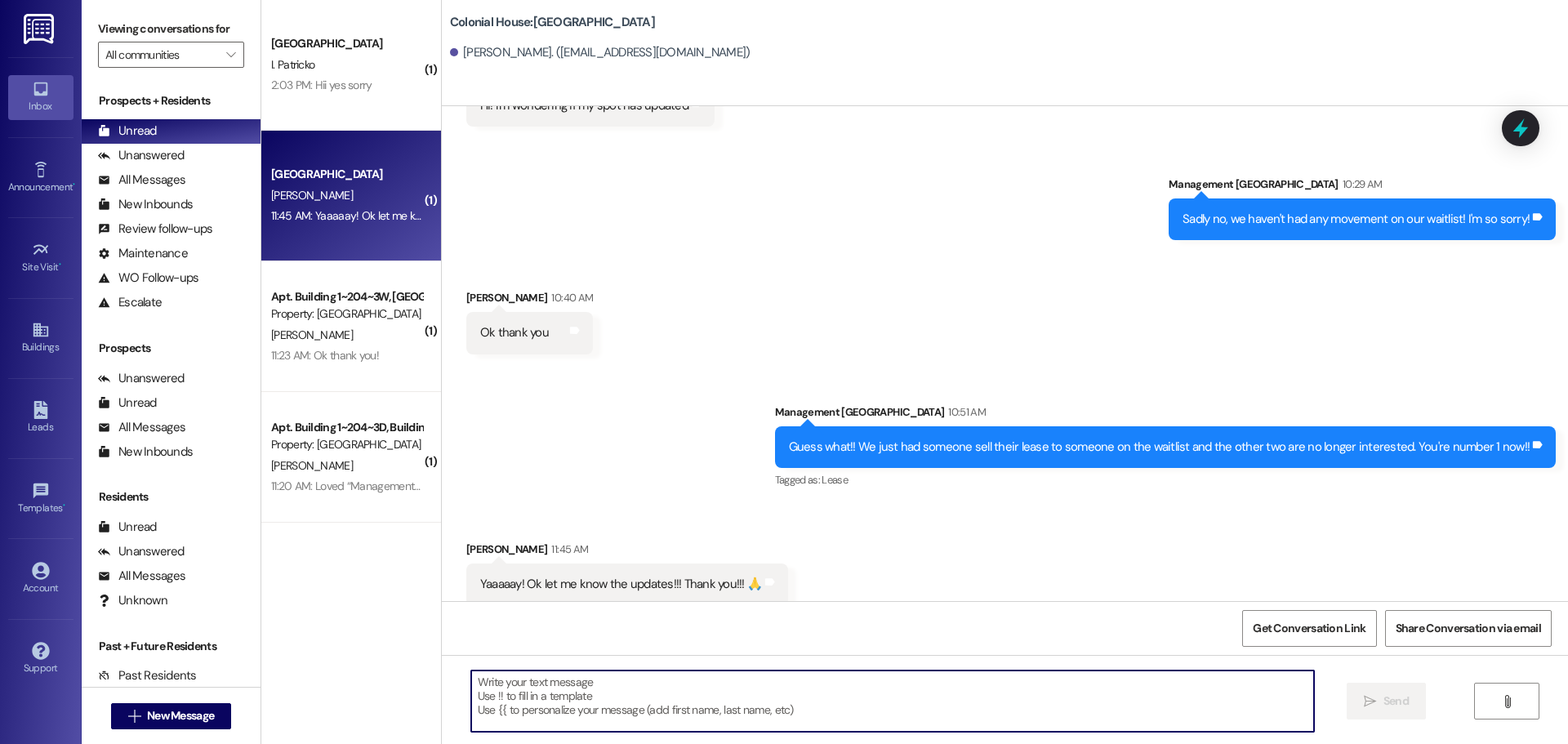
click at [539, 726] on textarea at bounding box center [893, 701] width 843 height 62
type textarea "i"
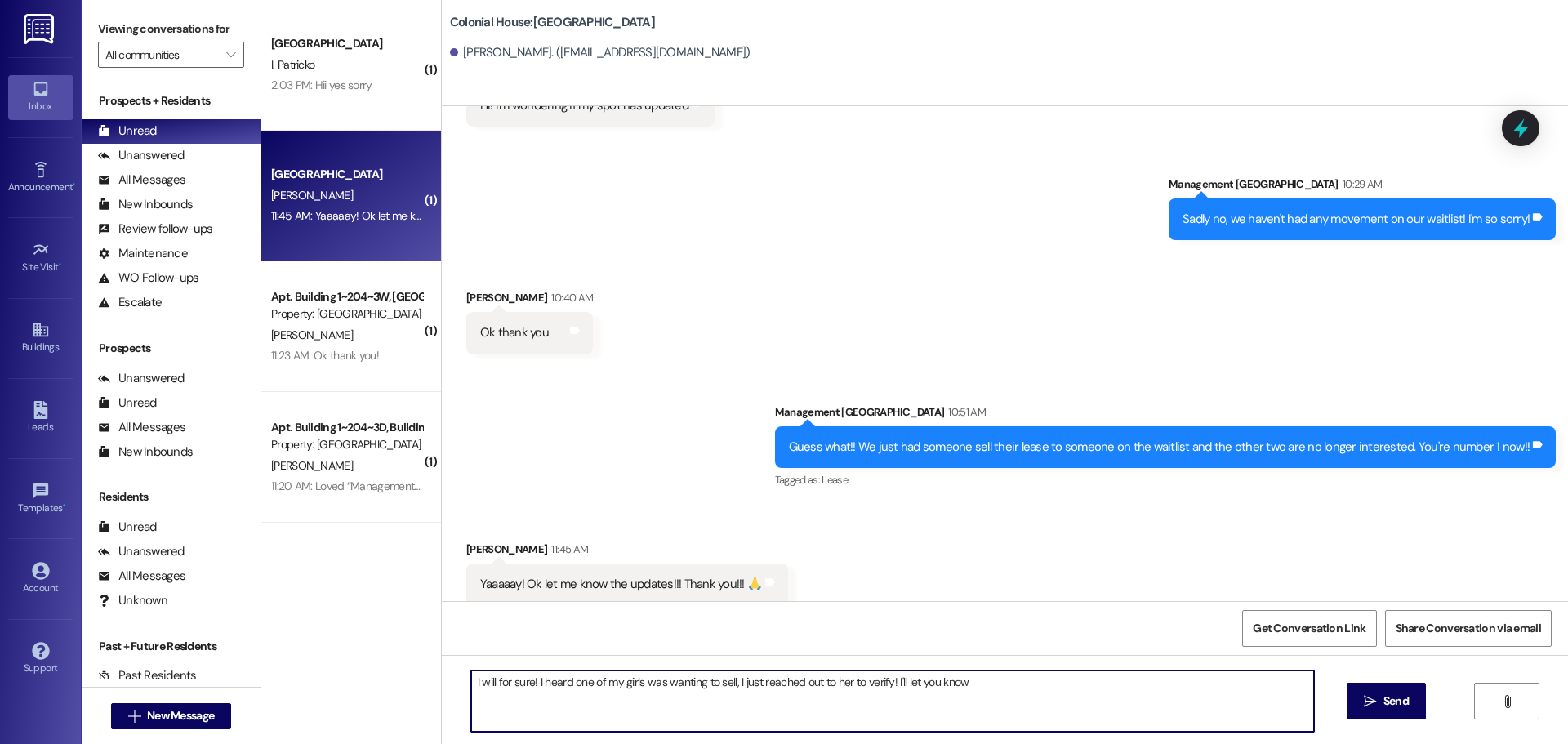
type textarea "I will for sure! I heard one of my girls was wanting to sell, I just reached ou…"
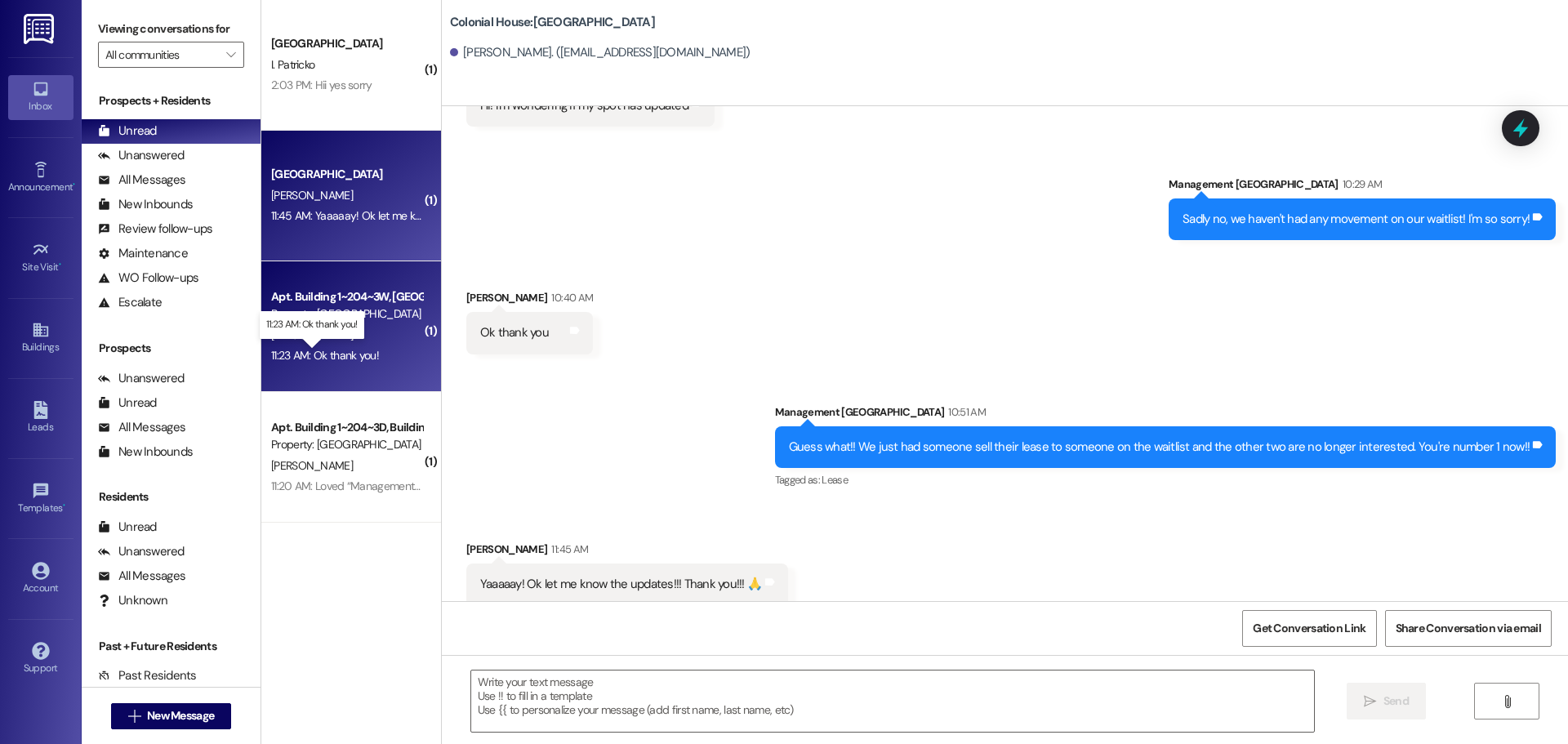
click at [310, 360] on div "11:23 AM: Ok thank you! 11:23 AM: Ok thank you!" at bounding box center [325, 355] width 107 height 15
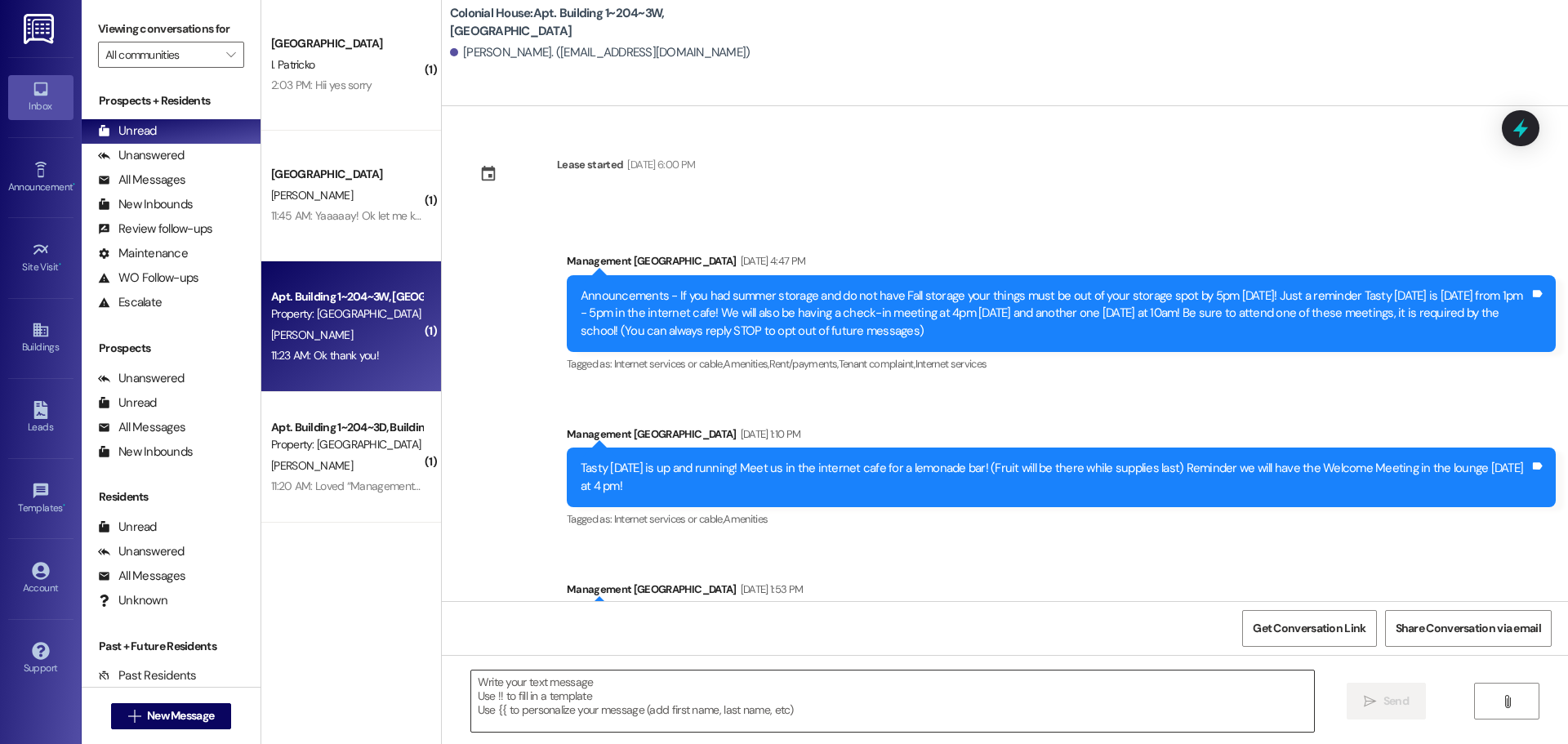
click at [500, 697] on textarea at bounding box center [893, 701] width 843 height 62
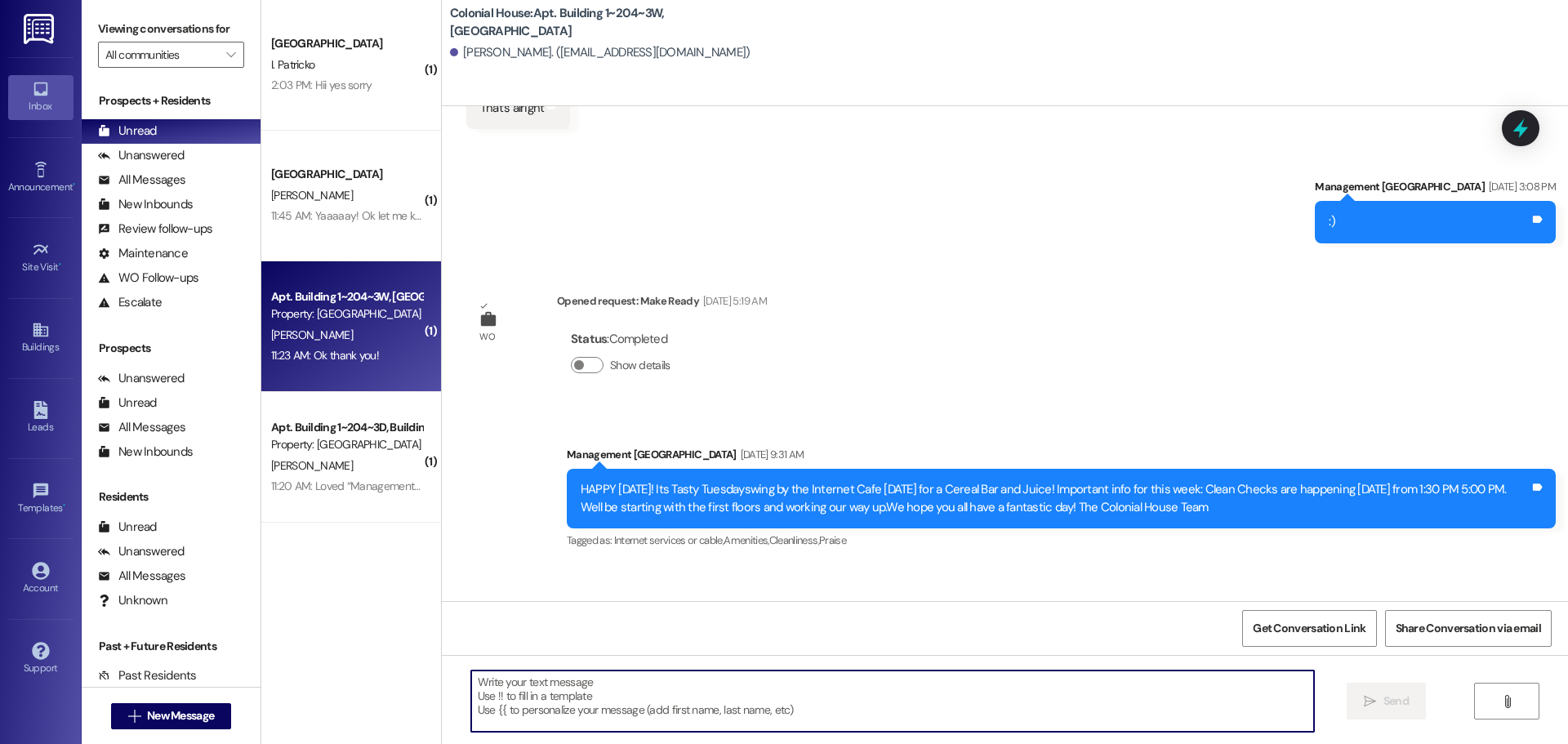
scroll to position [24584, 0]
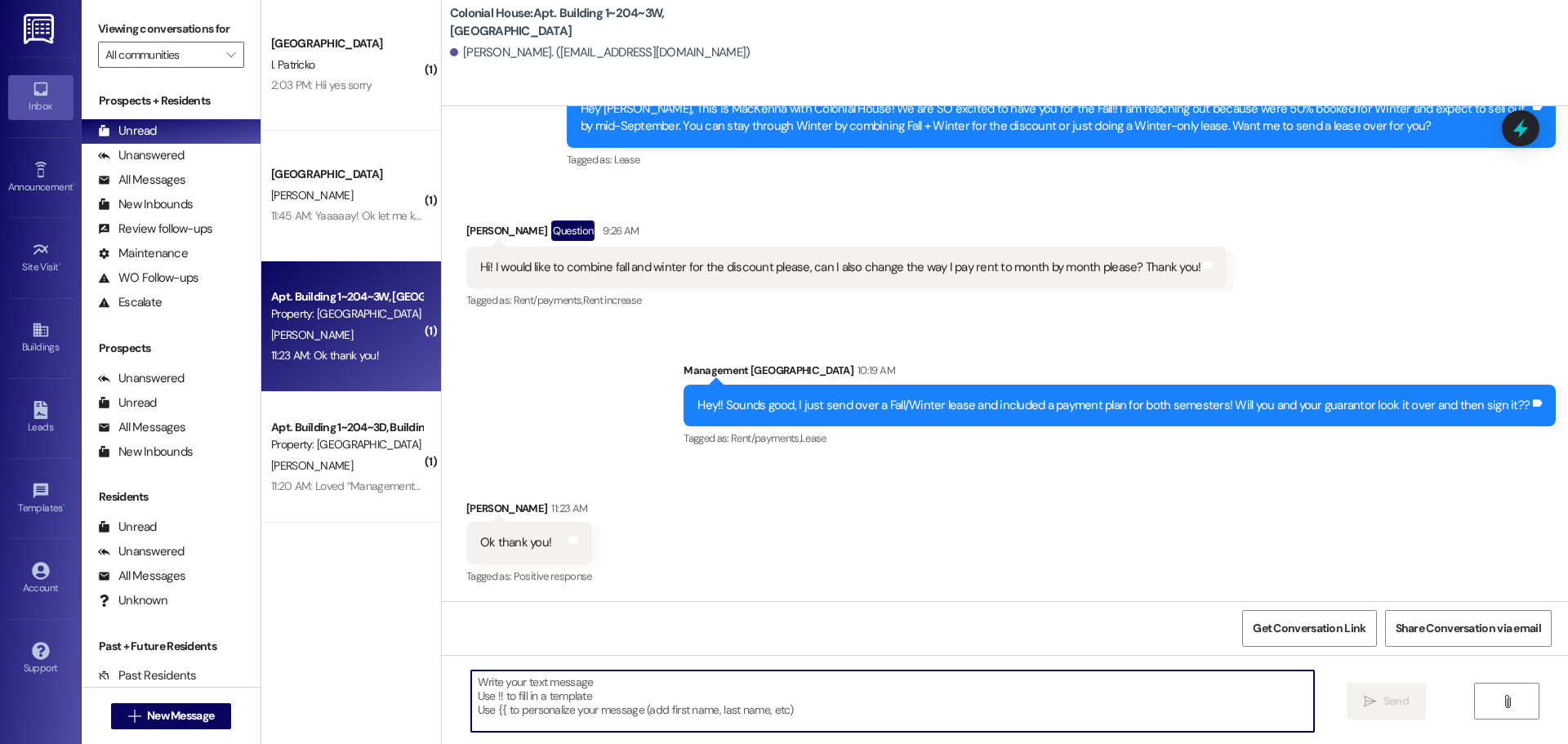
click at [500, 697] on textarea at bounding box center [893, 701] width 843 height 62
click at [577, 687] on textarea at bounding box center [893, 701] width 843 height 62
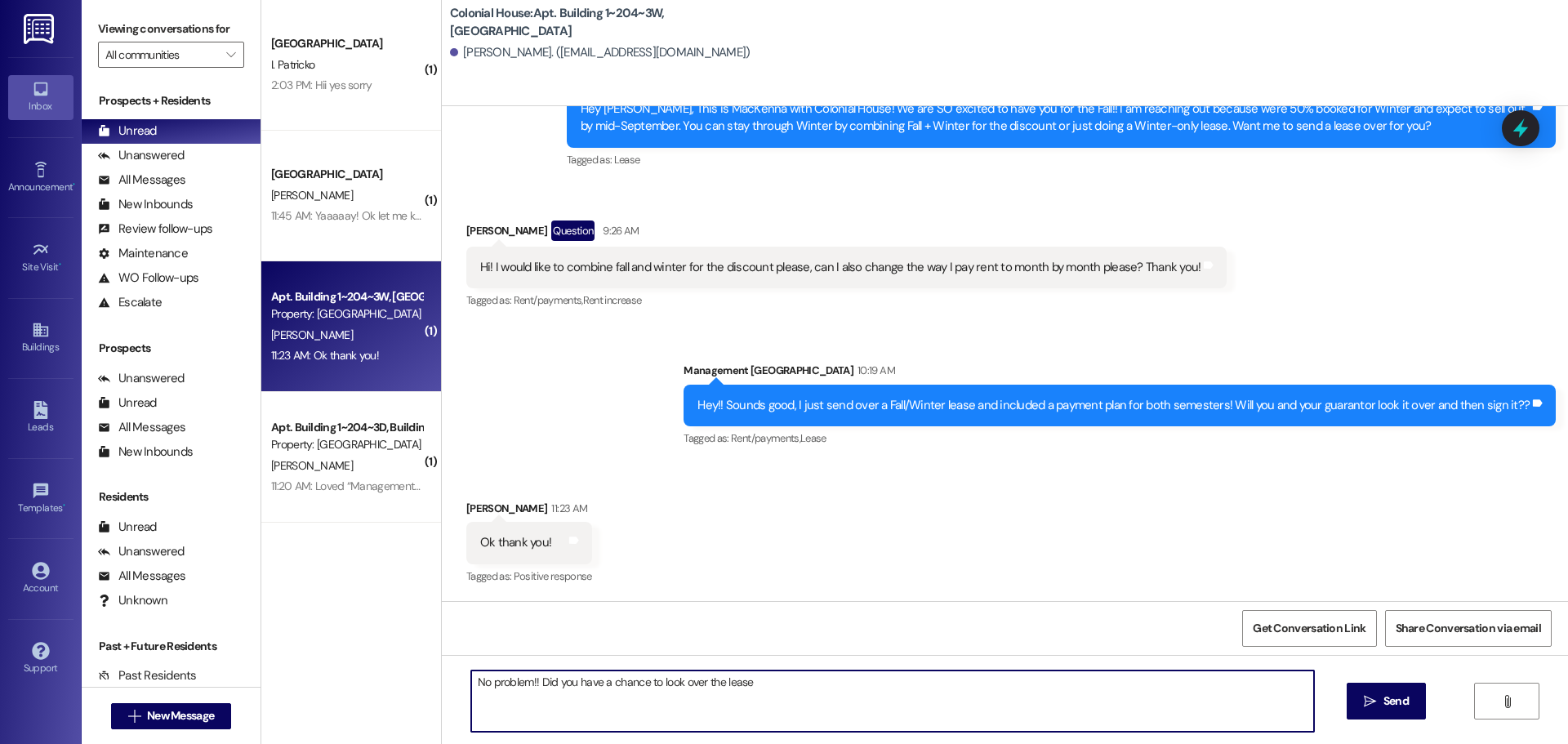
type textarea "No problem!! Did you have a chance to look over the lease?"
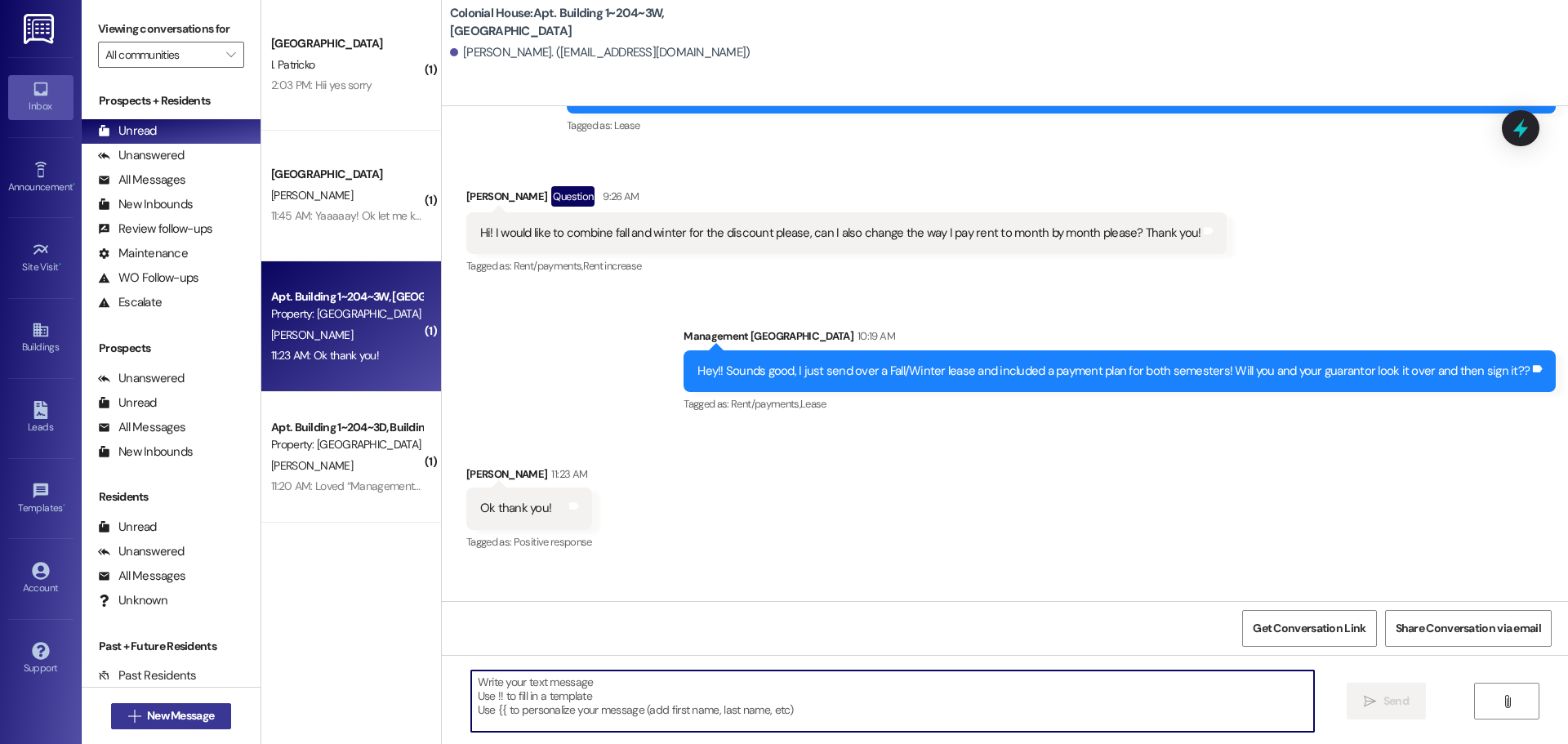
click at [162, 722] on span "New Message" at bounding box center [181, 715] width 67 height 17
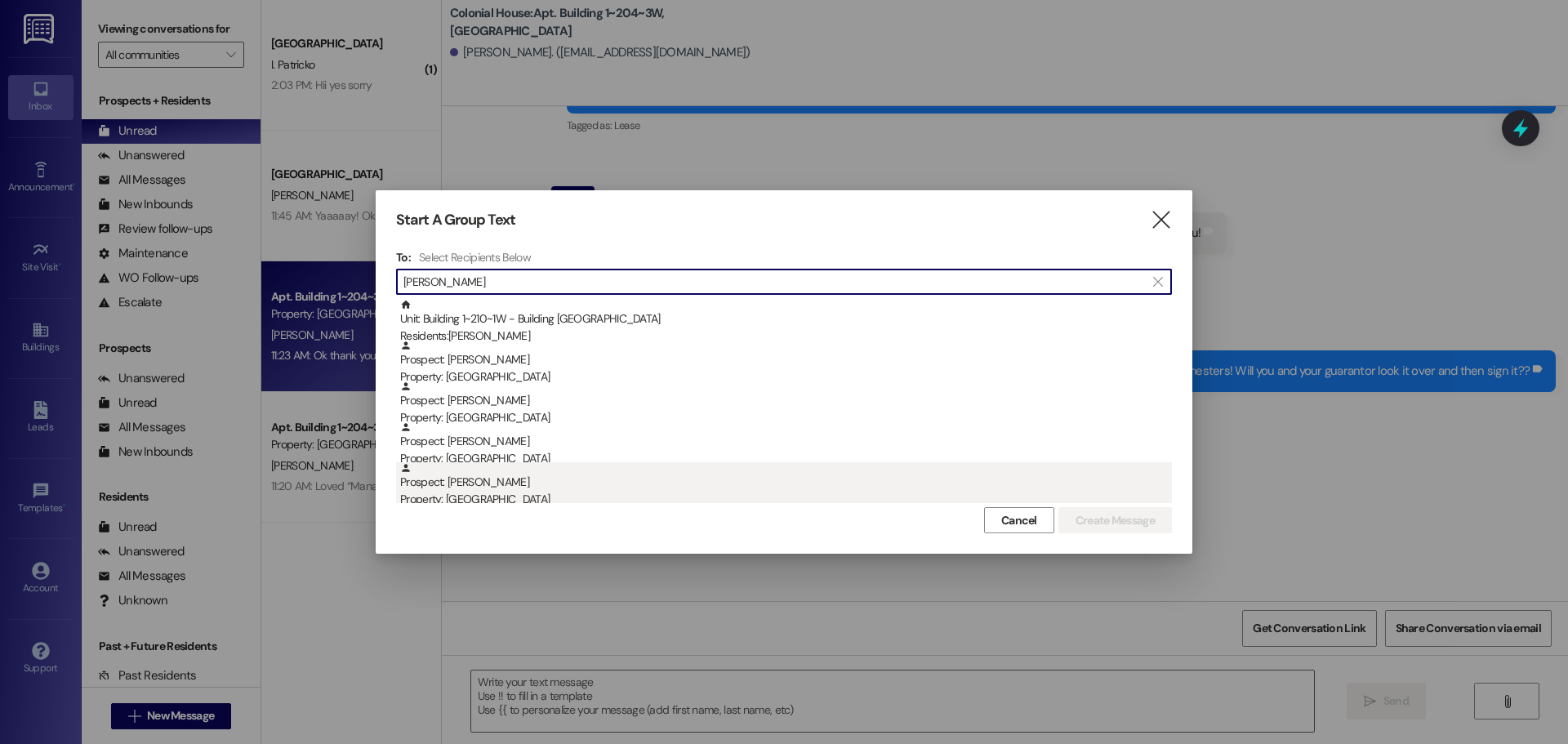
type input "Megan"
click at [630, 474] on div "Prospect: Megan Kloepfer Property: Colonial House" at bounding box center [786, 485] width 772 height 47
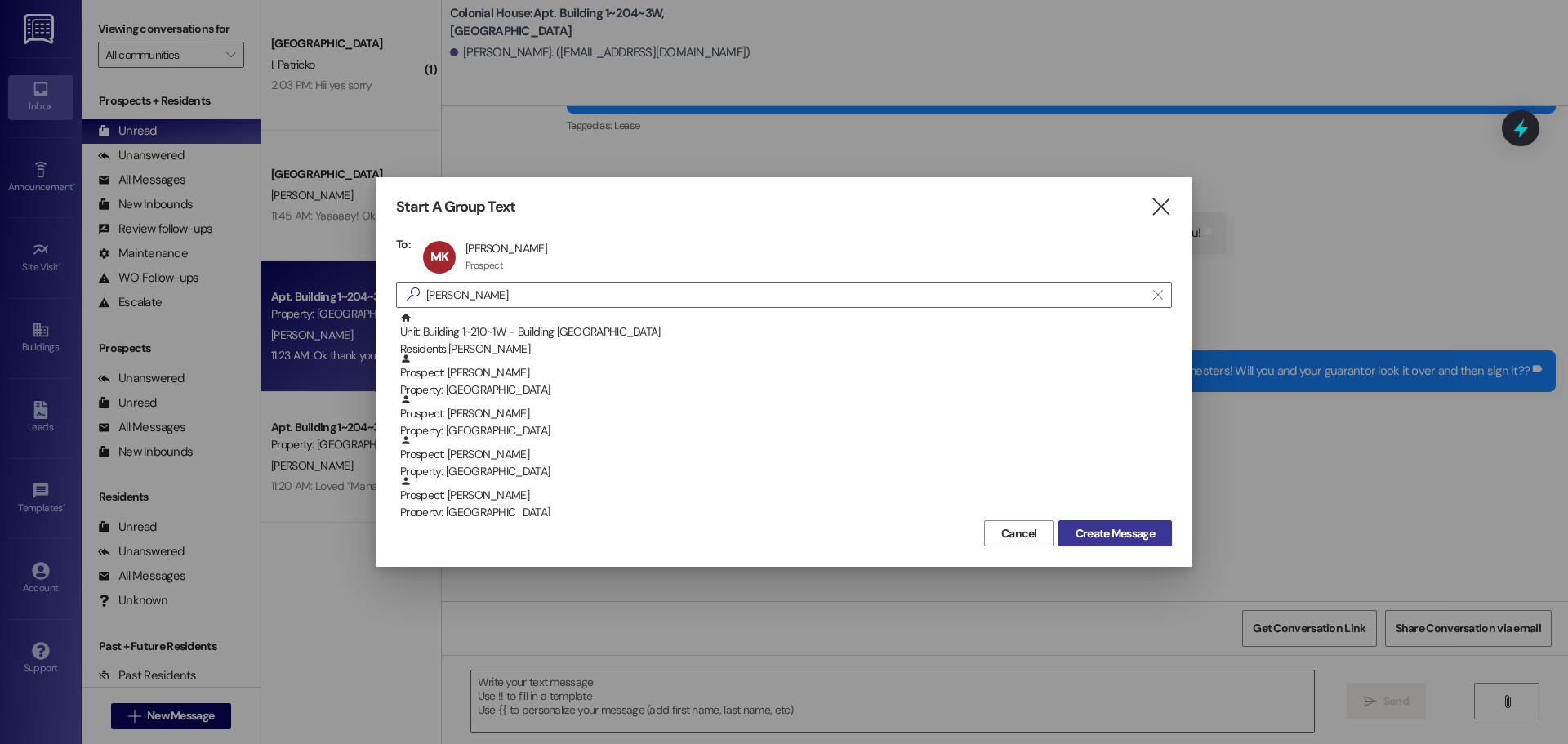
click at [1103, 528] on span "Create Message" at bounding box center [1115, 533] width 79 height 17
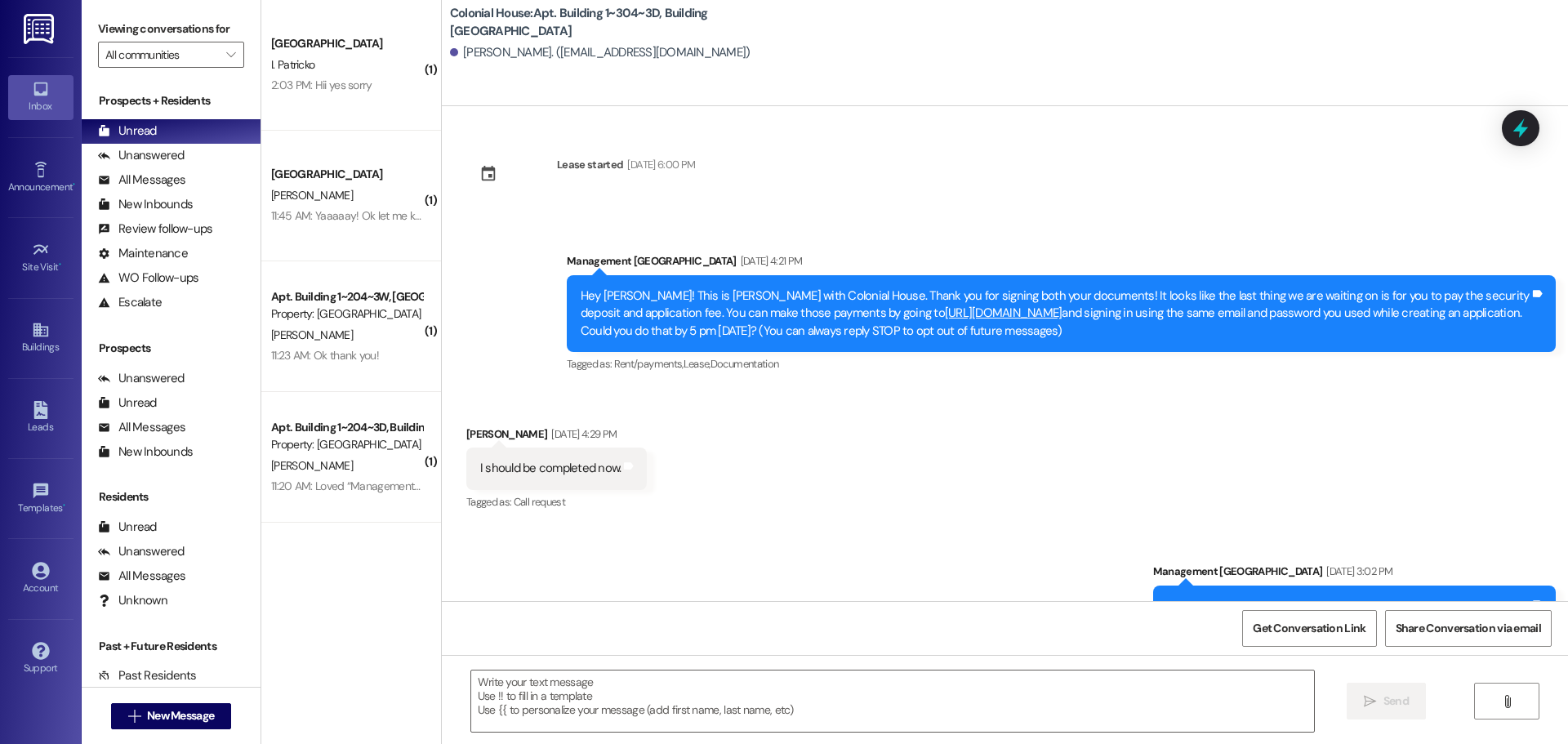
scroll to position [9377, 0]
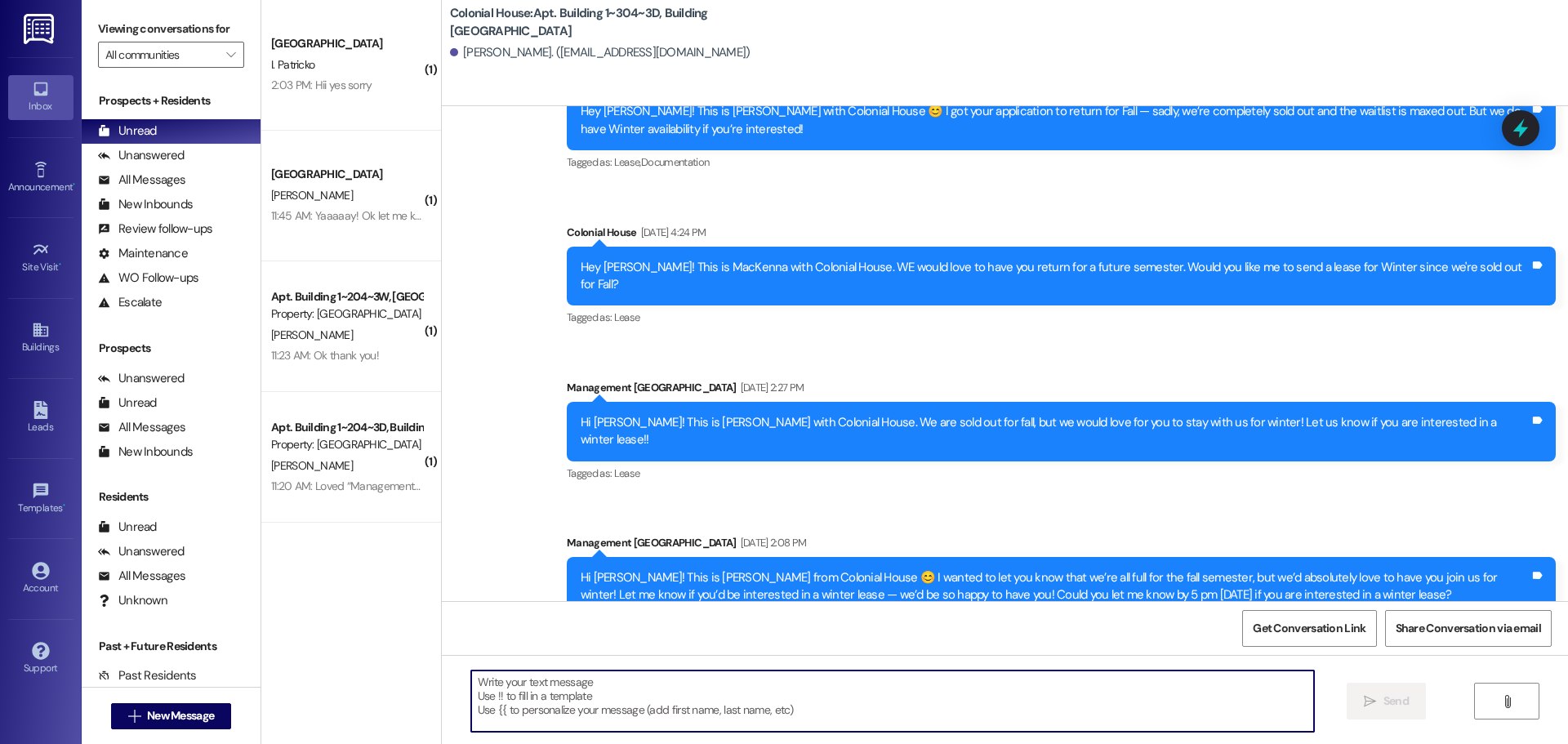
click at [519, 689] on textarea at bounding box center [893, 701] width 843 height 62
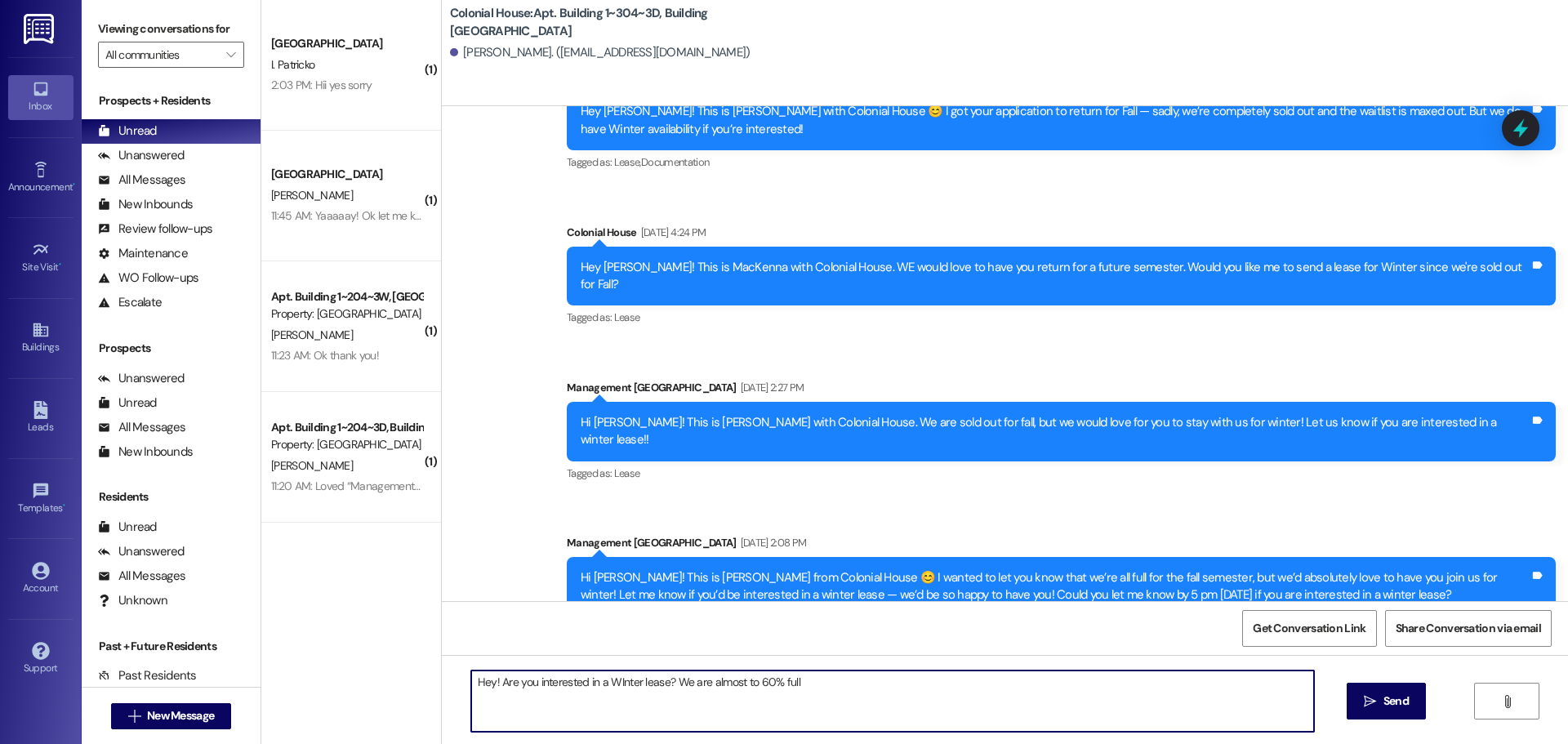
type textarea "Hey! Are you interested in a WInter lease? We are almost to 60% full!"
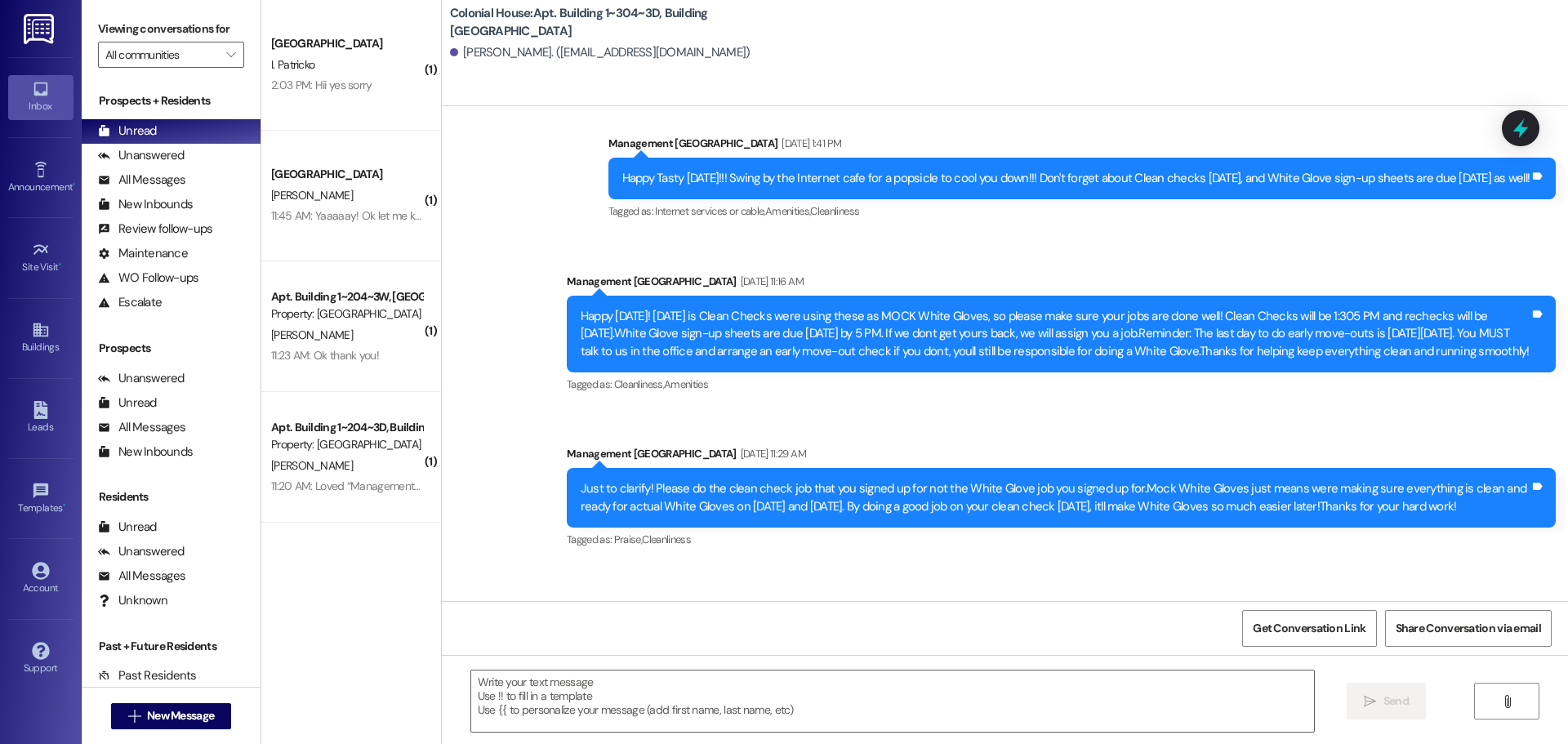
scroll to position [9491, 0]
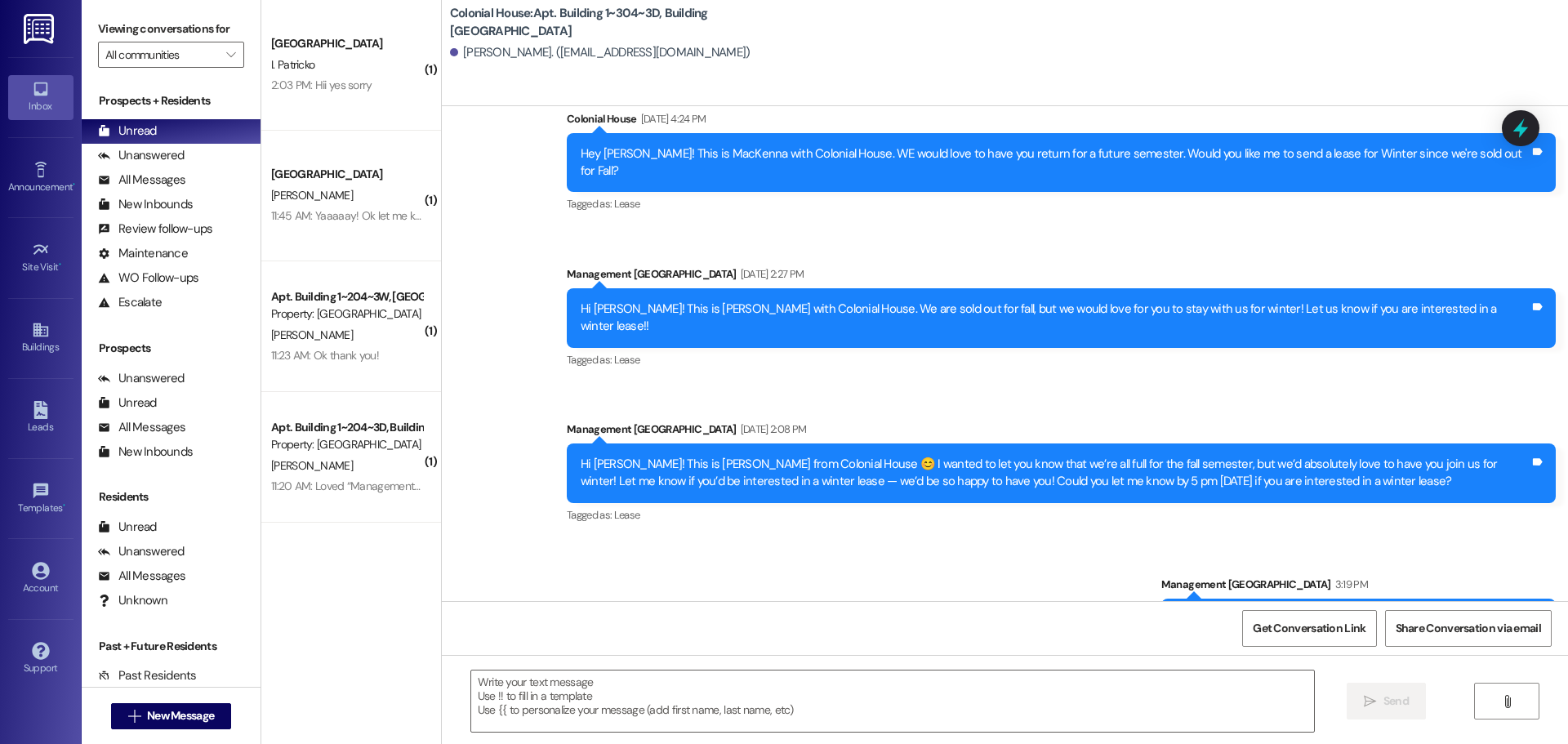
click at [1269, 611] on div "Hey! Are you interested in a WInter lease? We are almost to 60% full!" at bounding box center [1352, 619] width 355 height 17
copy div "Hey! Are you interested in a WInter lease? We are almost to 60% full! Tags and …"
click at [192, 719] on span "New Message" at bounding box center [181, 715] width 67 height 17
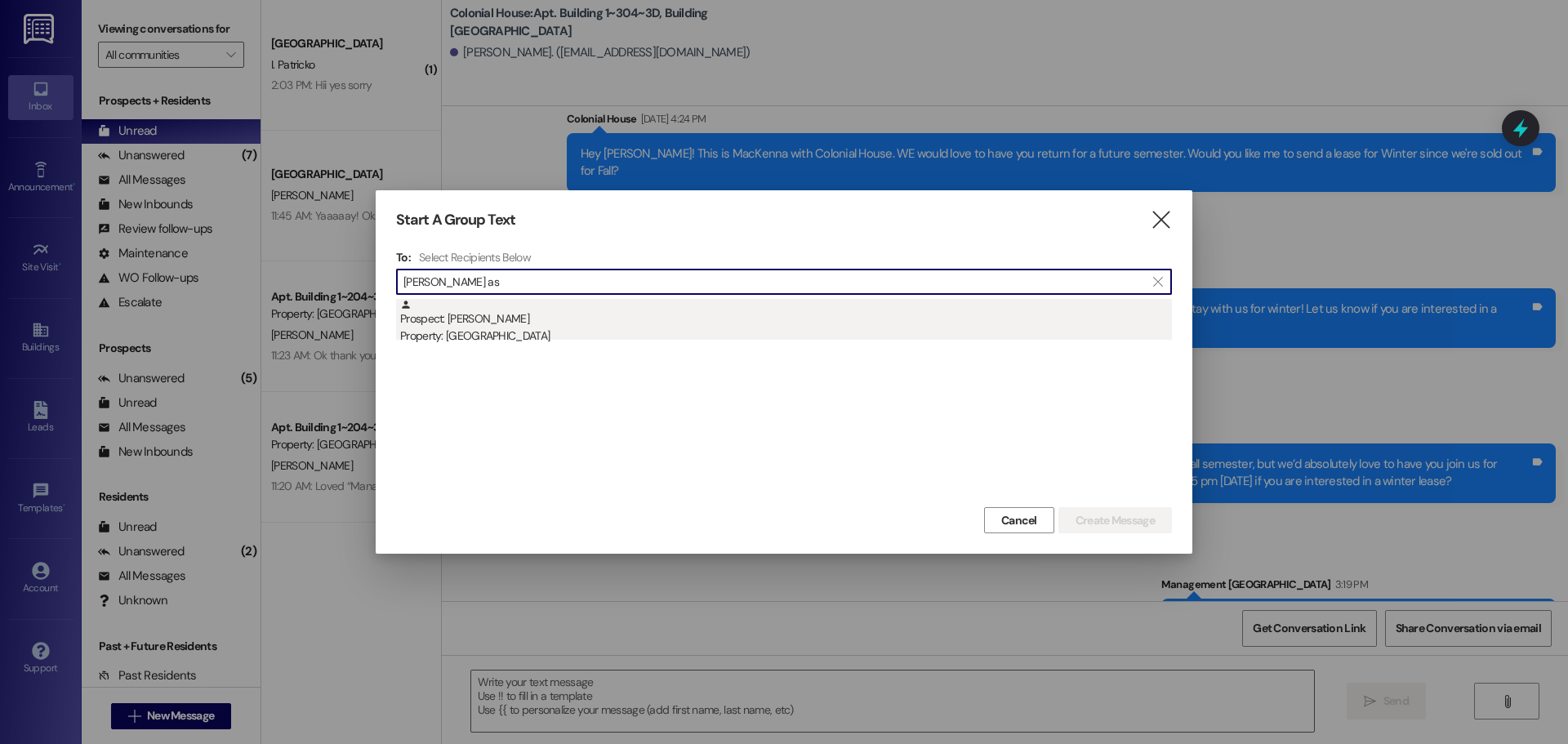
type input "Dylan as"
click at [633, 327] on div "Property: [GEOGRAPHIC_DATA]" at bounding box center [786, 335] width 772 height 17
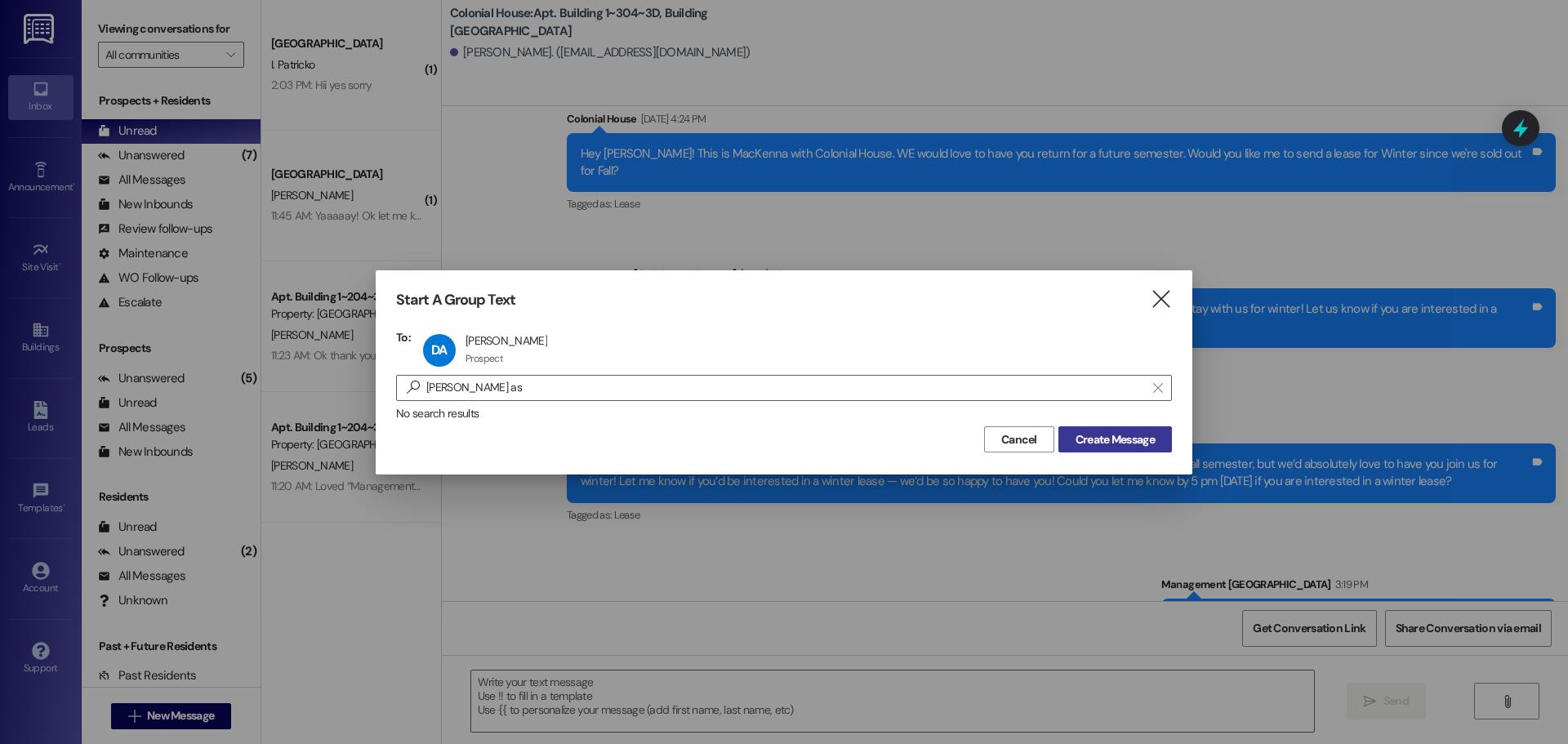
click at [1099, 427] on button "Create Message" at bounding box center [1115, 439] width 113 height 26
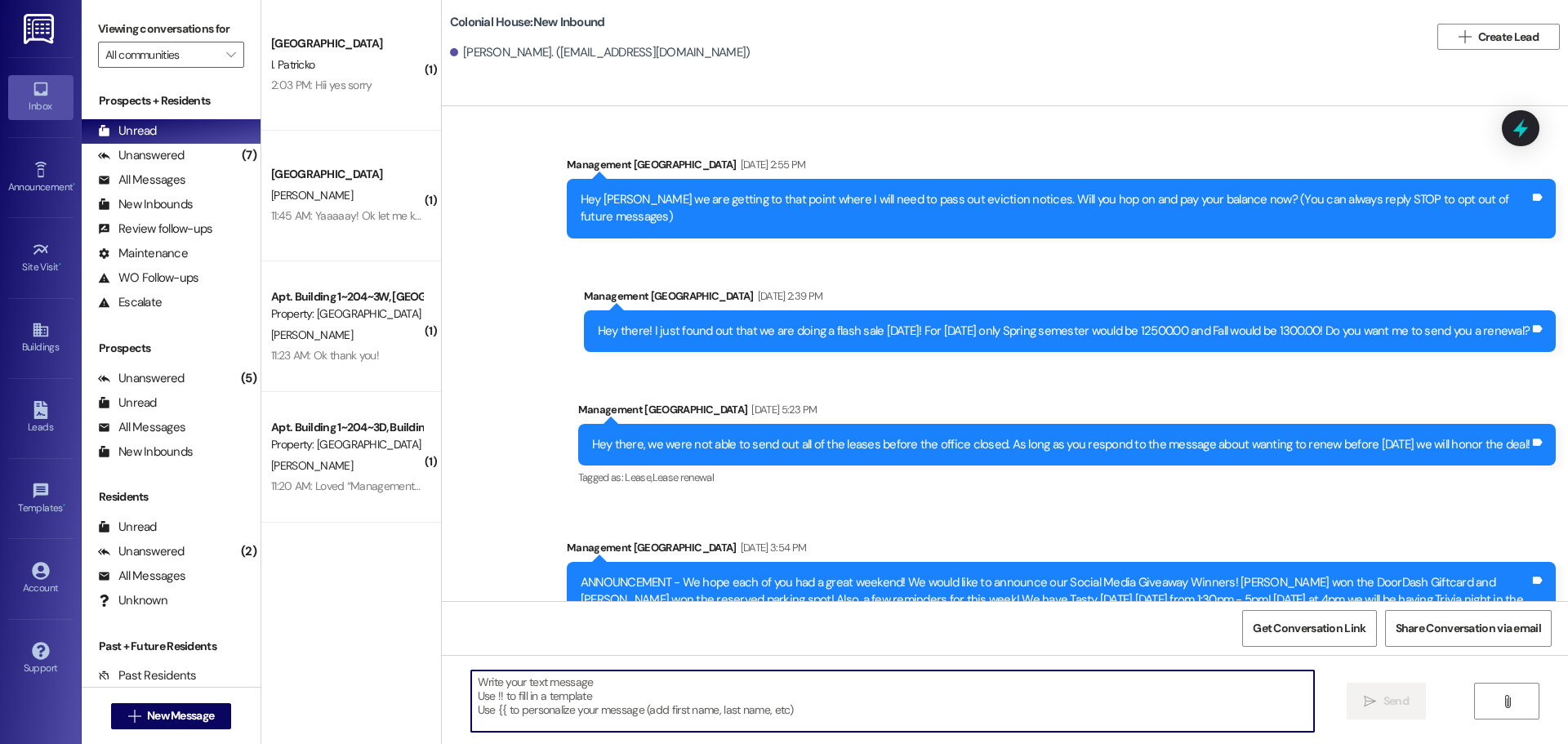
scroll to position [26068, 0]
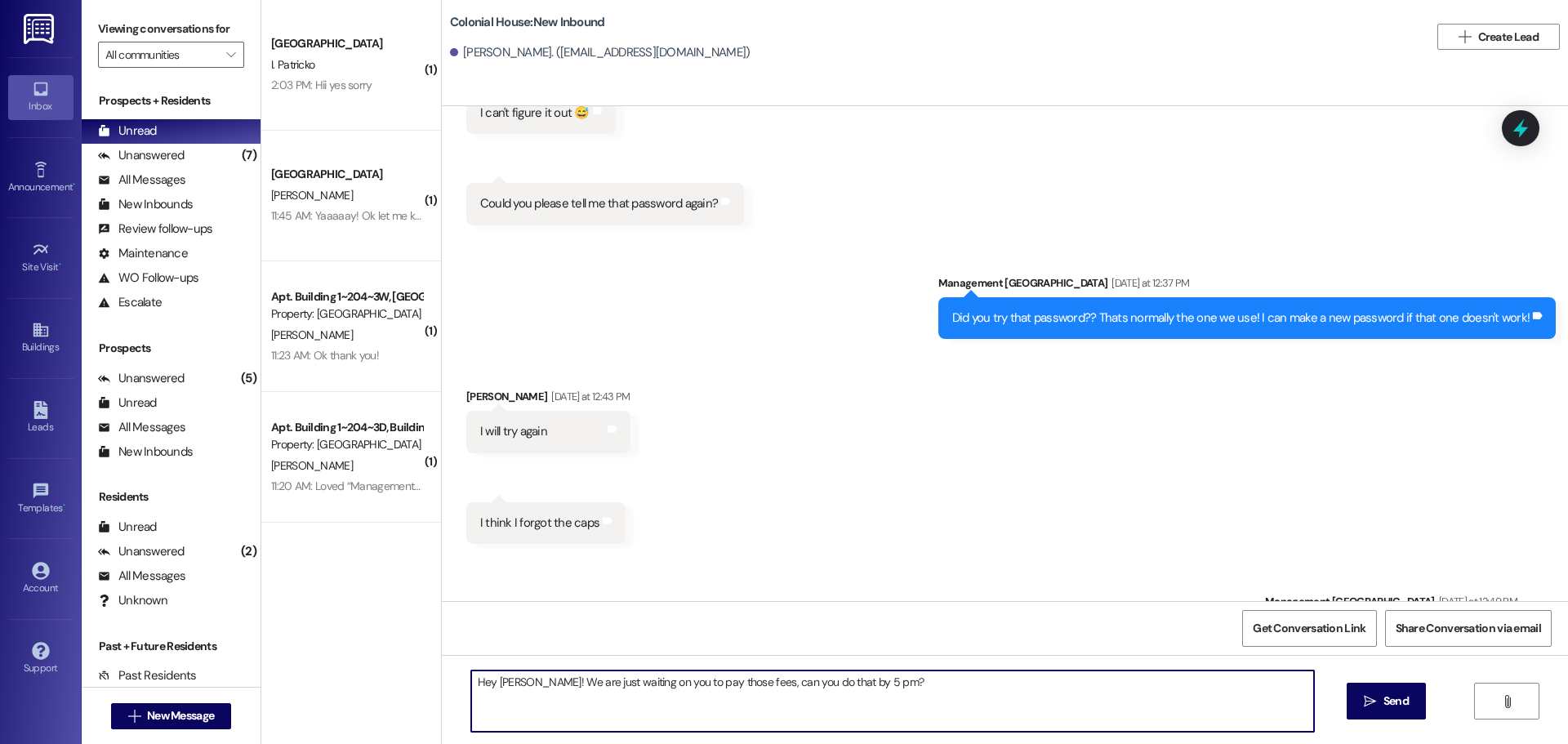
click at [619, 704] on textarea "Hey Dylan! We are just waiting on you to pay those fees, can you do that by 5 p…" at bounding box center [893, 701] width 843 height 62
type textarea "Hey Dylan! We are just waiting on you to pay those fees, can you do that by 5 p…"
drag, startPoint x: 1393, startPoint y: 702, endPoint x: 1336, endPoint y: 640, distance: 84.2
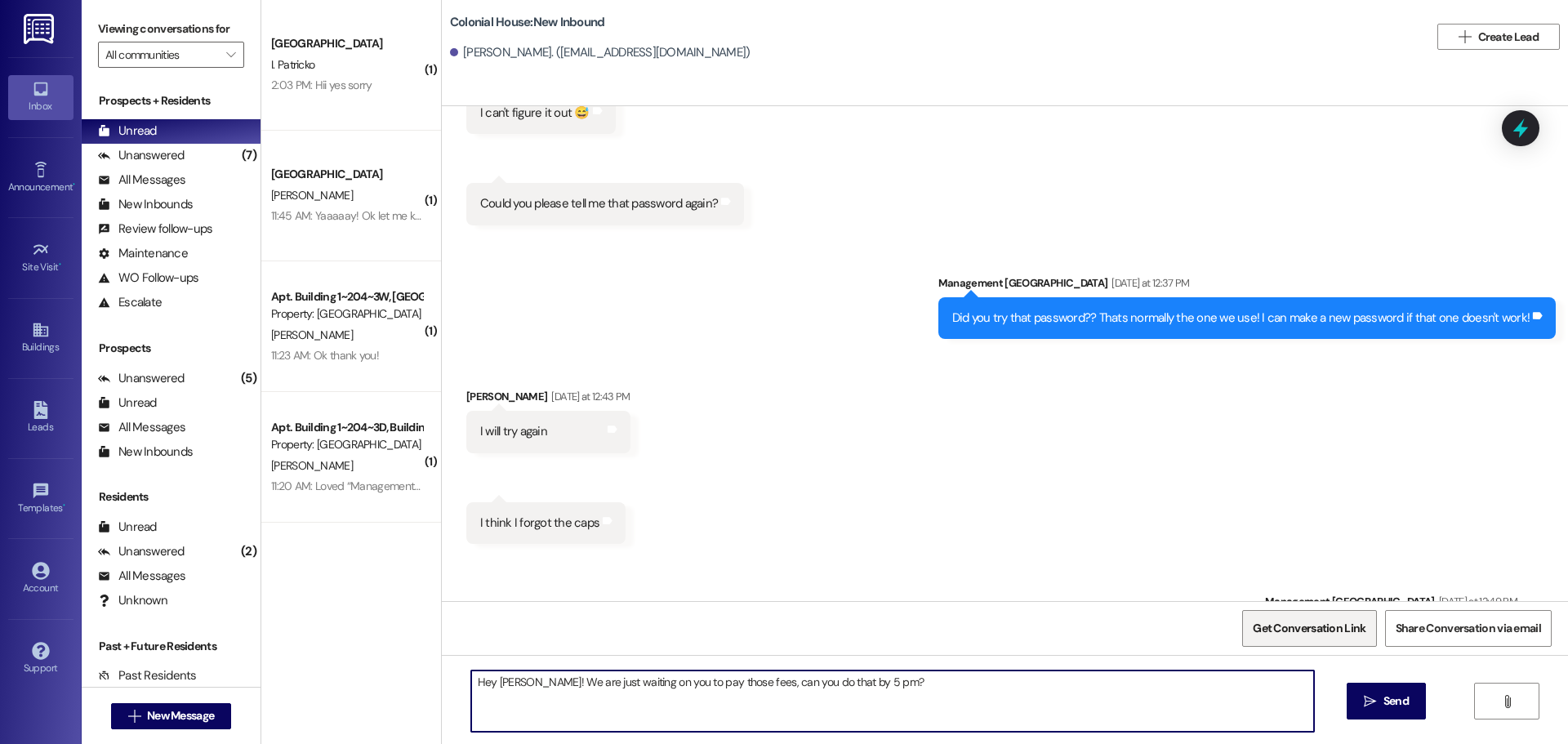
click at [1394, 702] on span "Send" at bounding box center [1396, 701] width 25 height 17
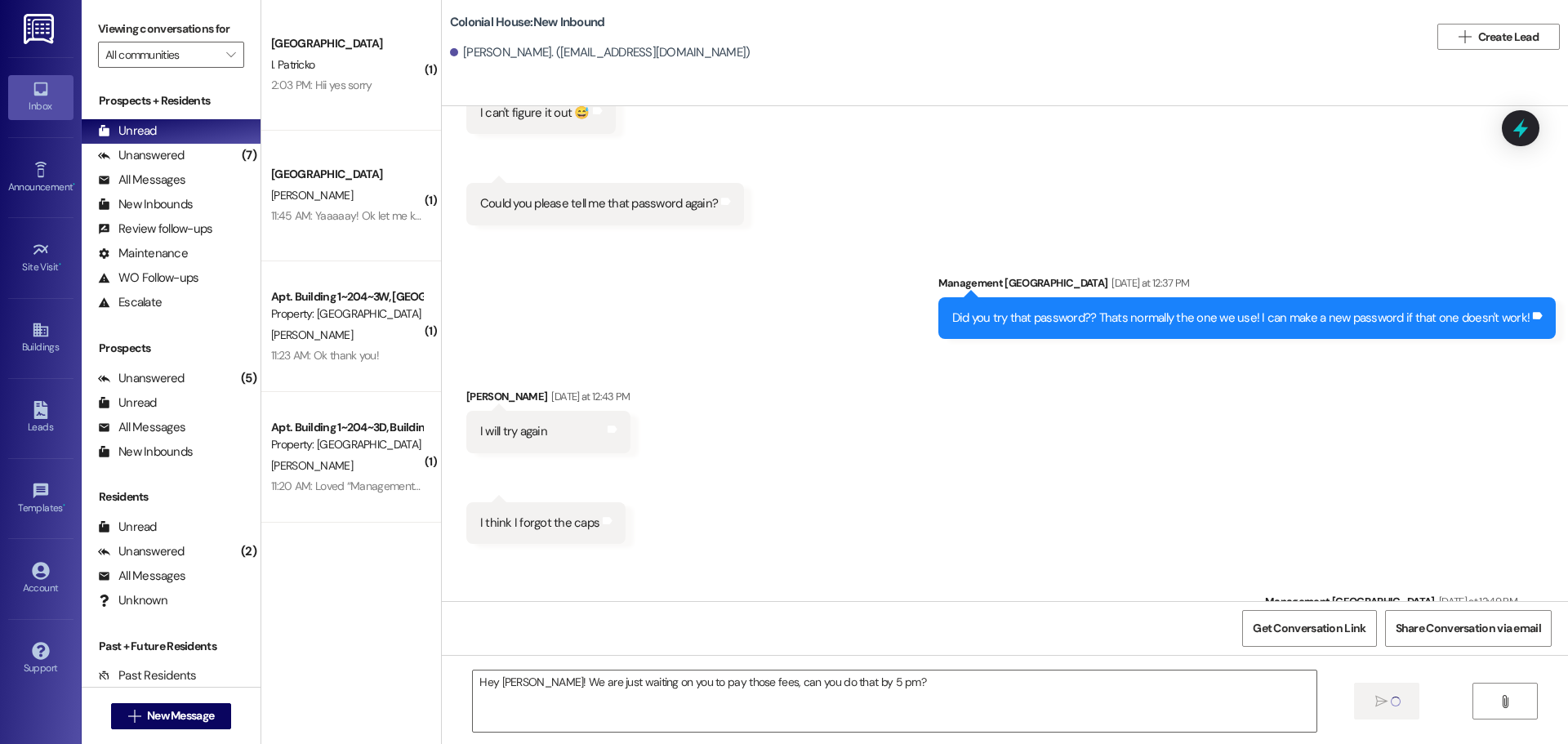
scroll to position [25953, 0]
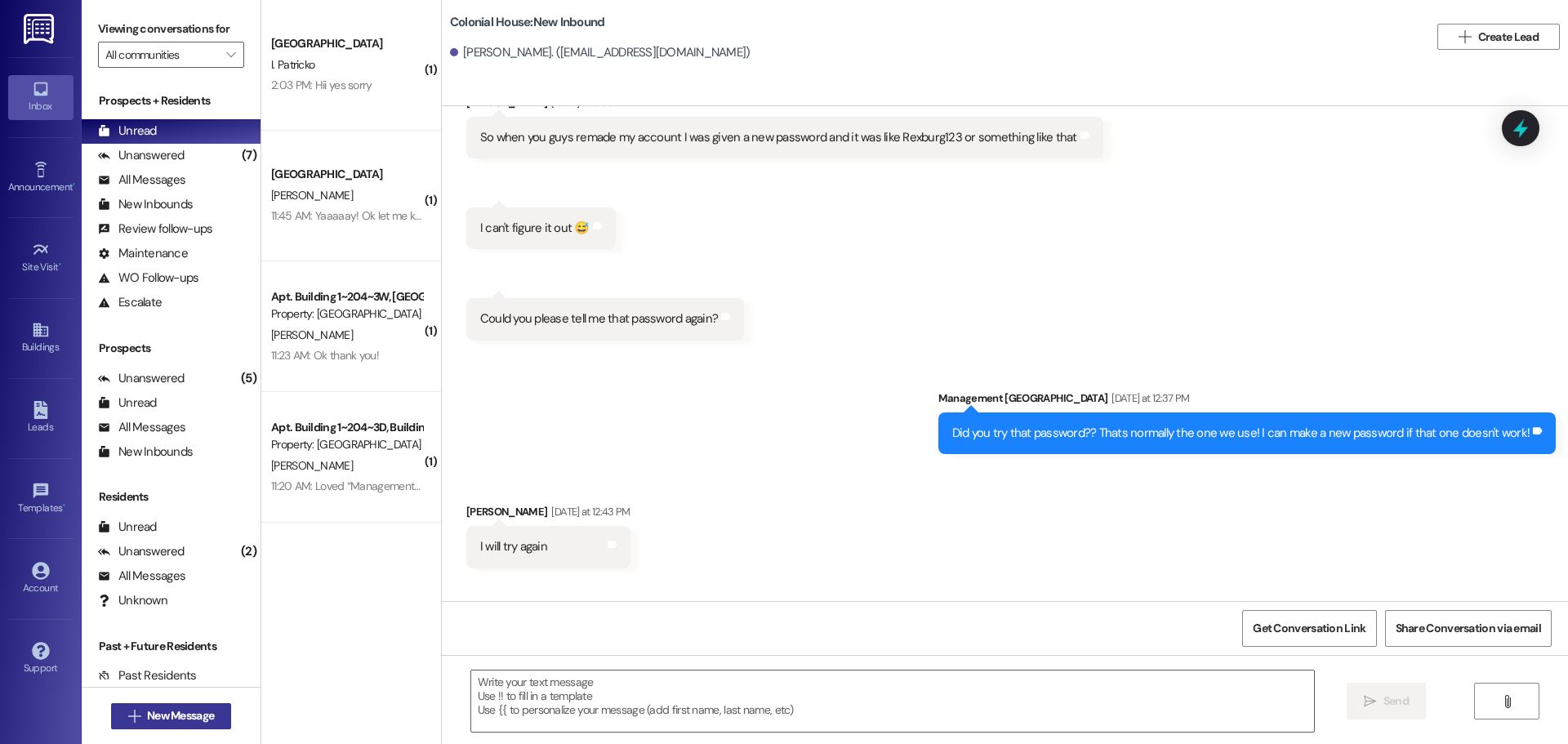
click at [185, 705] on button " New Message" at bounding box center [171, 716] width 121 height 26
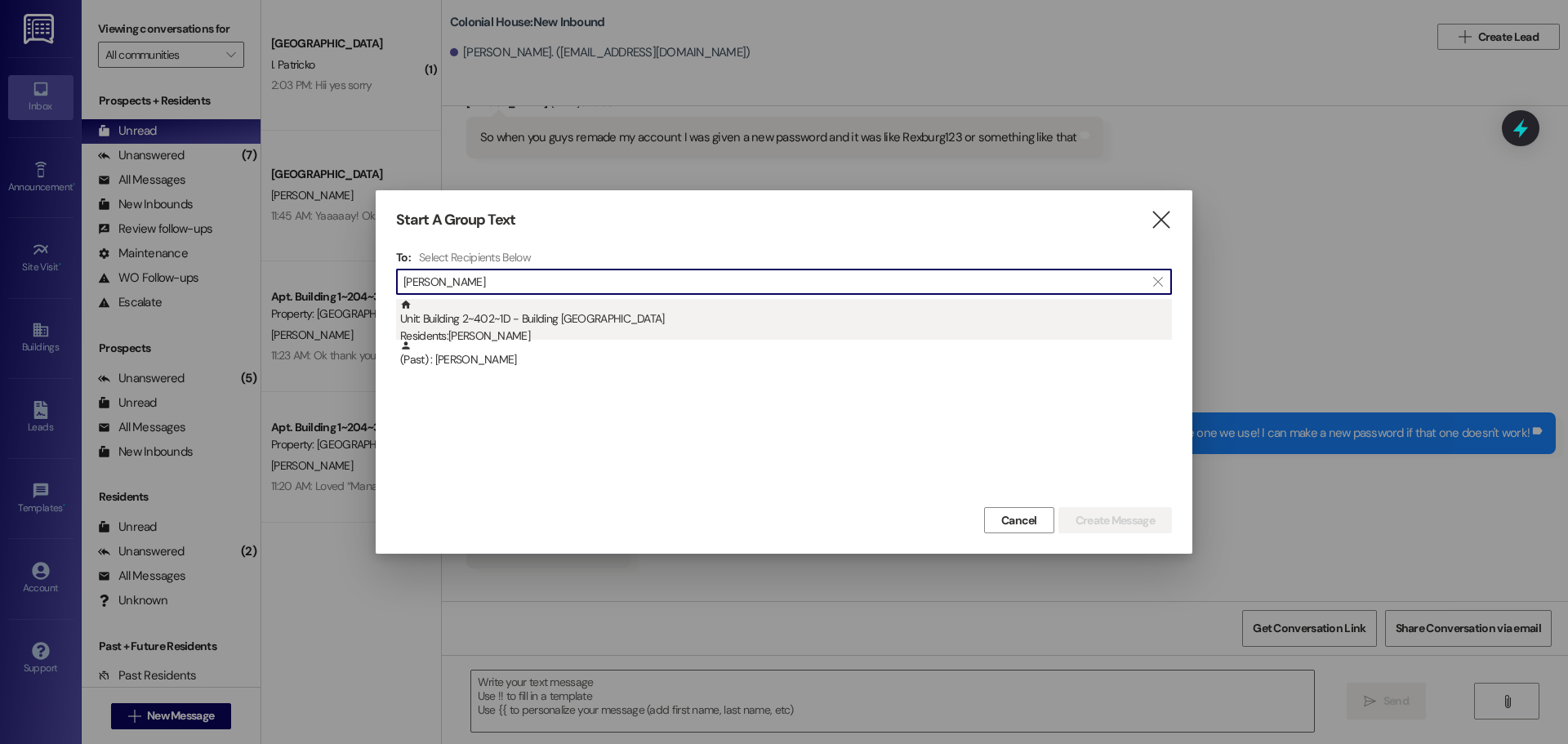
type input "logan ba"
click at [748, 320] on div "Unit: Building 2~402~1D - Building 2 Colonial House Residents: Logan Barnette" at bounding box center [786, 322] width 772 height 47
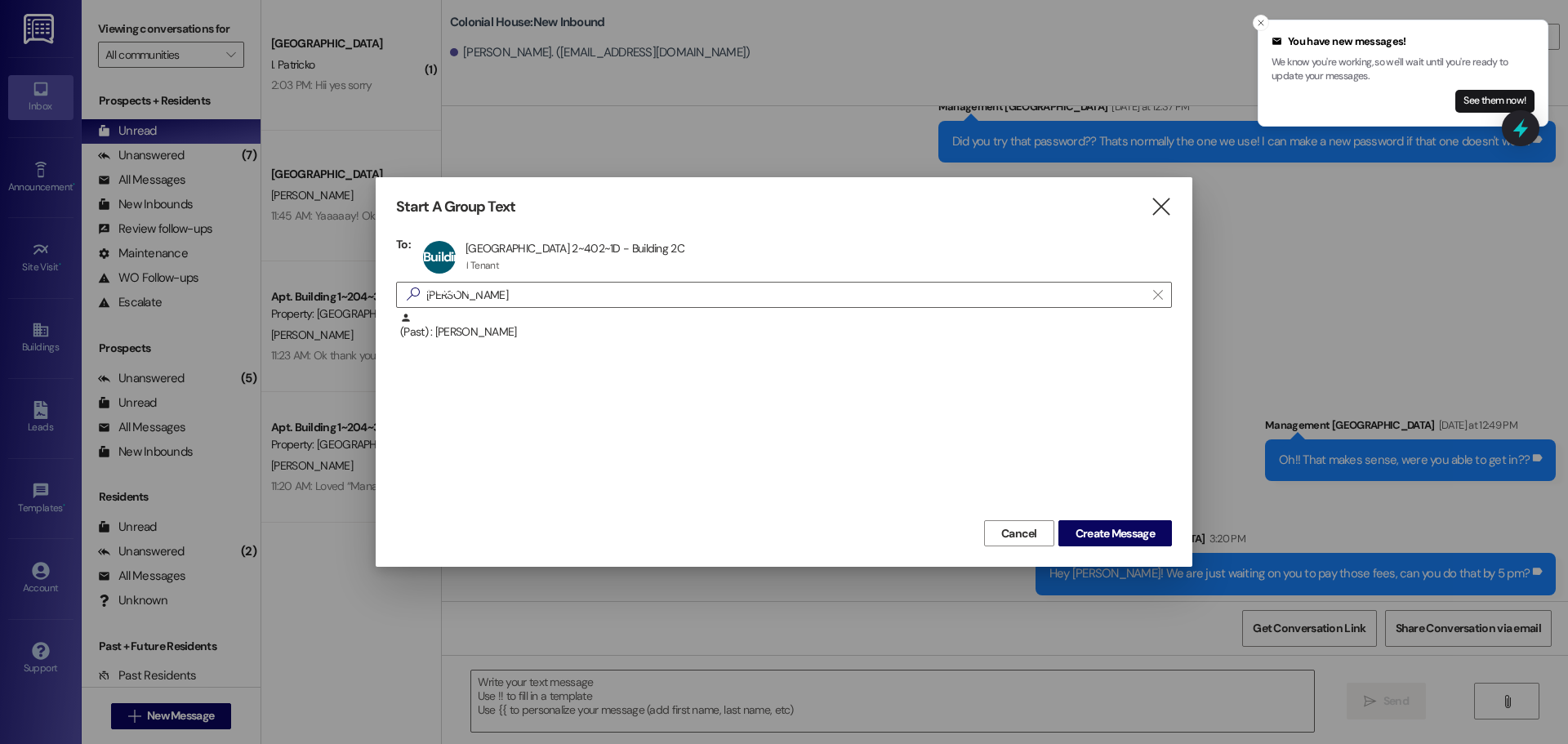
click at [1103, 519] on div "Cancel Create Message" at bounding box center [784, 531] width 776 height 30
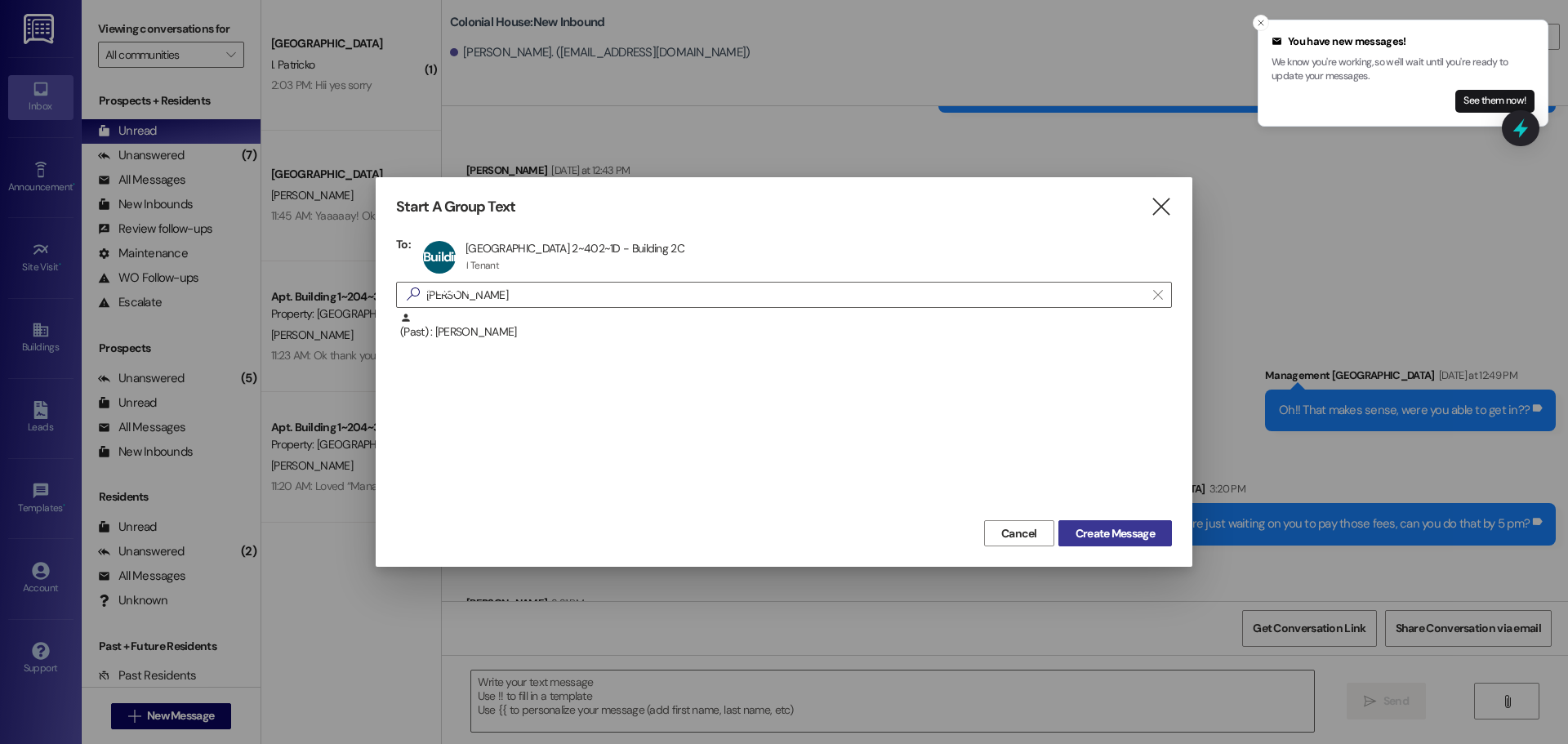
click at [1097, 527] on span "Create Message" at bounding box center [1115, 533] width 79 height 17
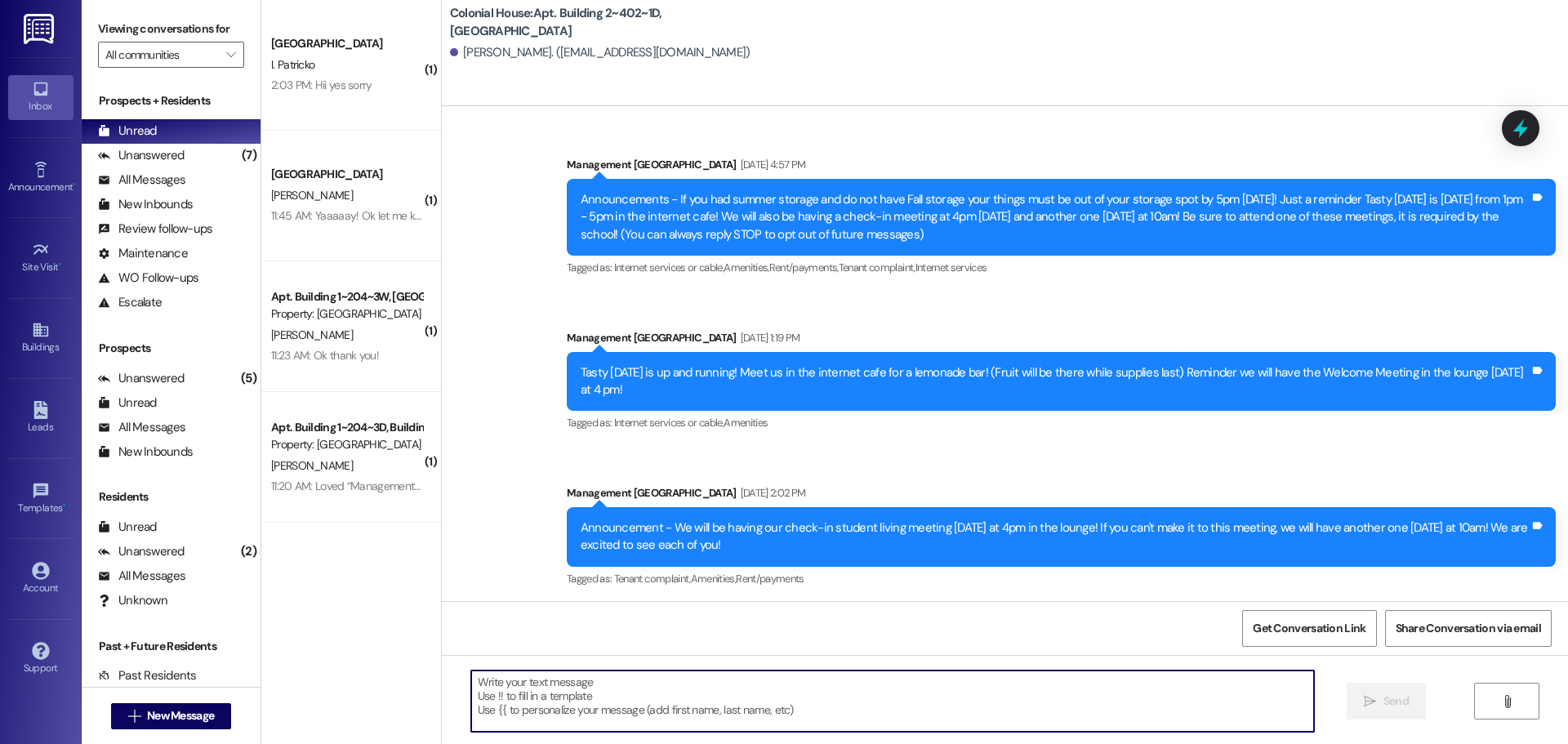
click at [641, 727] on textarea at bounding box center [893, 701] width 843 height 62
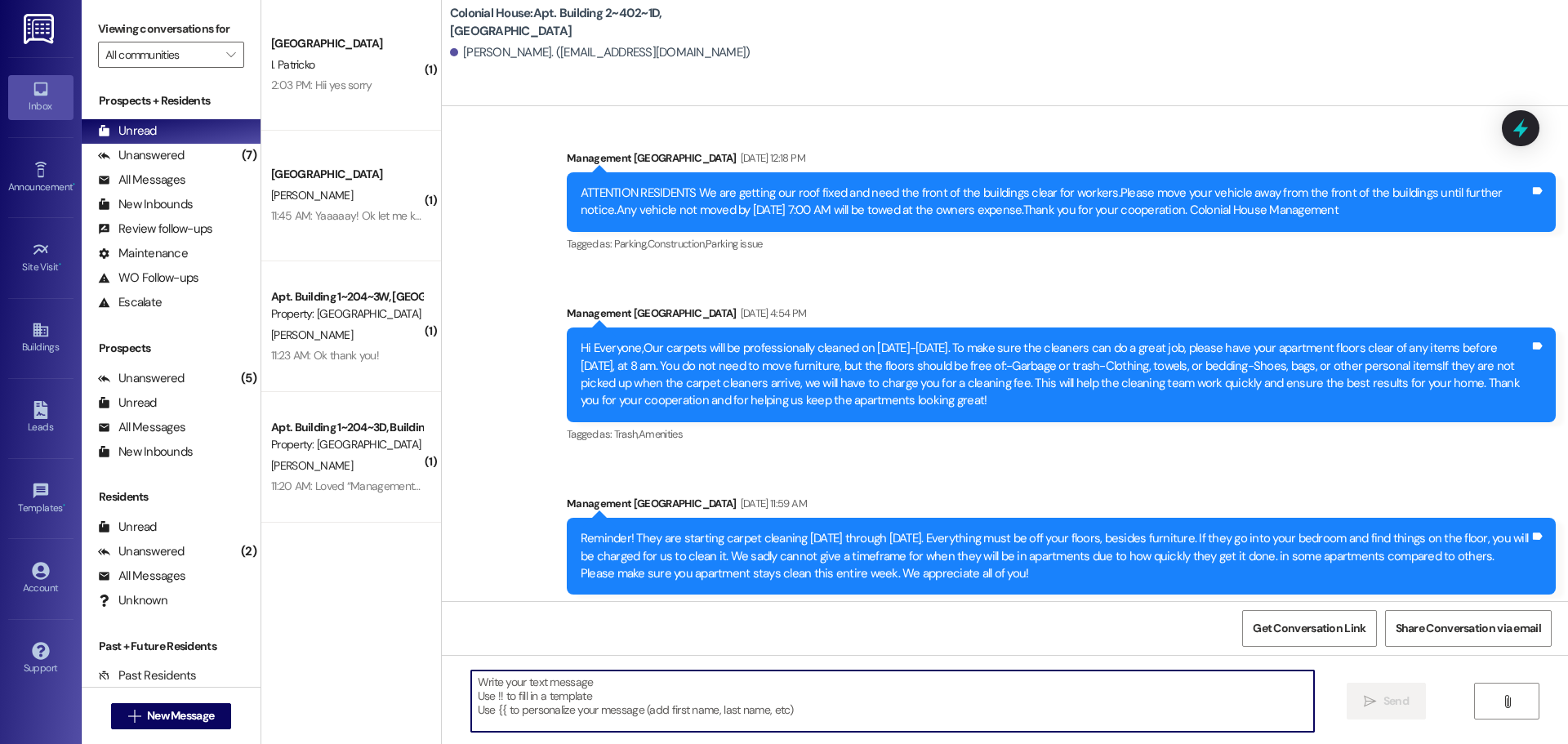
click at [612, 701] on textarea at bounding box center [893, 701] width 843 height 62
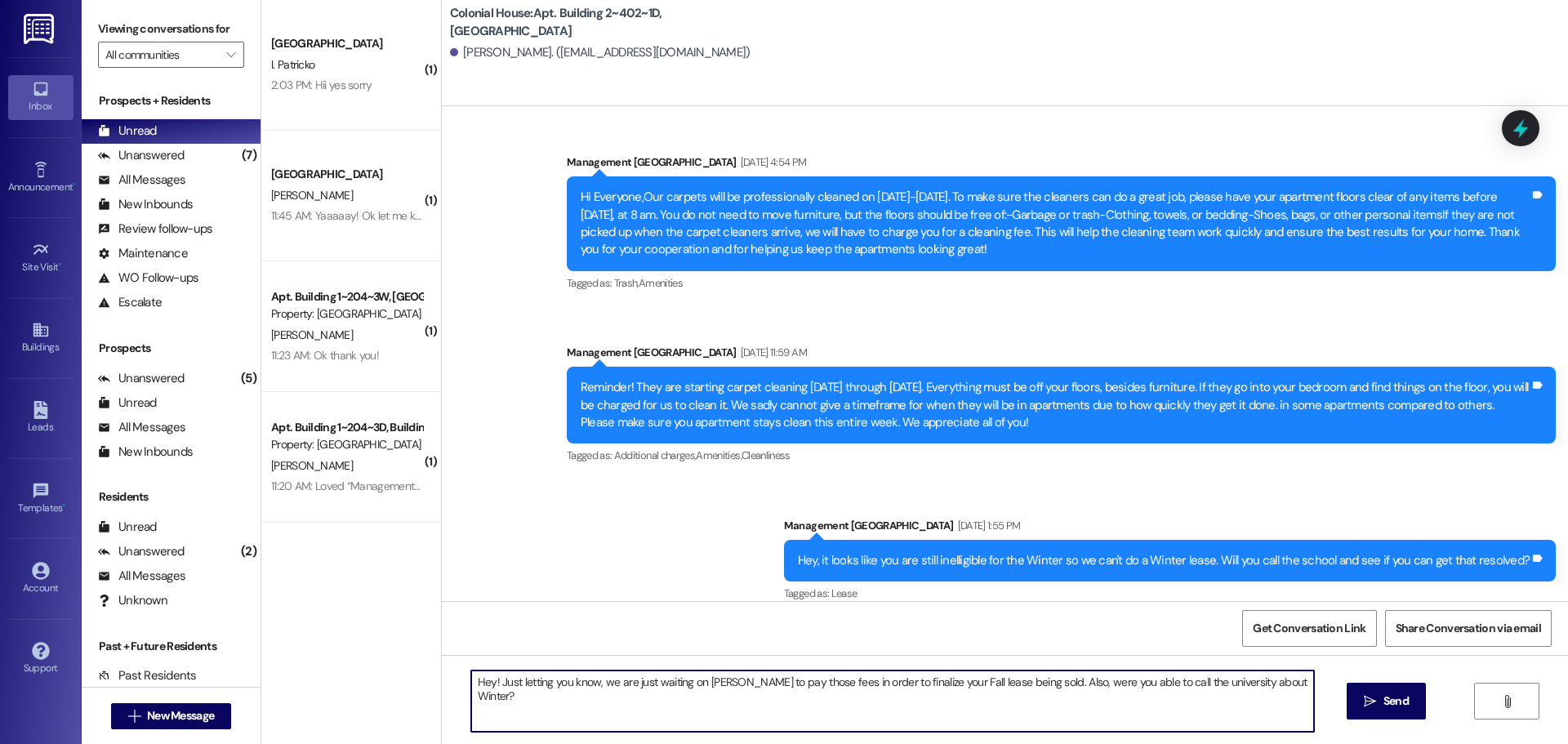
click at [612, 701] on textarea "Hey! Just letting you know, we are just waiting on Dylan to pay those fees in o…" at bounding box center [893, 701] width 843 height 62
type textarea "Hey! Just letting you know, we are just waiting on Dylan to pay those fees in o…"
click at [1416, 712] on button " Send" at bounding box center [1386, 701] width 79 height 37
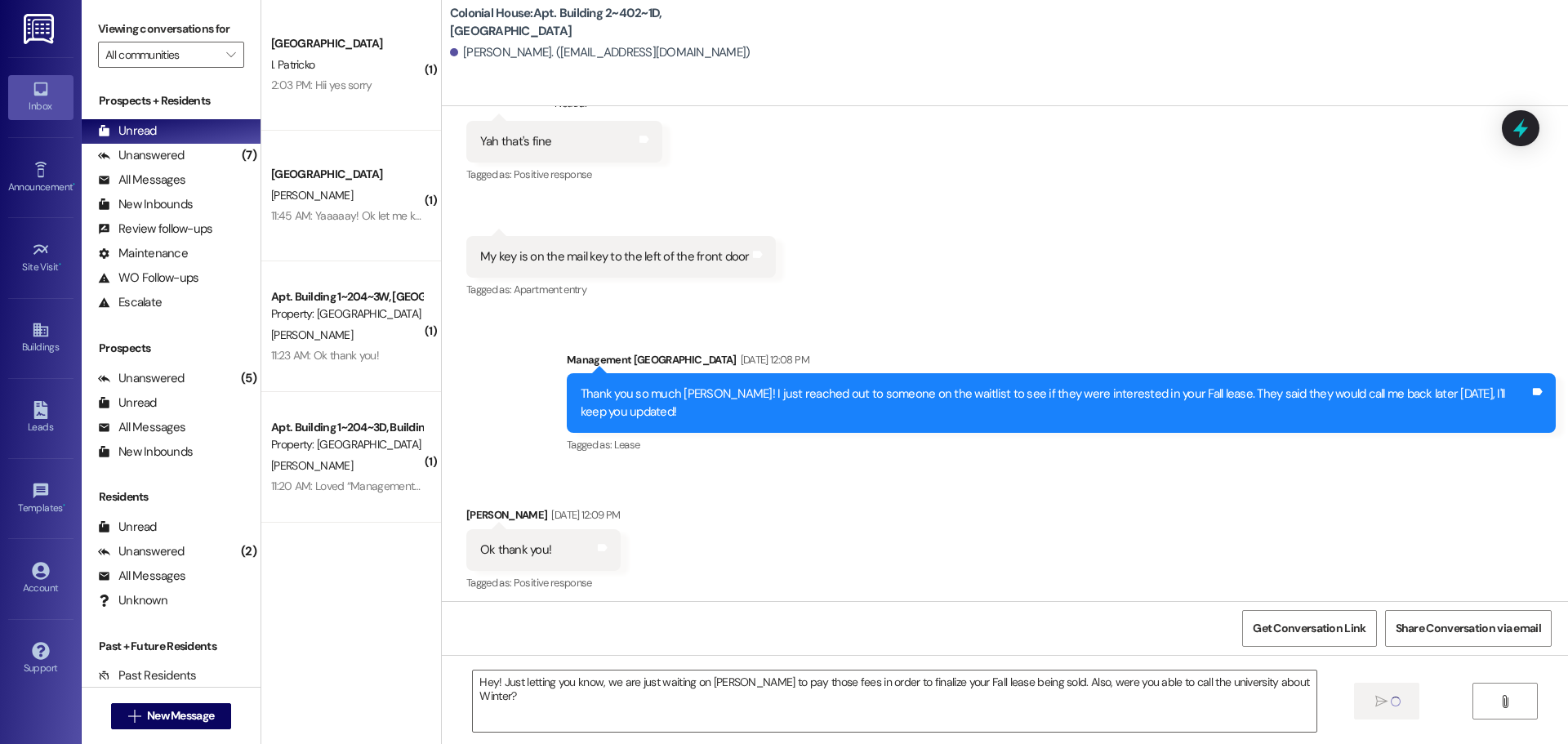
scroll to position [34381, 0]
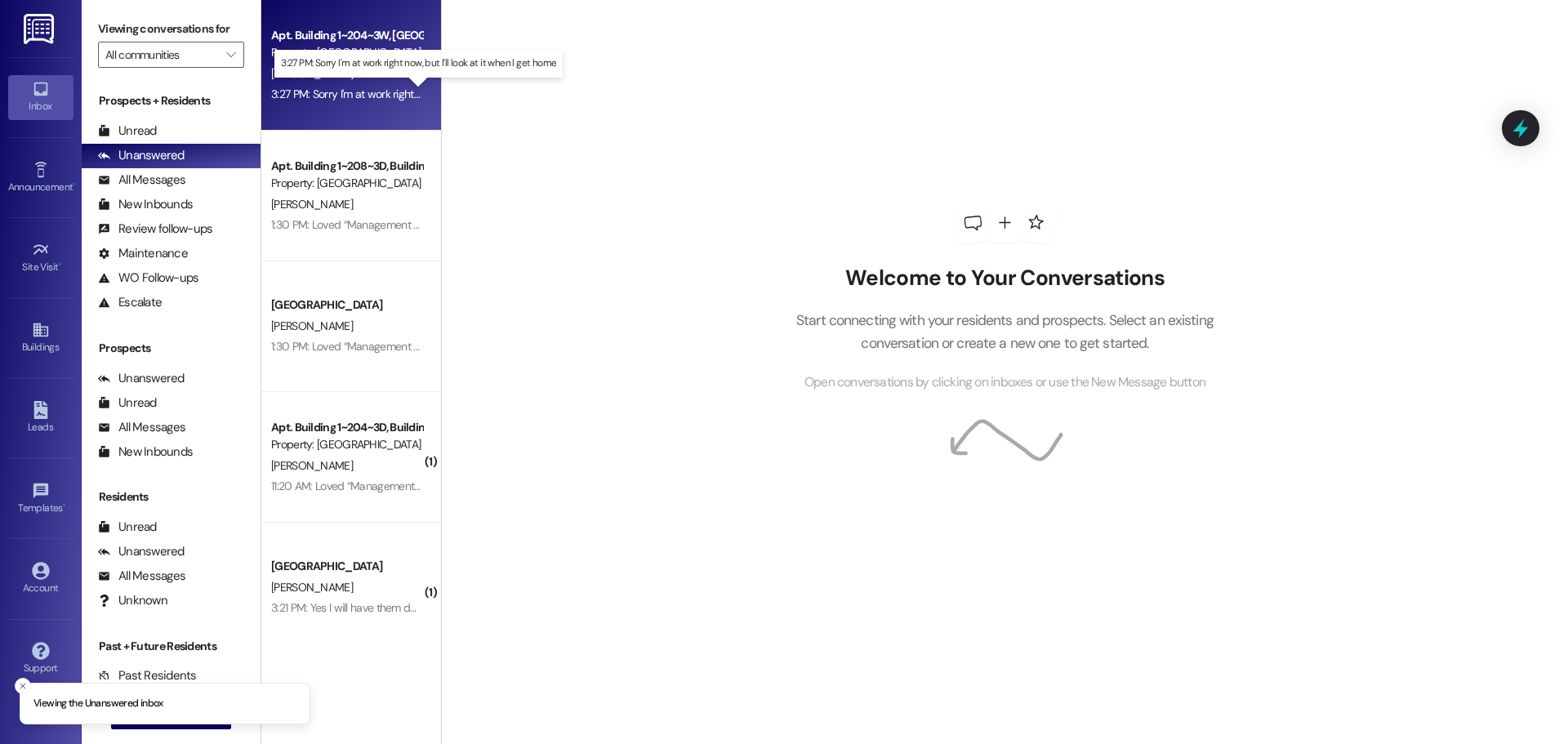
click at [350, 93] on div "3:27 PM: Sorry I'm at work right now, but I'll look at it when I get home 3:27 …" at bounding box center [431, 94] width 320 height 15
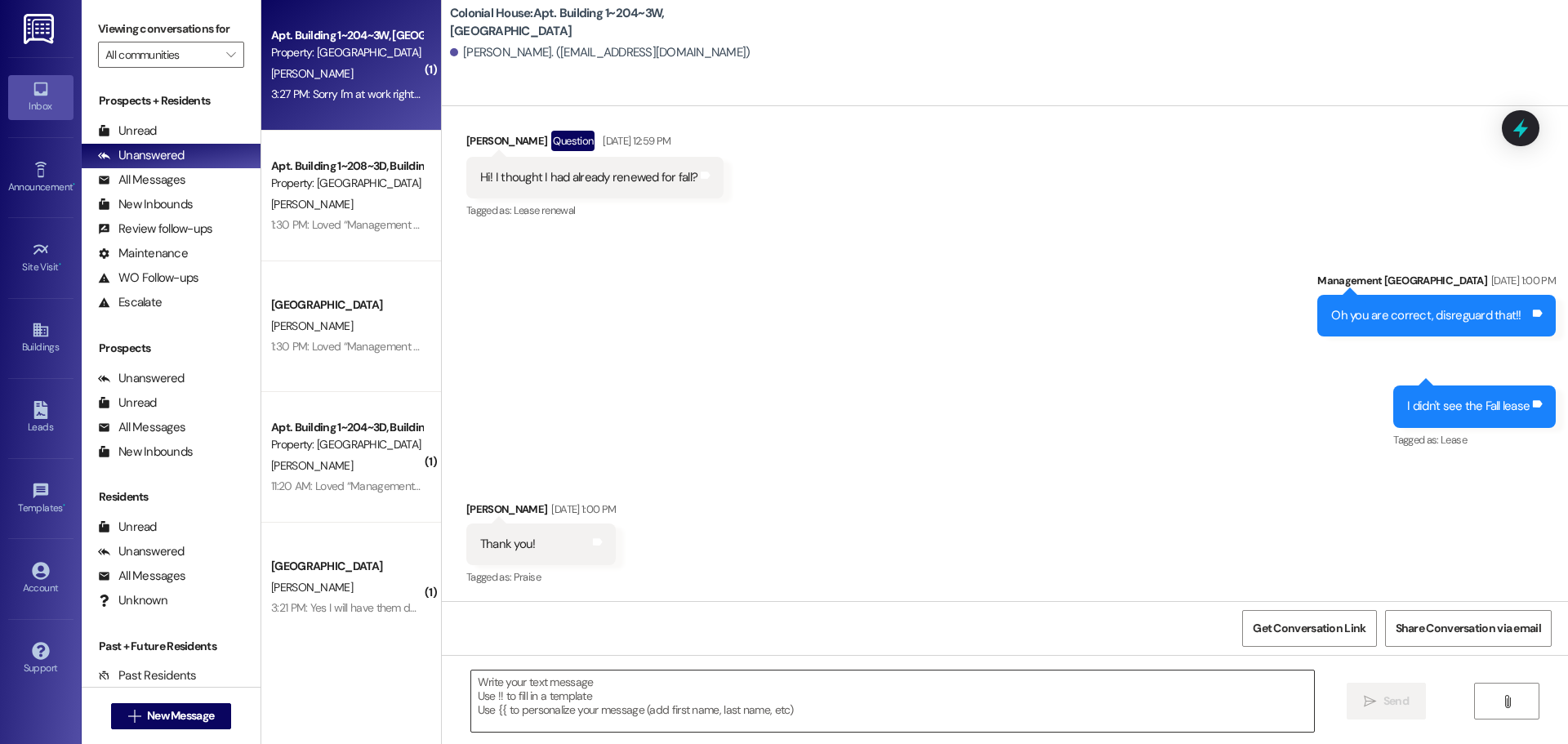
scroll to position [24861, 0]
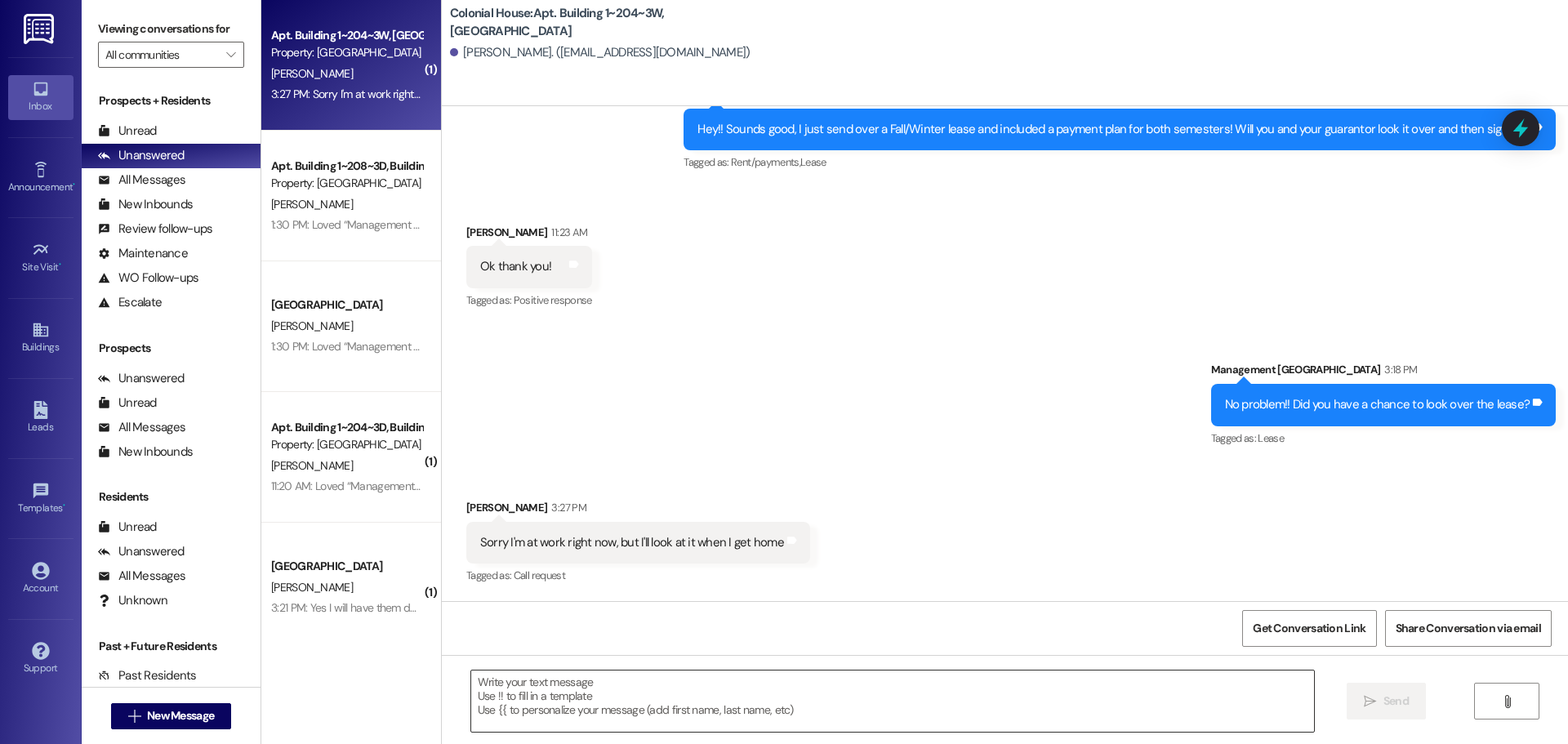
click at [544, 722] on textarea at bounding box center [893, 701] width 843 height 62
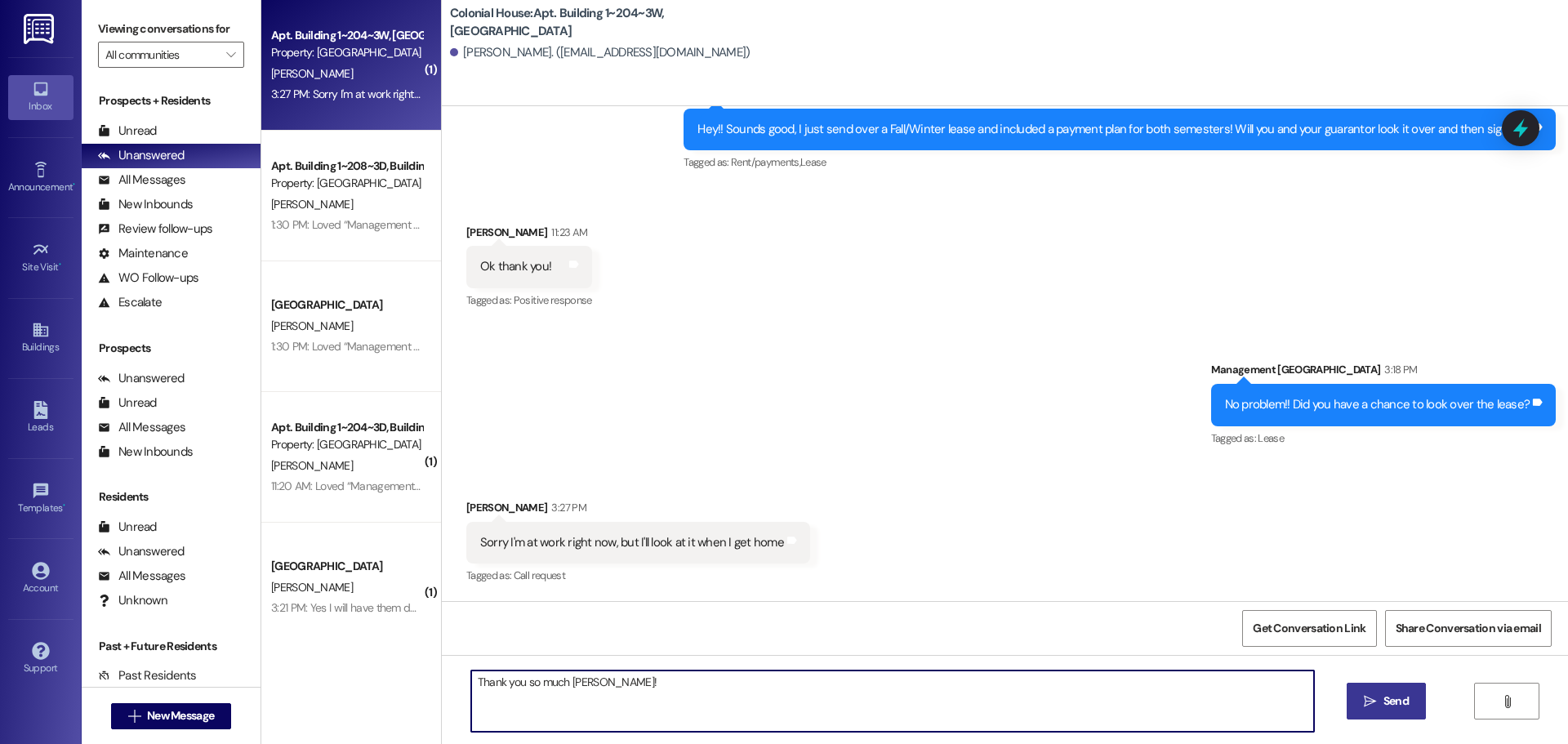
type textarea "Thank you so much [PERSON_NAME]!"
click at [1364, 695] on icon "" at bounding box center [1370, 702] width 12 height 13
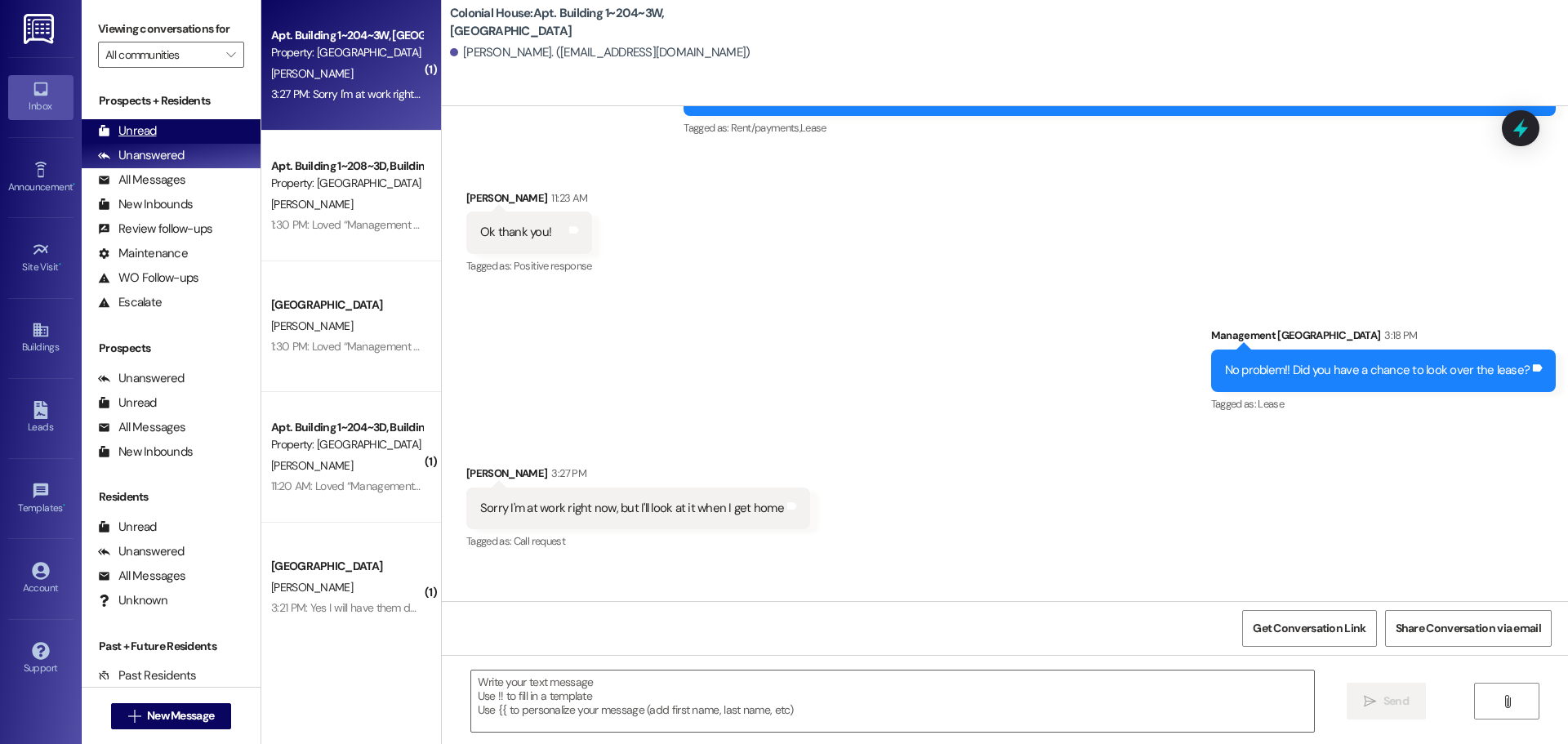
click at [147, 135] on div "Unread" at bounding box center [127, 131] width 59 height 17
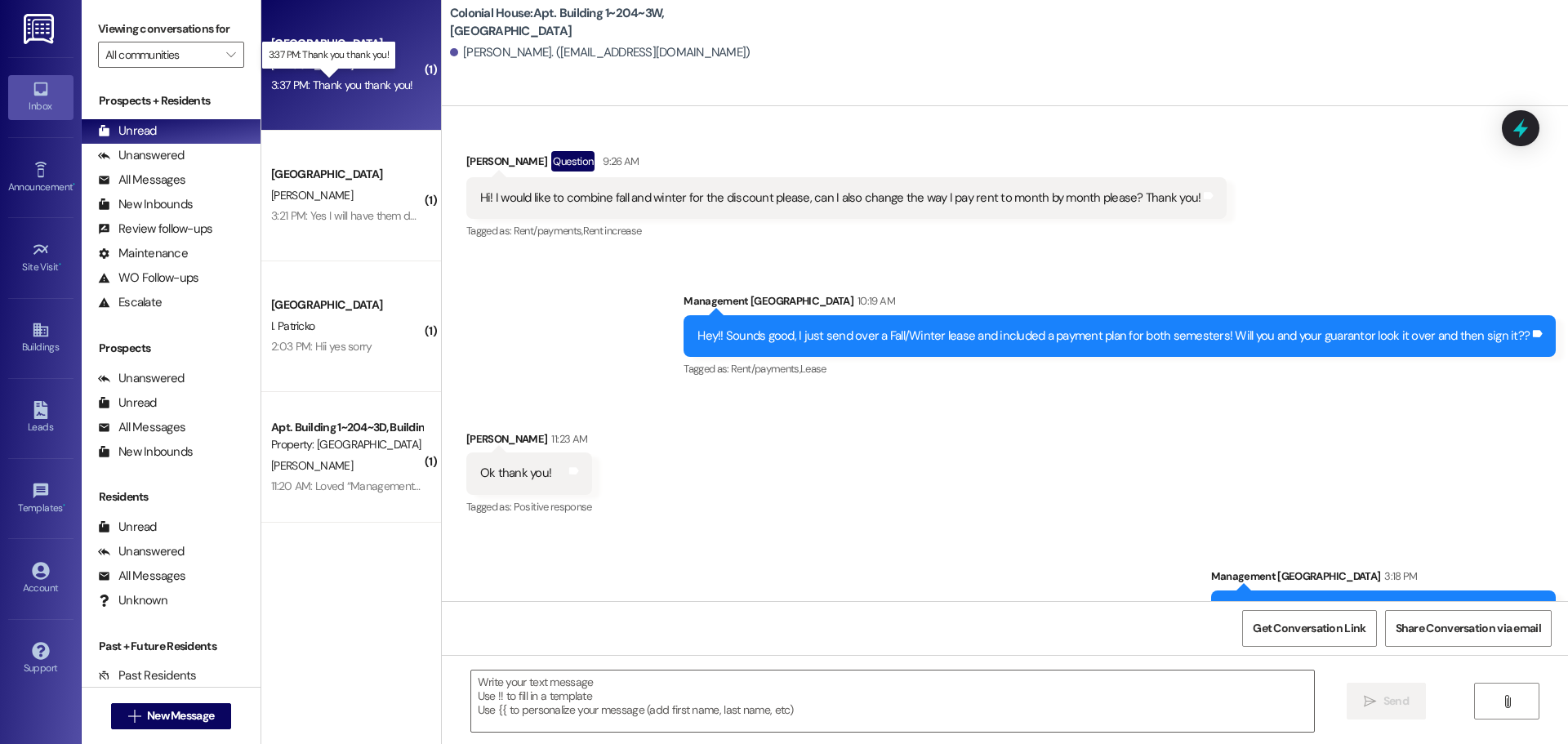
click at [312, 86] on div "3:37 PM: Thank you thank you! 3:37 PM: Thank you thank you!" at bounding box center [342, 85] width 142 height 15
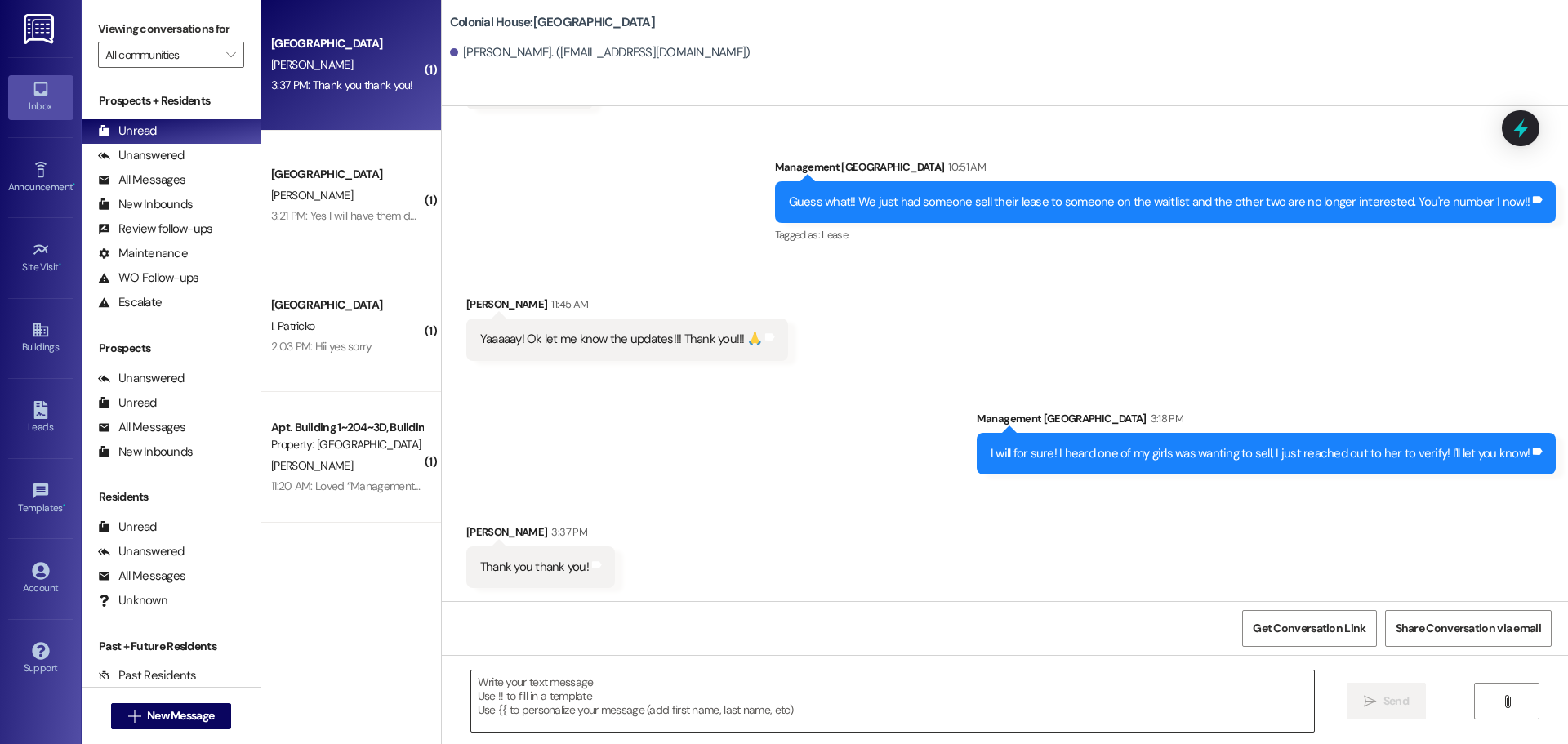
scroll to position [2308, 0]
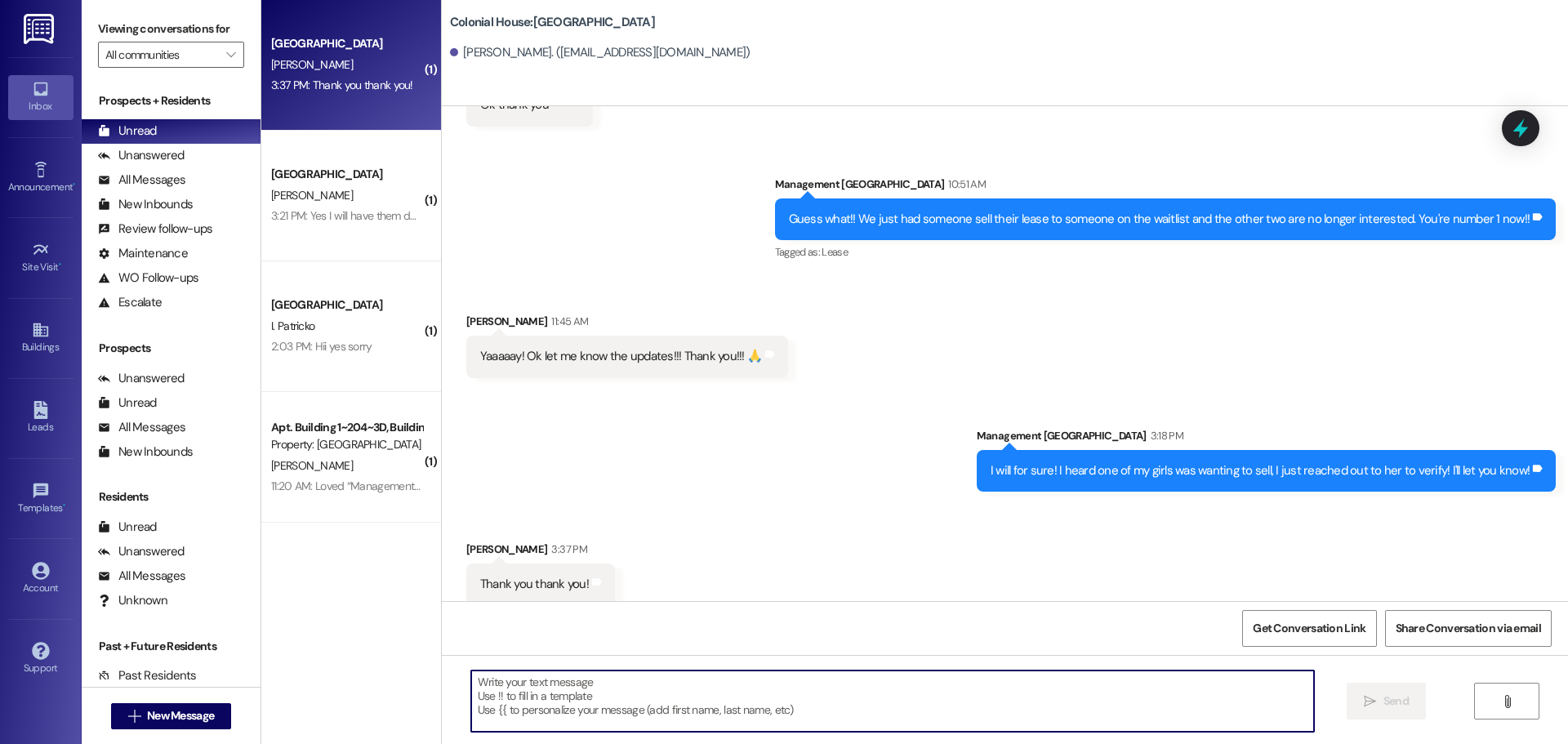
click at [545, 722] on textarea at bounding box center [893, 701] width 843 height 62
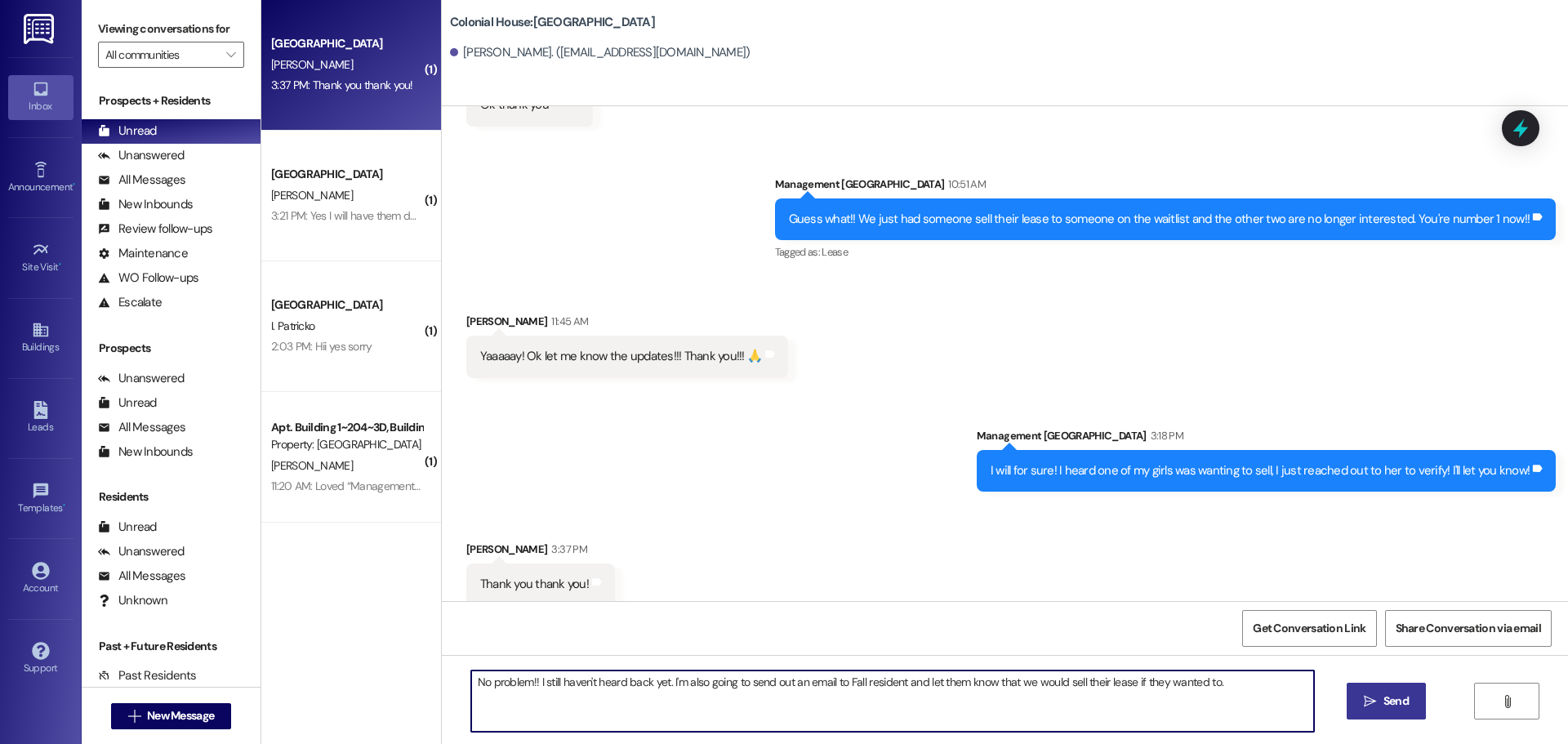
type textarea "No problem!! I still haven't heard back yet. I'm also going to send out an emai…"
click at [1384, 707] on span "Send" at bounding box center [1396, 701] width 25 height 17
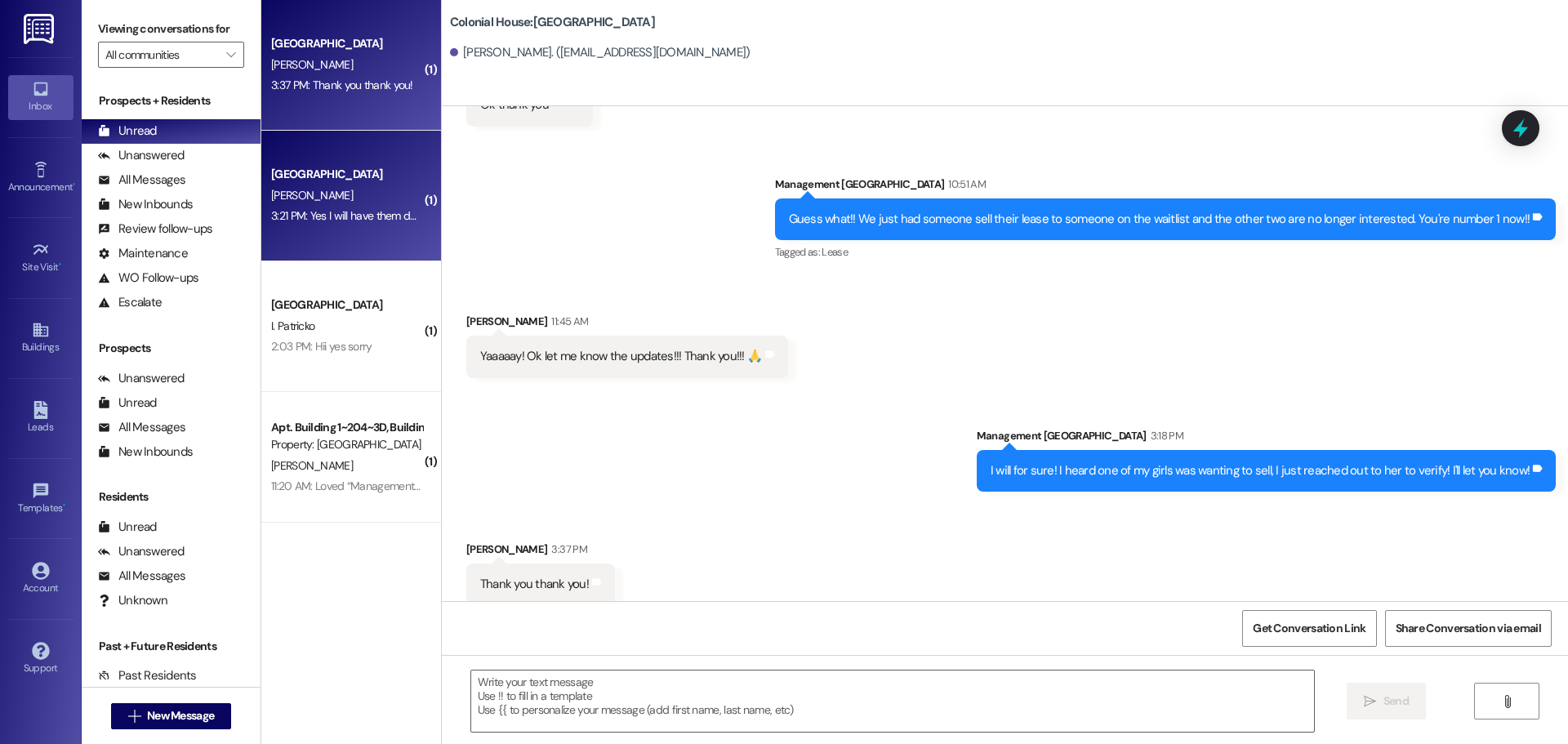
scroll to position [2194, 0]
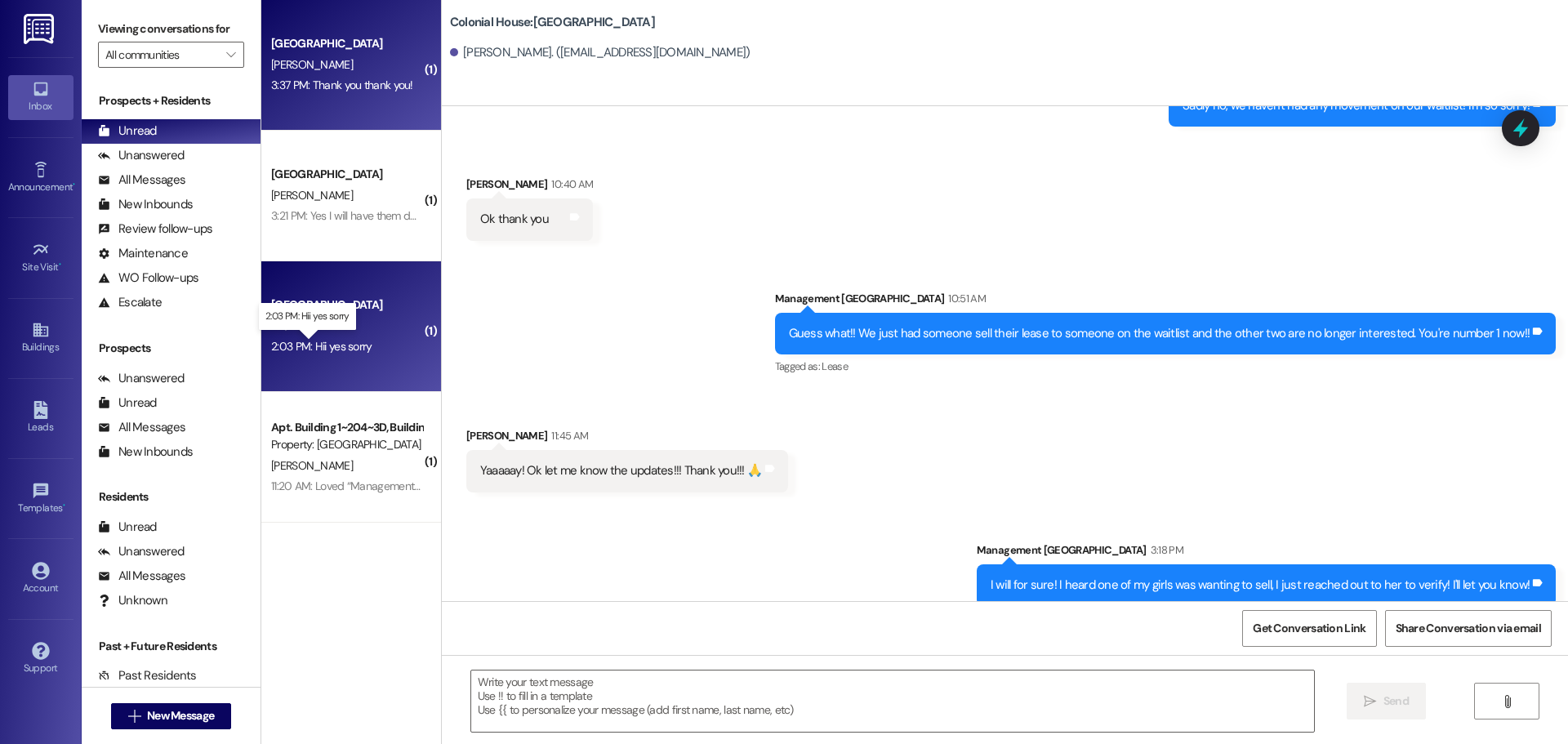
click at [321, 351] on div "2:03 PM: Hii yes sorry 2:03 PM: Hii yes sorry" at bounding box center [322, 346] width 102 height 15
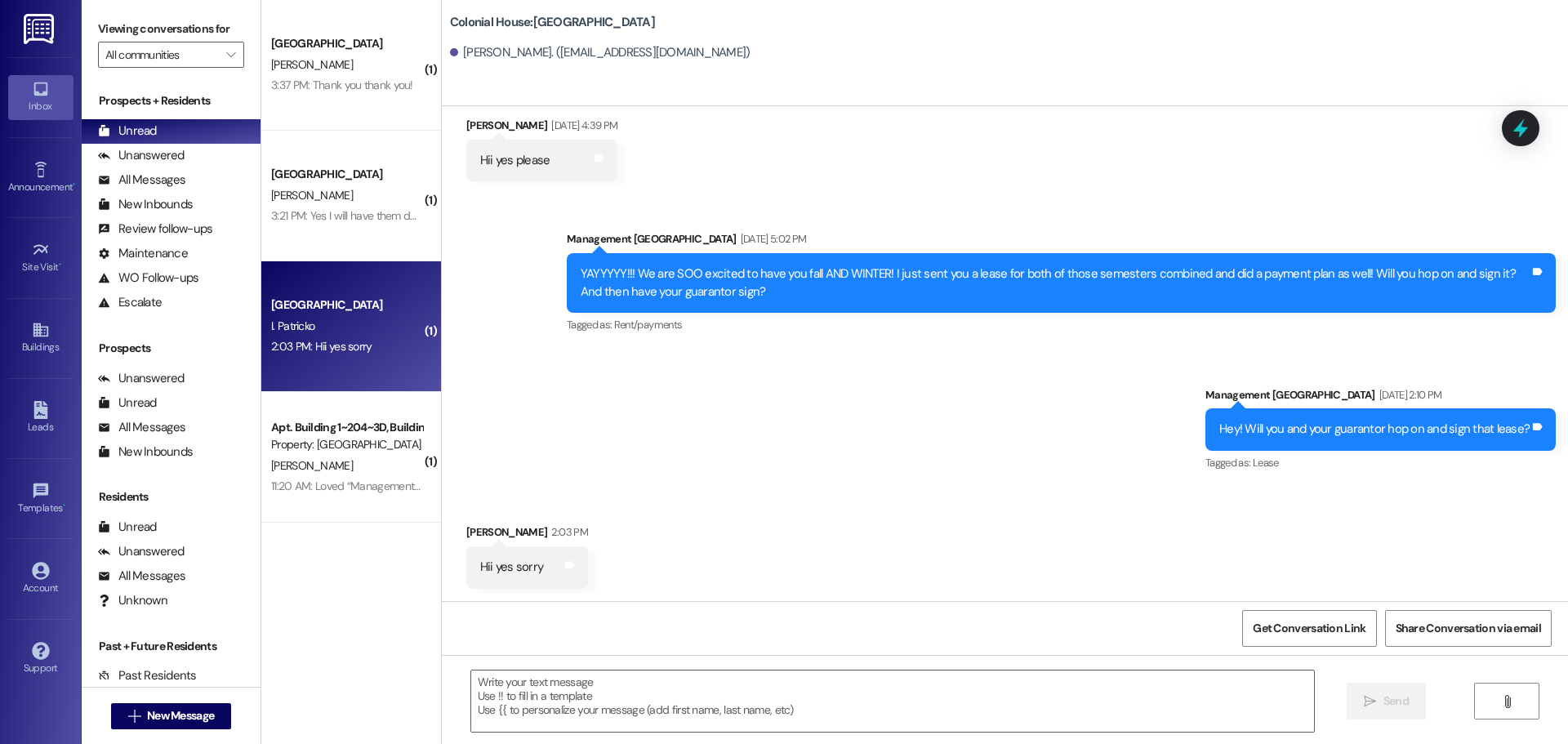
scroll to position [1080, 0]
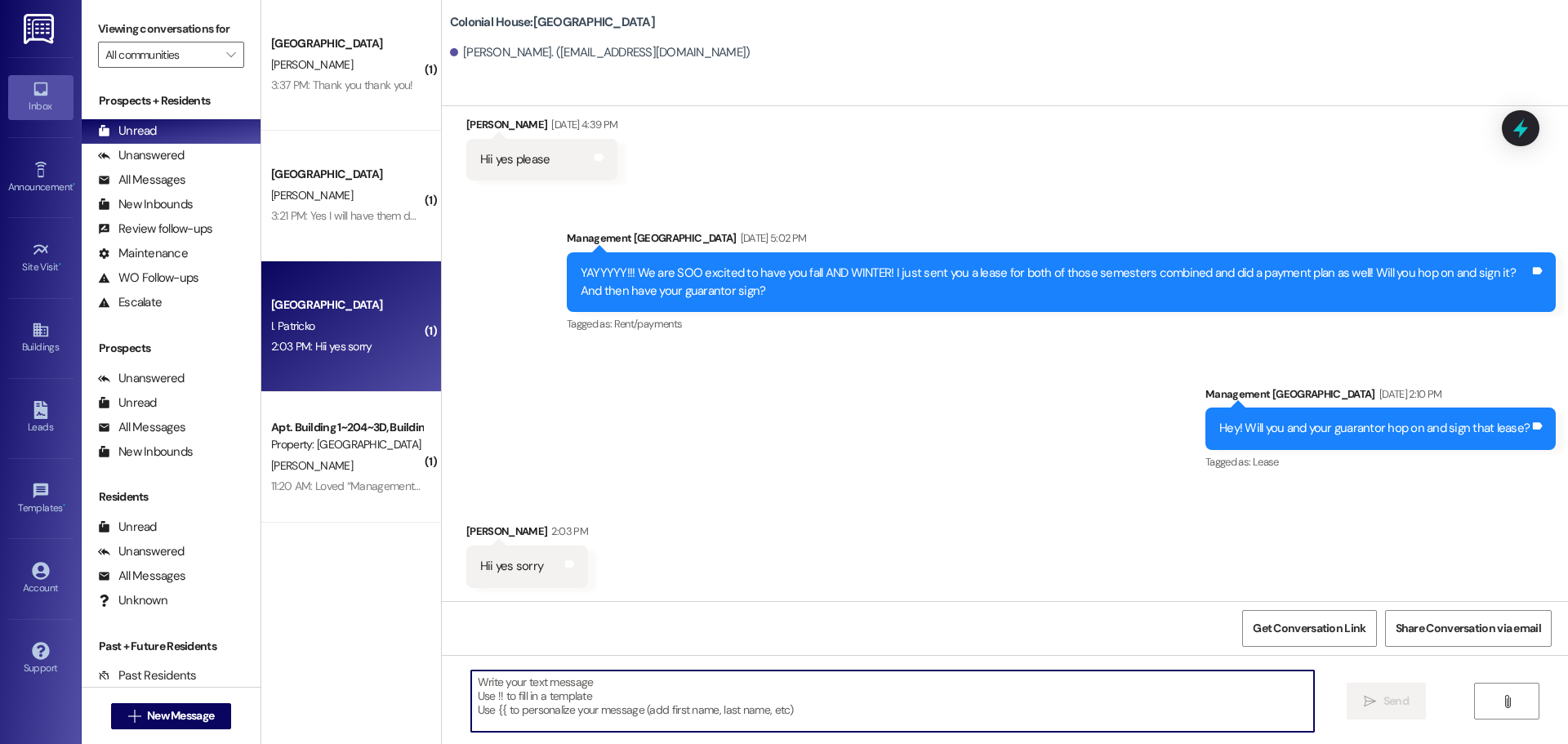
click at [518, 697] on textarea at bounding box center [893, 701] width 843 height 62
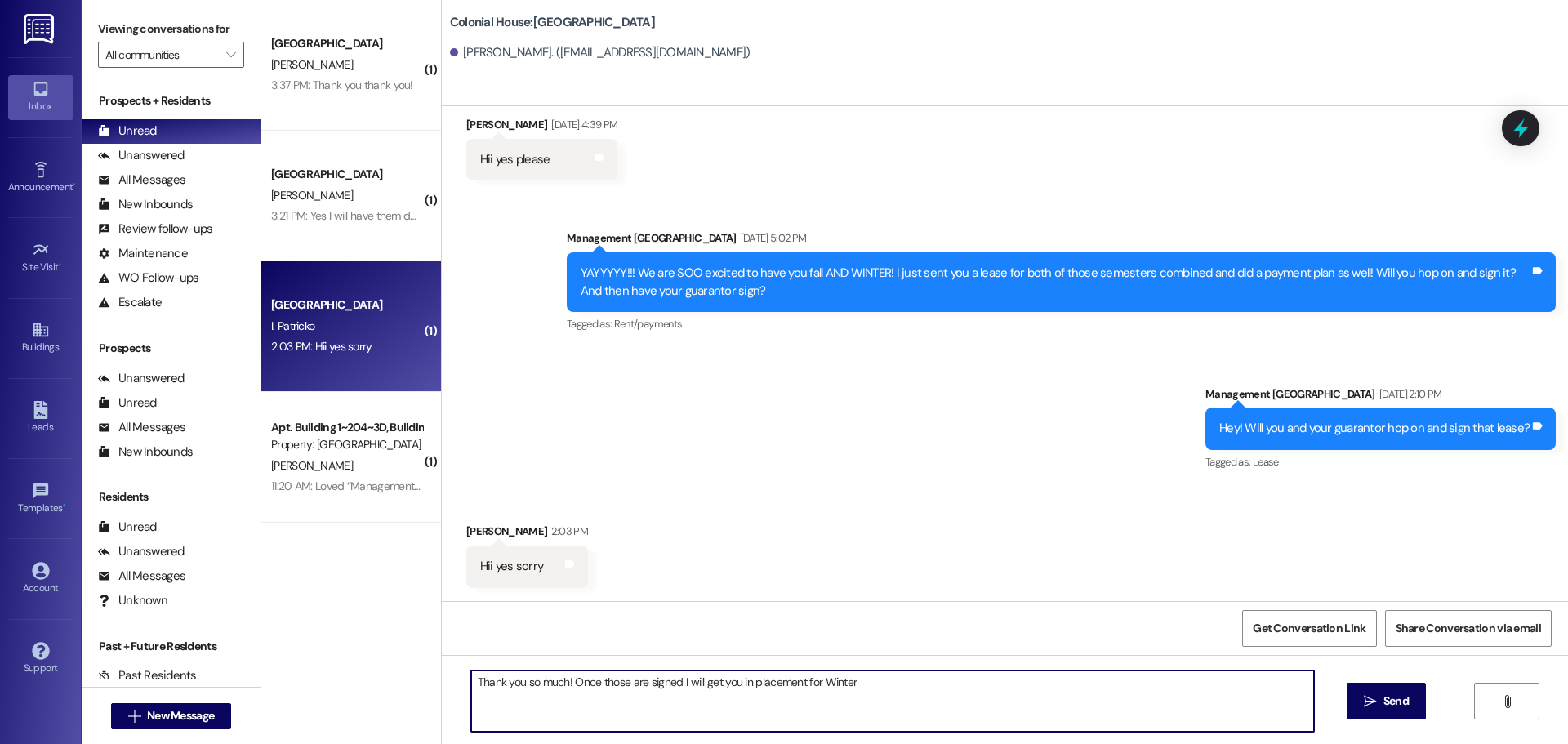
type textarea "Thank you so much! Once those are signed I will get you in placement for Winter!"
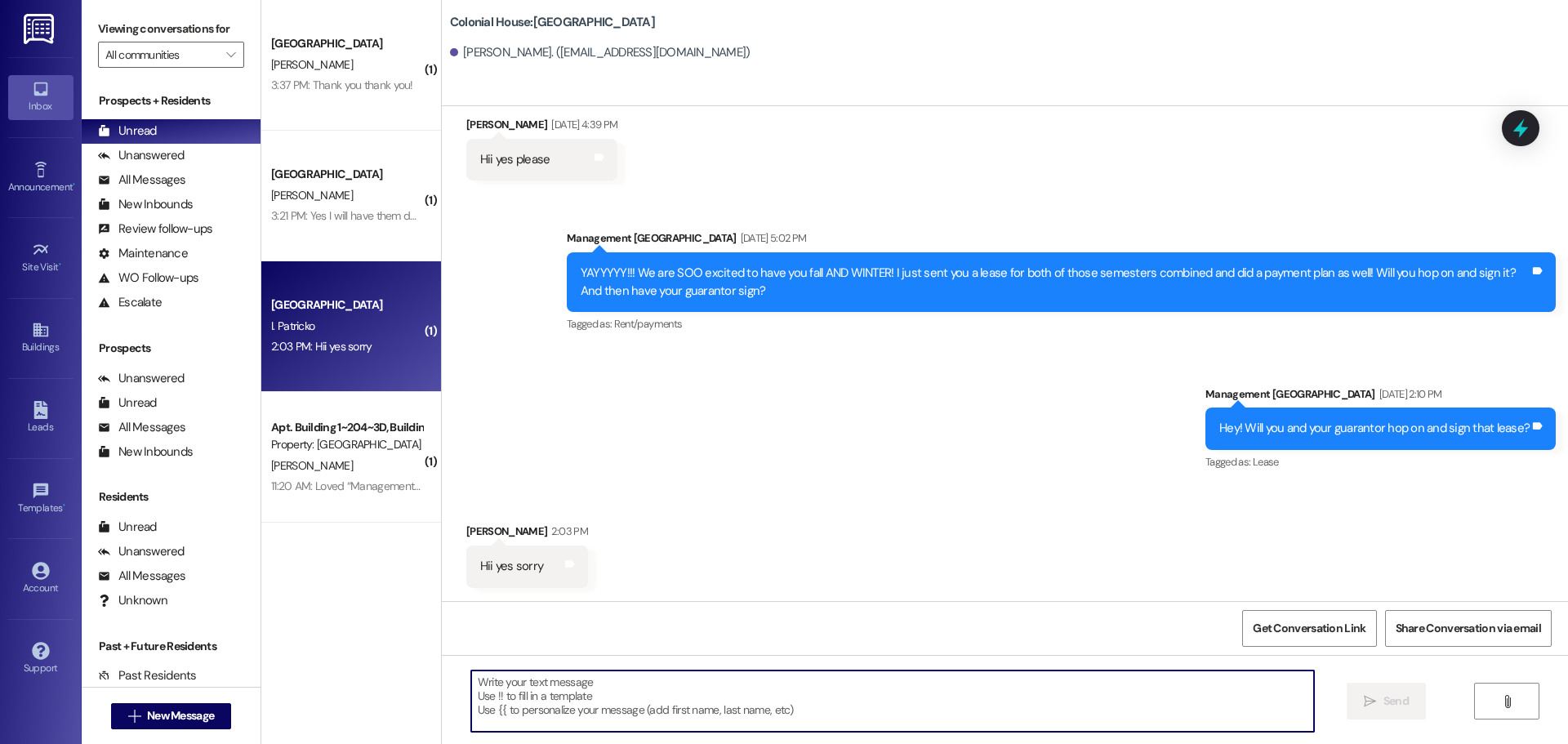
scroll to position [1079, 0]
